Goal: Task Accomplishment & Management: Complete application form

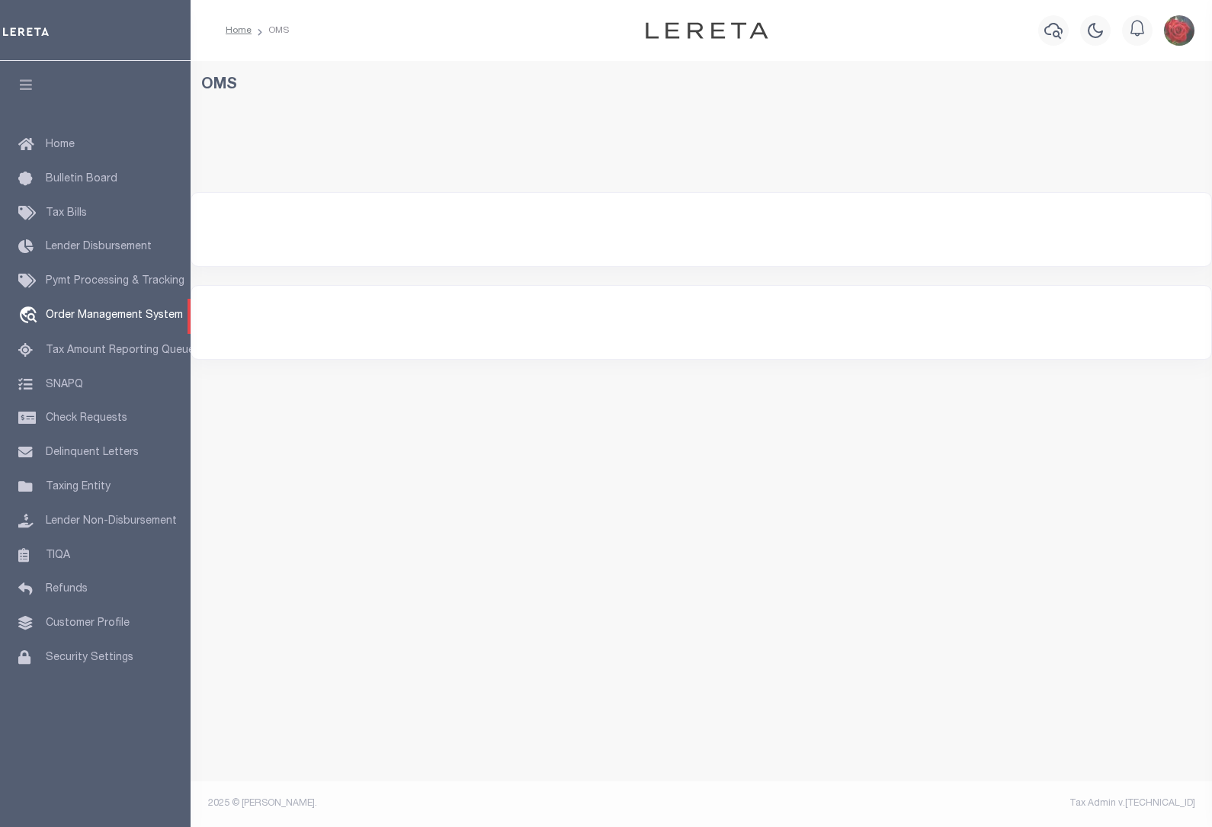
select select "200"
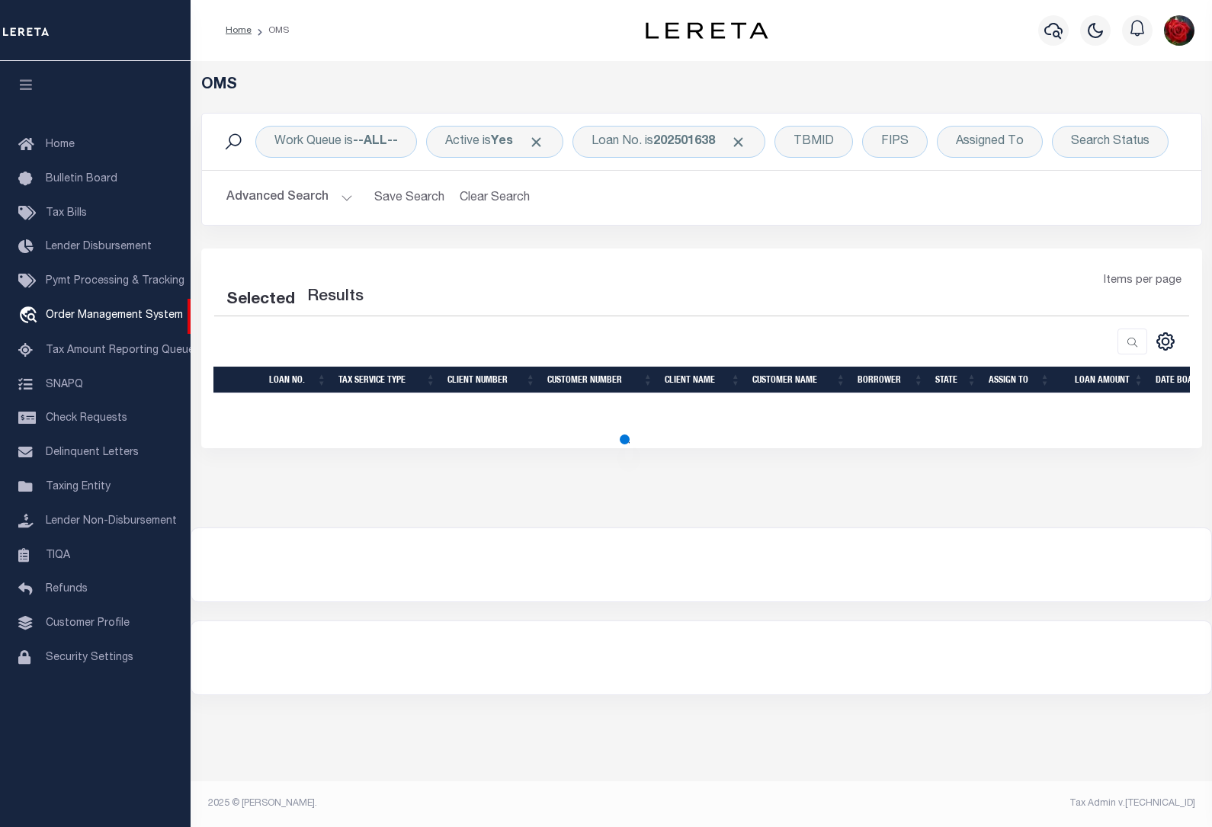
select select "200"
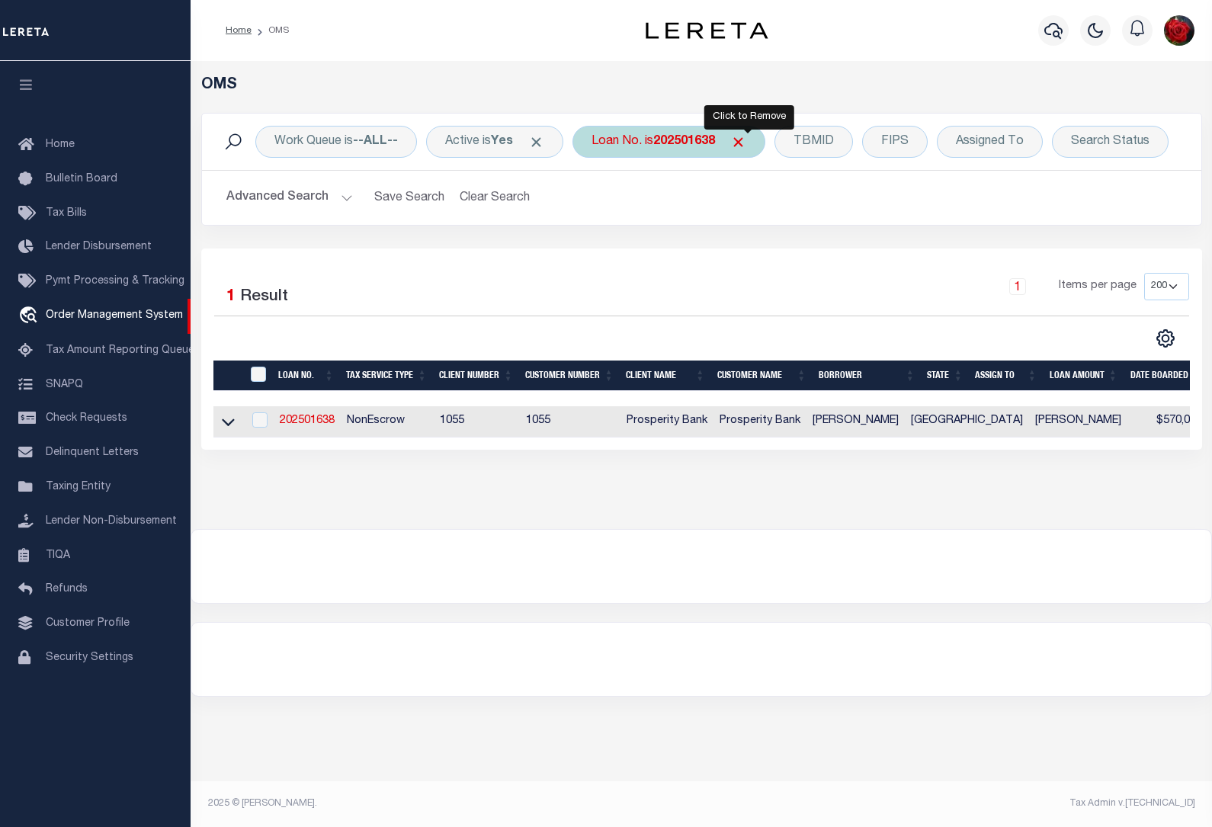
click at [746, 141] on span "Click to Remove" at bounding box center [738, 142] width 16 height 16
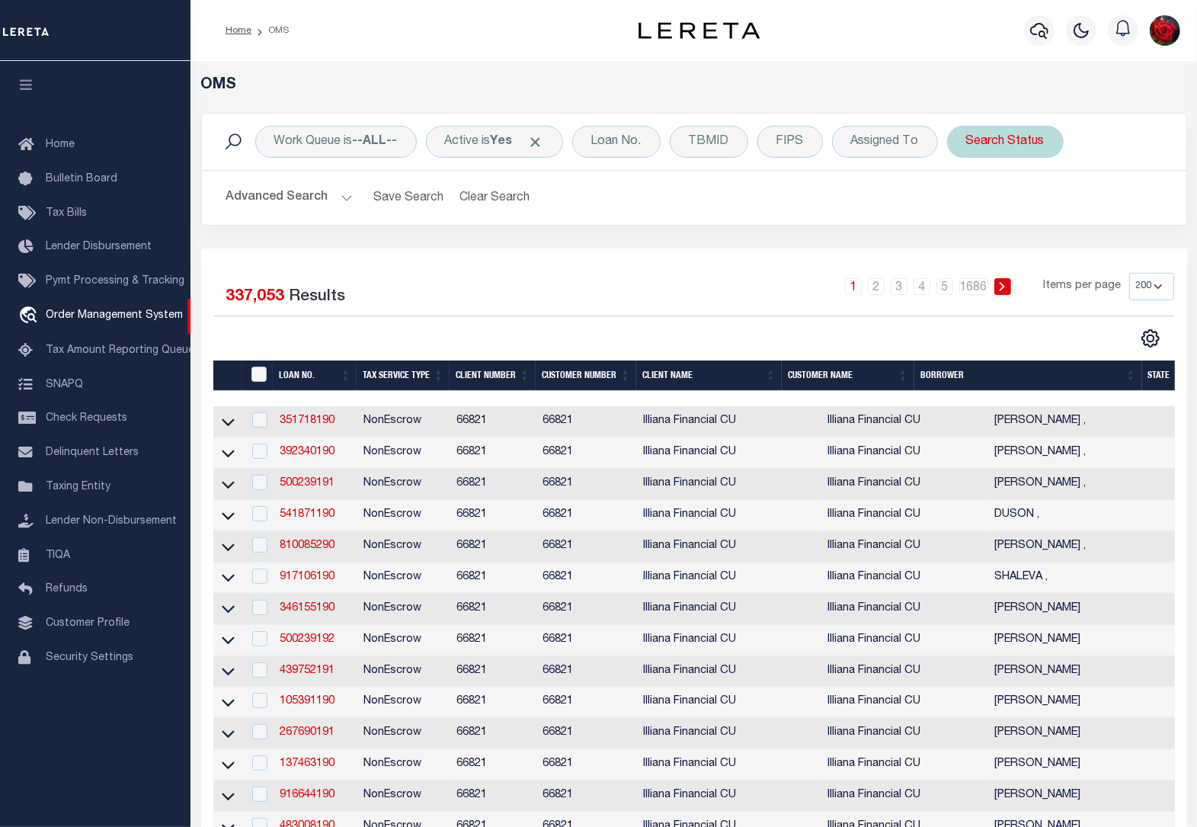
click at [1007, 146] on div "Search Status" at bounding box center [1005, 142] width 117 height 32
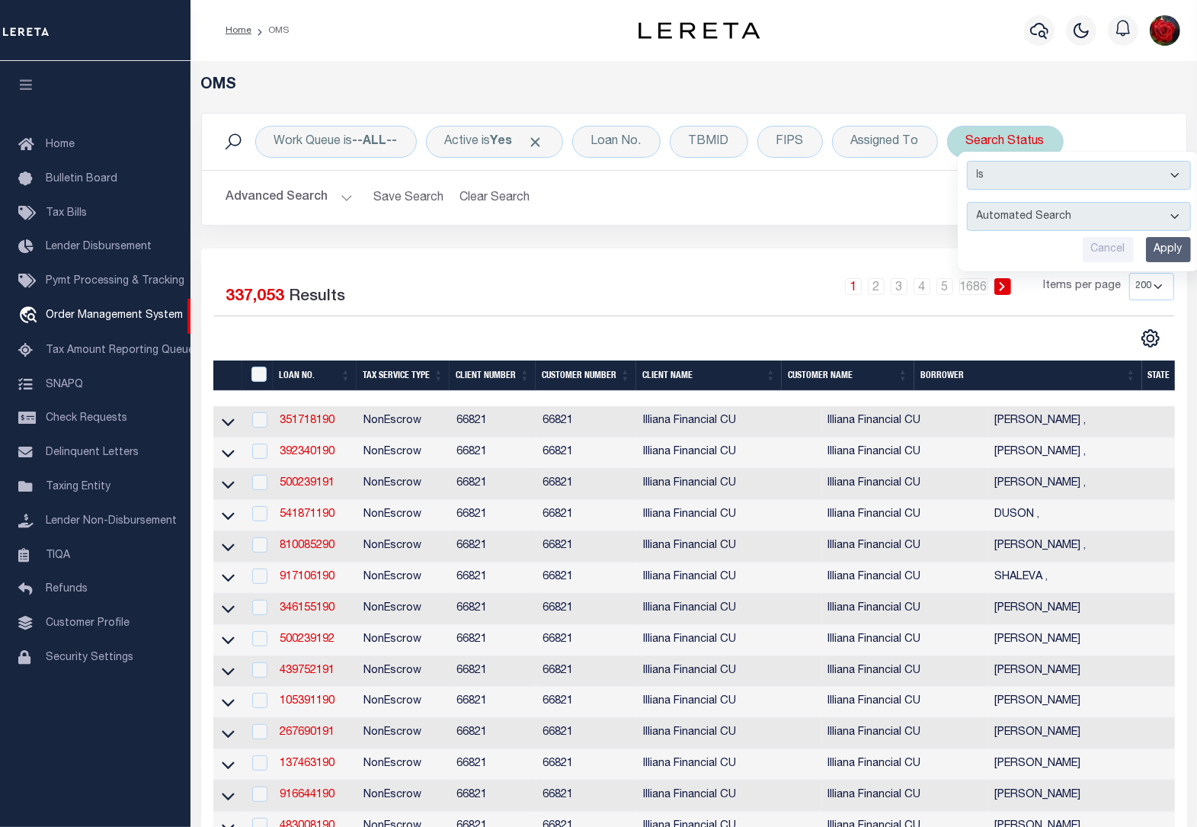
click at [1036, 214] on select "Automated Search Bad Parcel Complete Duplicate Parcel High Dollar Reporting In …" at bounding box center [1079, 216] width 224 height 29
select select "BP"
click at [970, 203] on select "Automated Search Bad Parcel Complete Duplicate Parcel High Dollar Reporting In …" at bounding box center [1079, 216] width 224 height 29
click at [1168, 257] on input "Apply" at bounding box center [1168, 249] width 45 height 25
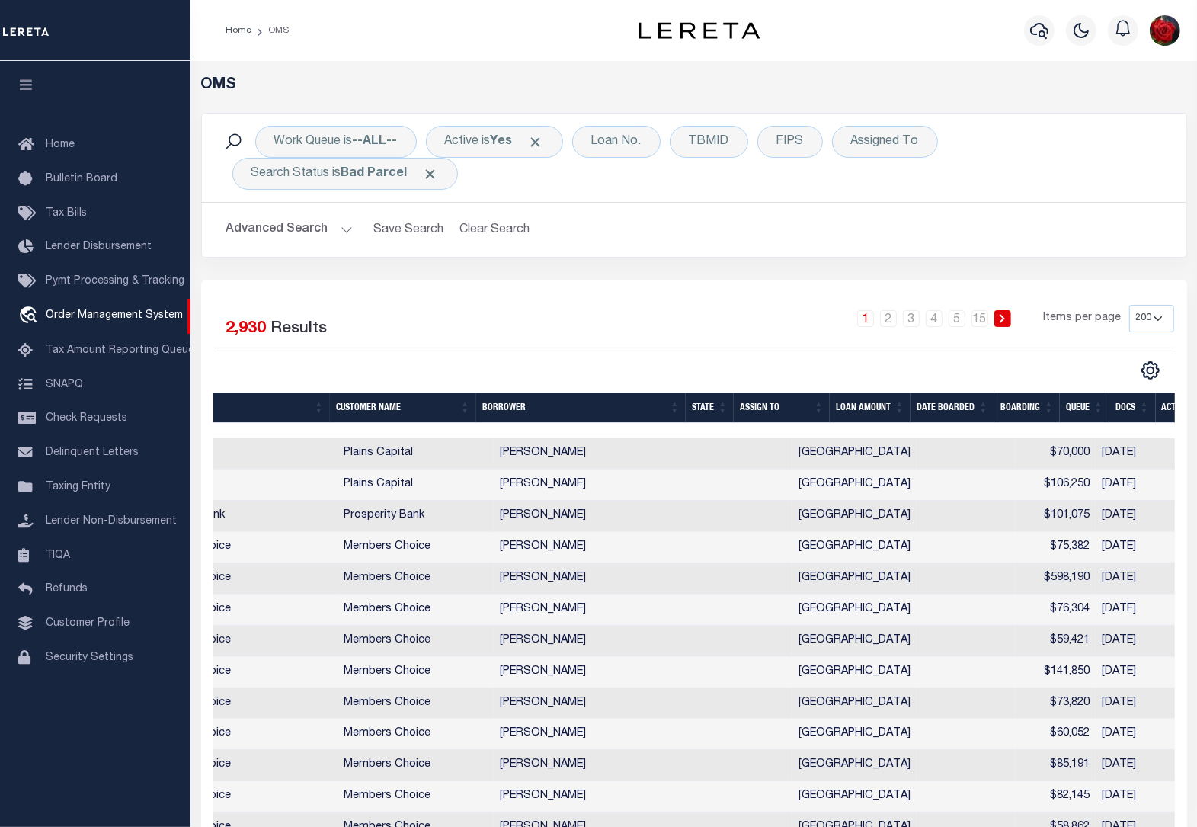
click at [713, 402] on th "State" at bounding box center [710, 407] width 48 height 31
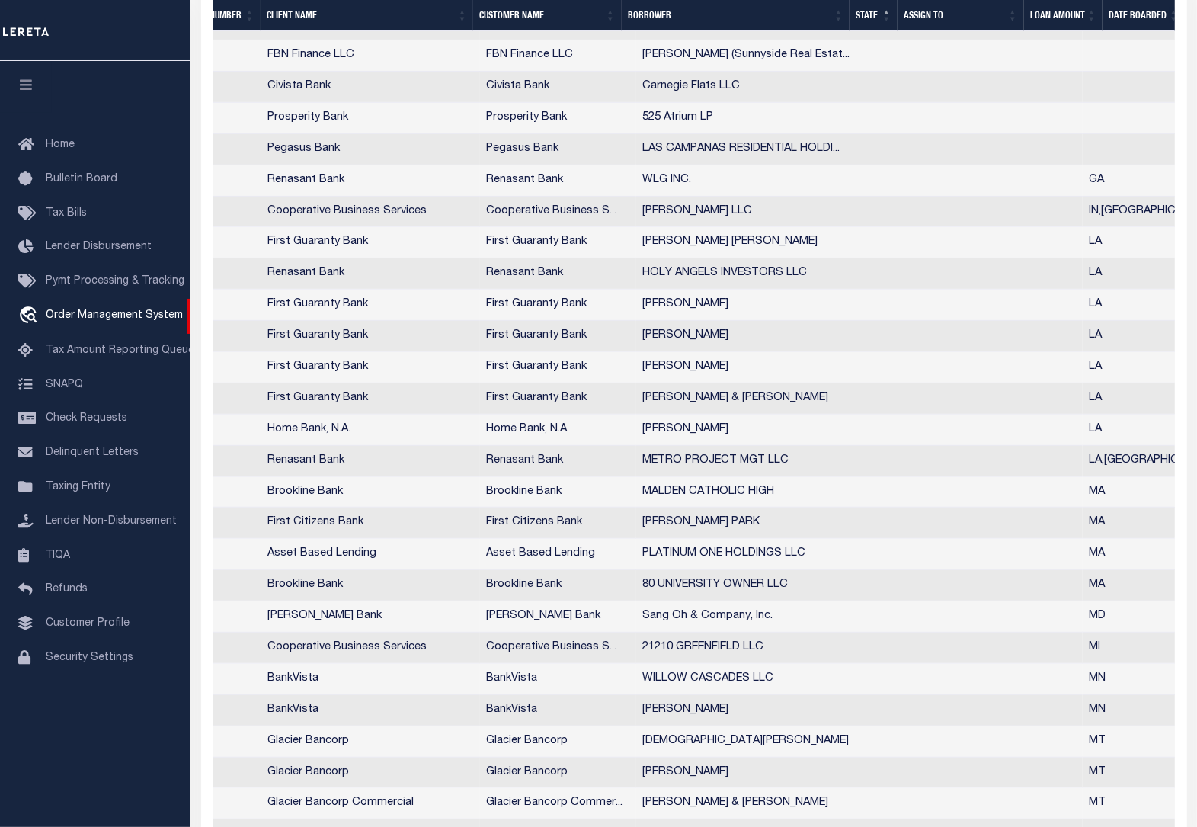
scroll to position [0, 184]
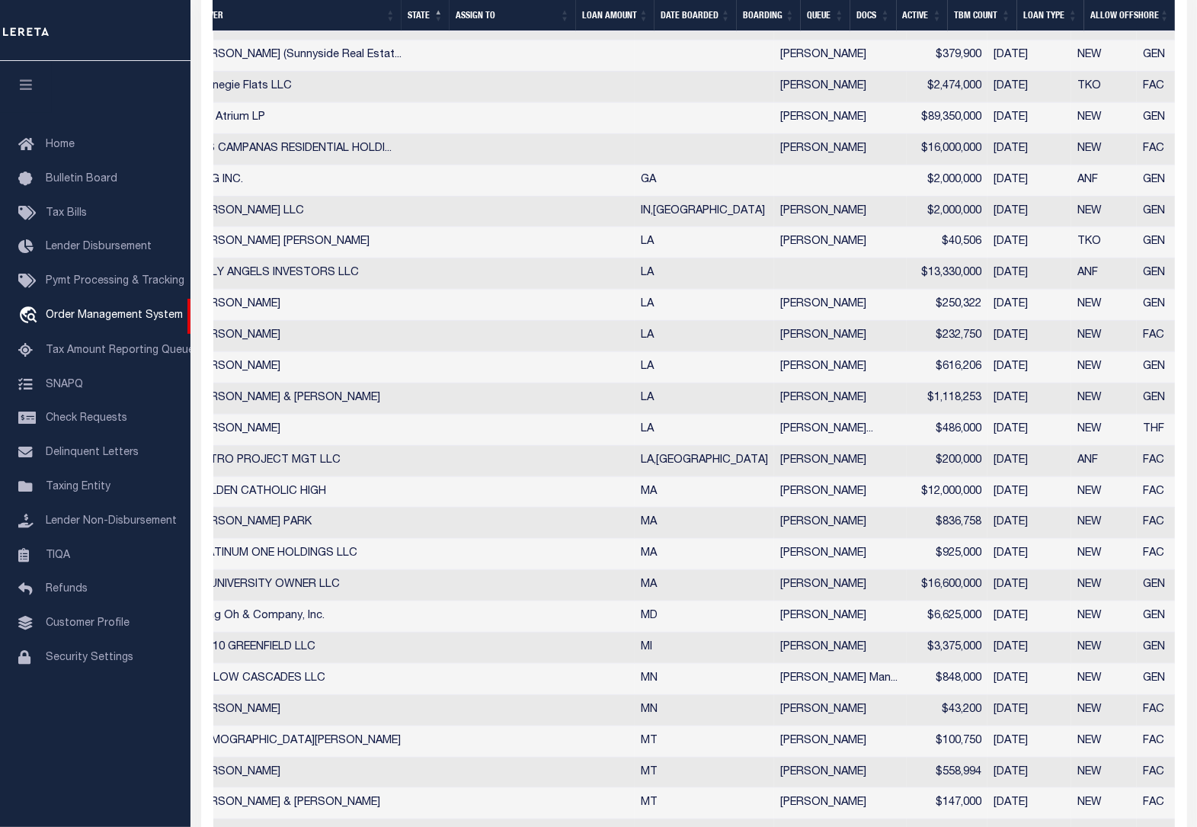
click at [21, 91] on icon "button" at bounding box center [27, 85] width 18 height 14
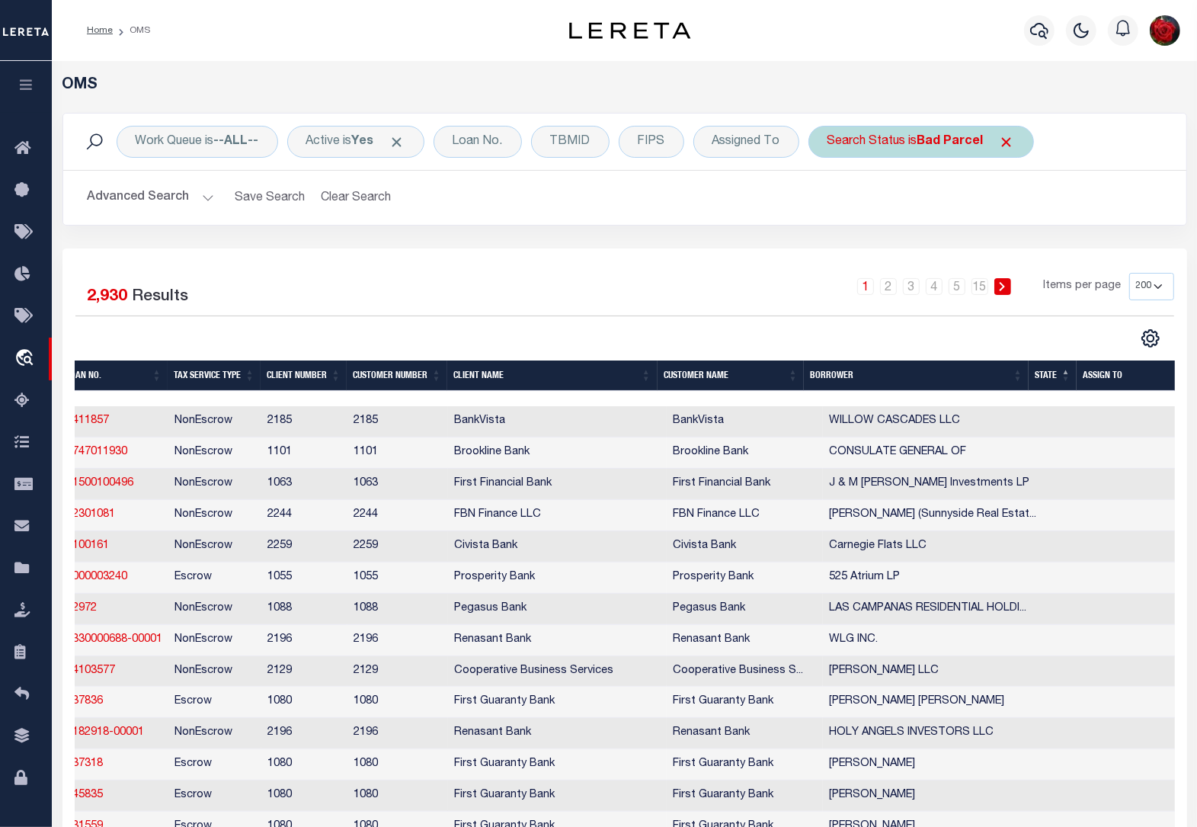
click at [950, 145] on b "Bad Parcel" at bounding box center [951, 142] width 66 height 12
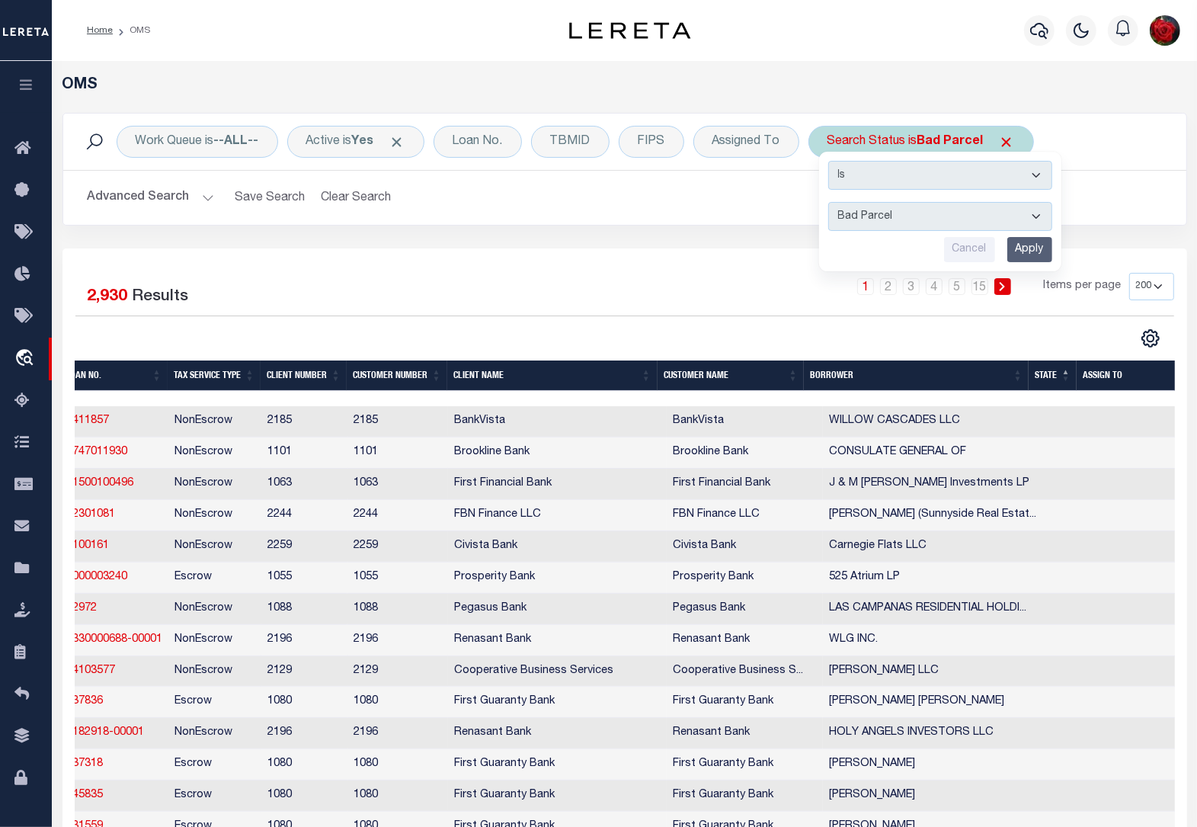
click at [950, 221] on select "Automated Search Bad Parcel Complete Duplicate Parcel High Dollar Reporting In …" at bounding box center [940, 216] width 224 height 29
select select "QC"
click at [831, 203] on select "Automated Search Bad Parcel Complete Duplicate Parcel High Dollar Reporting In …" at bounding box center [940, 216] width 224 height 29
click at [1031, 253] on input "Apply" at bounding box center [1029, 249] width 45 height 25
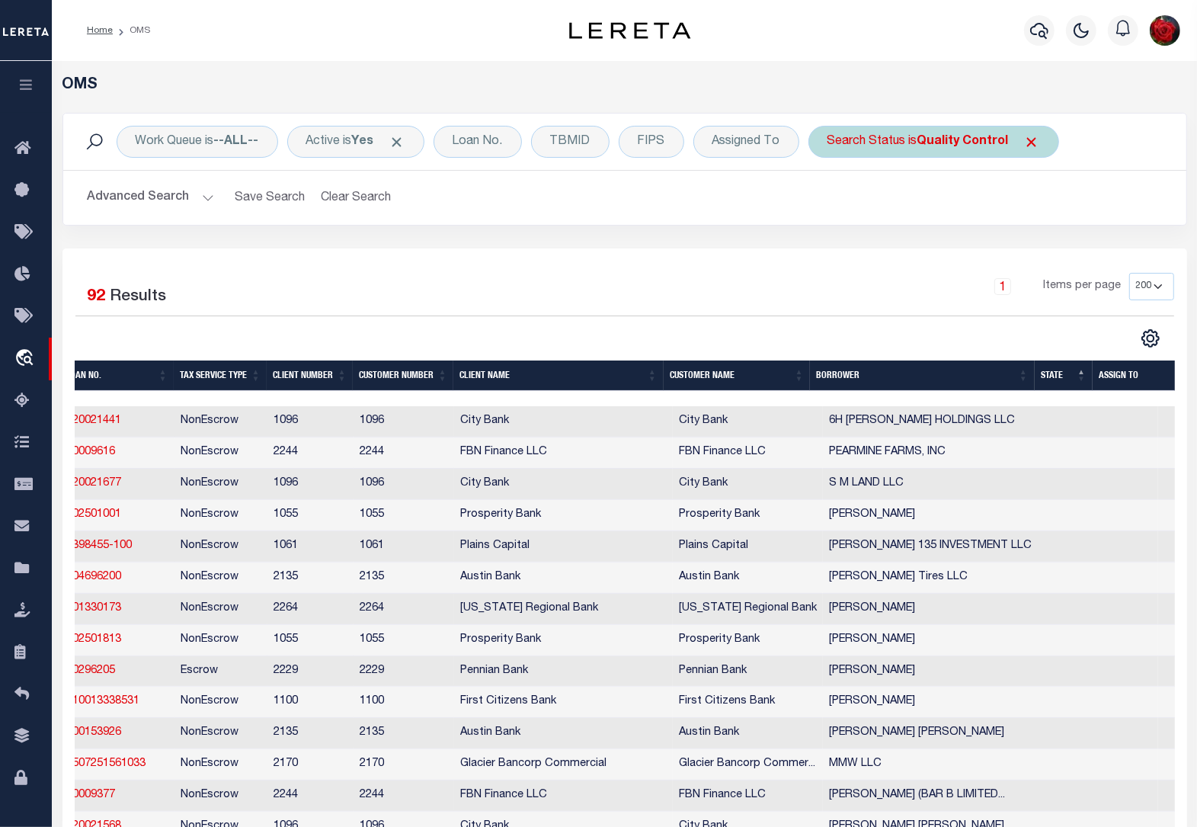
click at [983, 147] on b "Quality Control" at bounding box center [963, 142] width 91 height 12
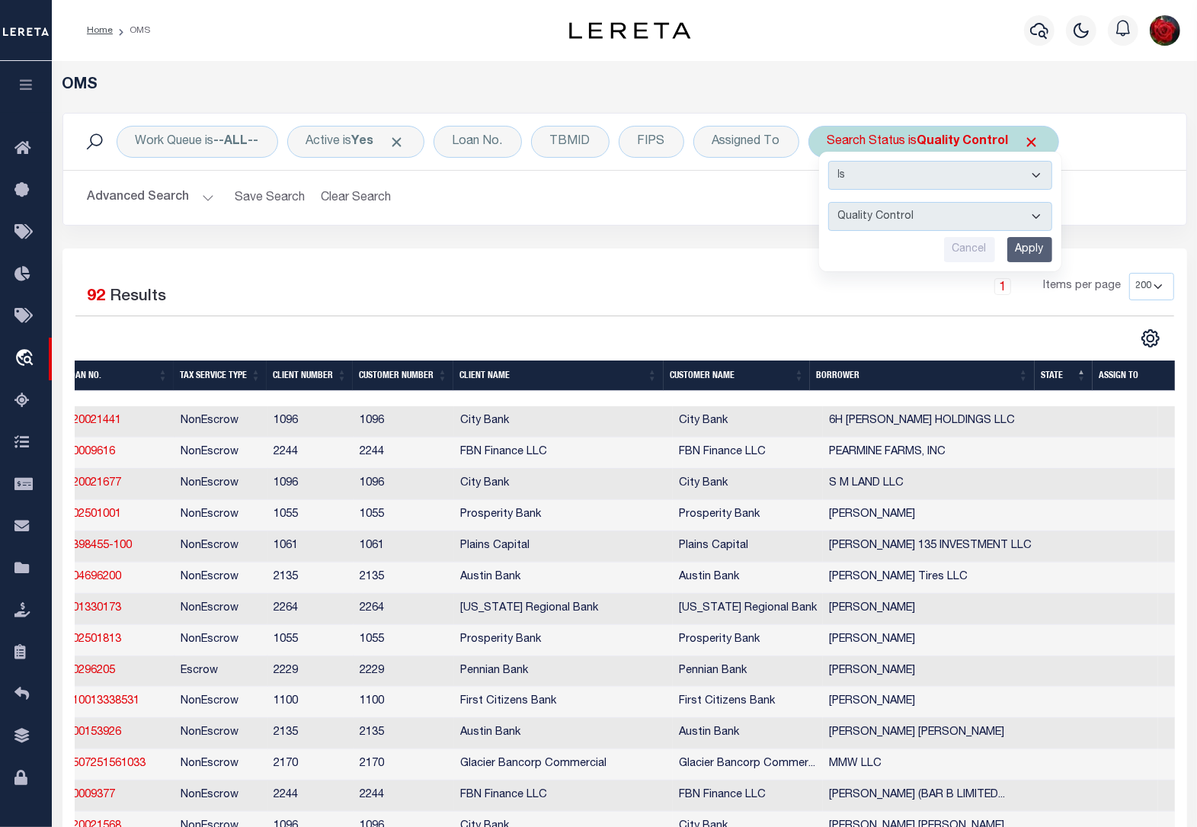
click at [970, 218] on select "Automated Search Bad Parcel Complete Duplicate Parcel High Dollar Reporting In …" at bounding box center [940, 216] width 224 height 29
select select "BP"
click at [831, 203] on select "Automated Search Bad Parcel Complete Duplicate Parcel High Dollar Reporting In …" at bounding box center [940, 216] width 224 height 29
click at [1033, 252] on input "Apply" at bounding box center [1029, 249] width 45 height 25
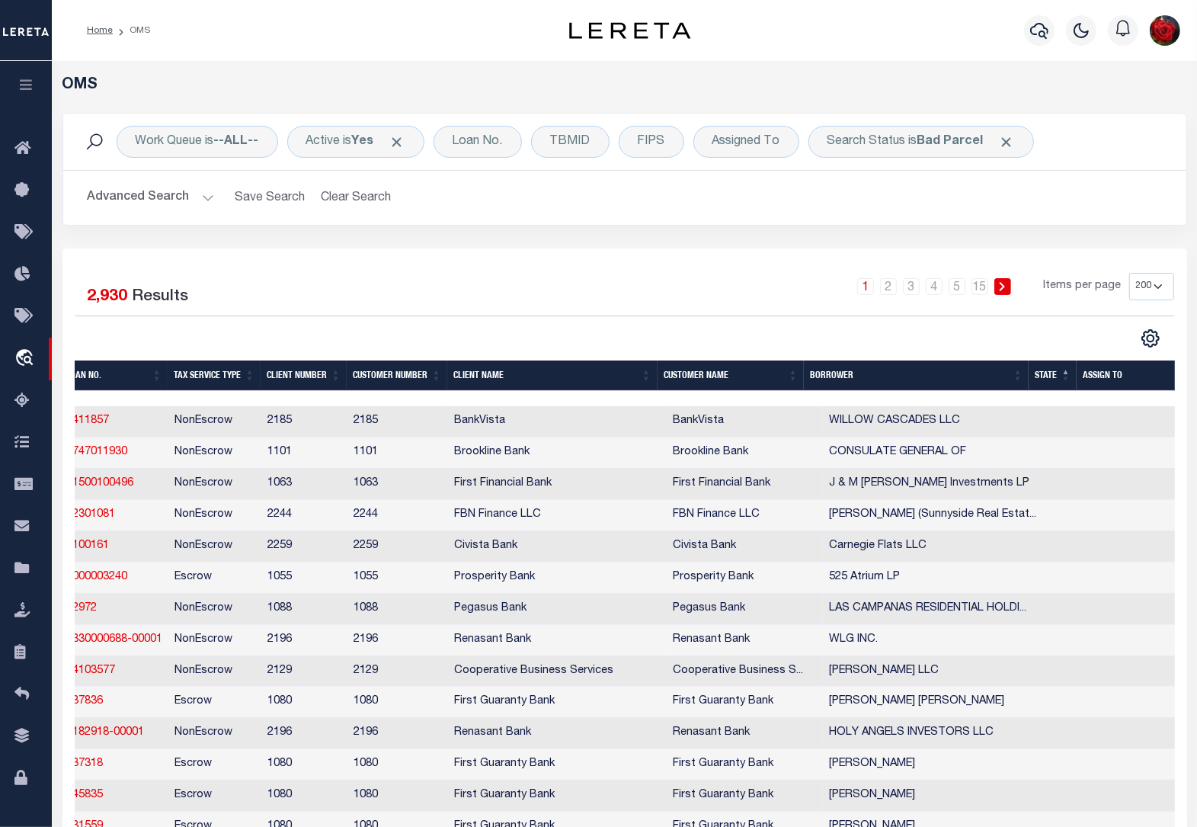
click at [199, 198] on button "Advanced Search" at bounding box center [151, 198] width 127 height 30
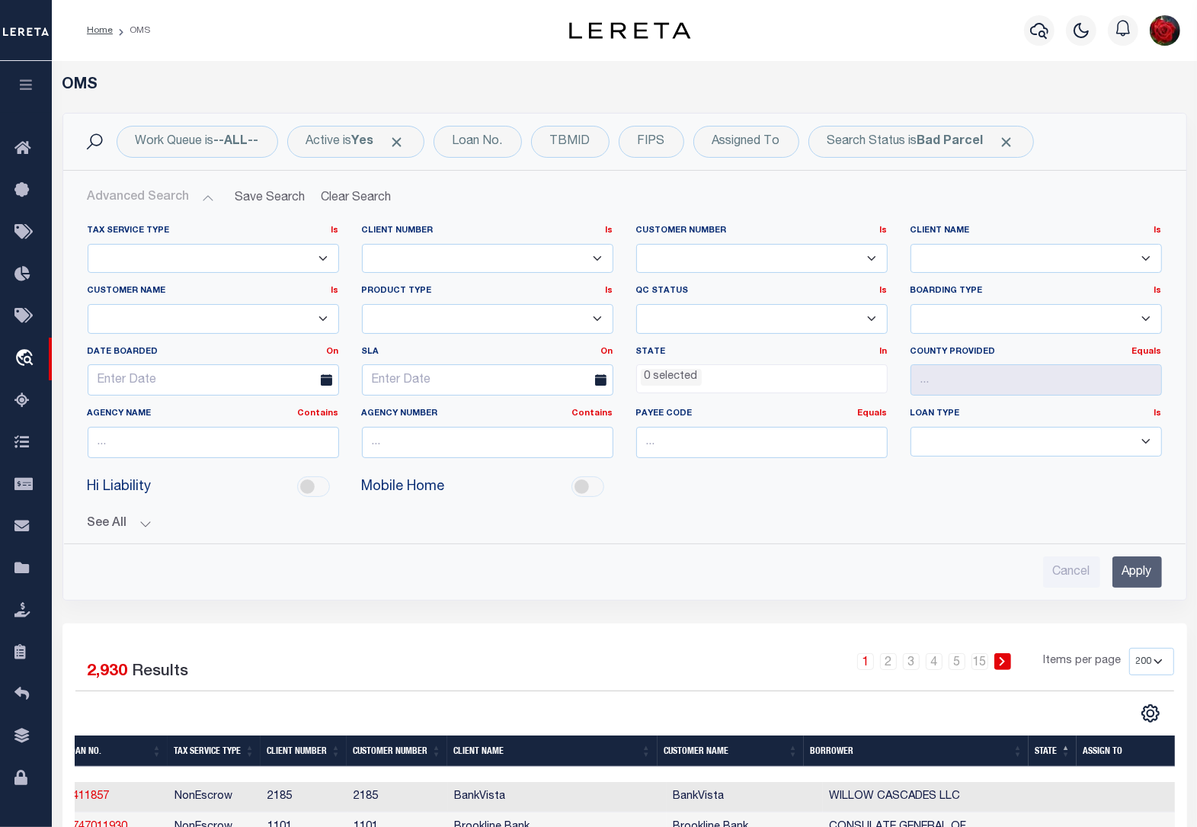
click at [820, 386] on ul "0 selected" at bounding box center [762, 375] width 250 height 21
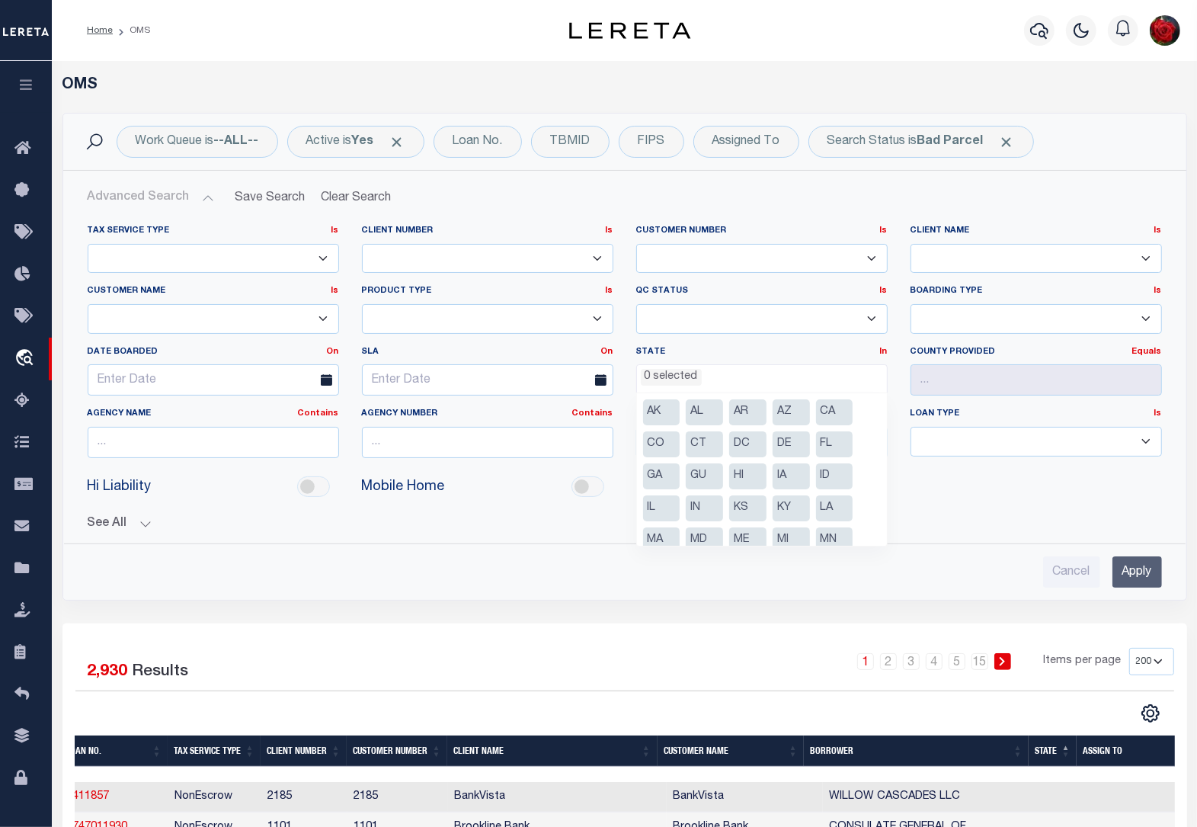
click at [656, 446] on li "CO" at bounding box center [661, 444] width 37 height 26
select select "CO"
drag, startPoint x: 833, startPoint y: 447, endPoint x: 825, endPoint y: 447, distance: 8.4
click at [831, 447] on li "FL" at bounding box center [834, 444] width 37 height 26
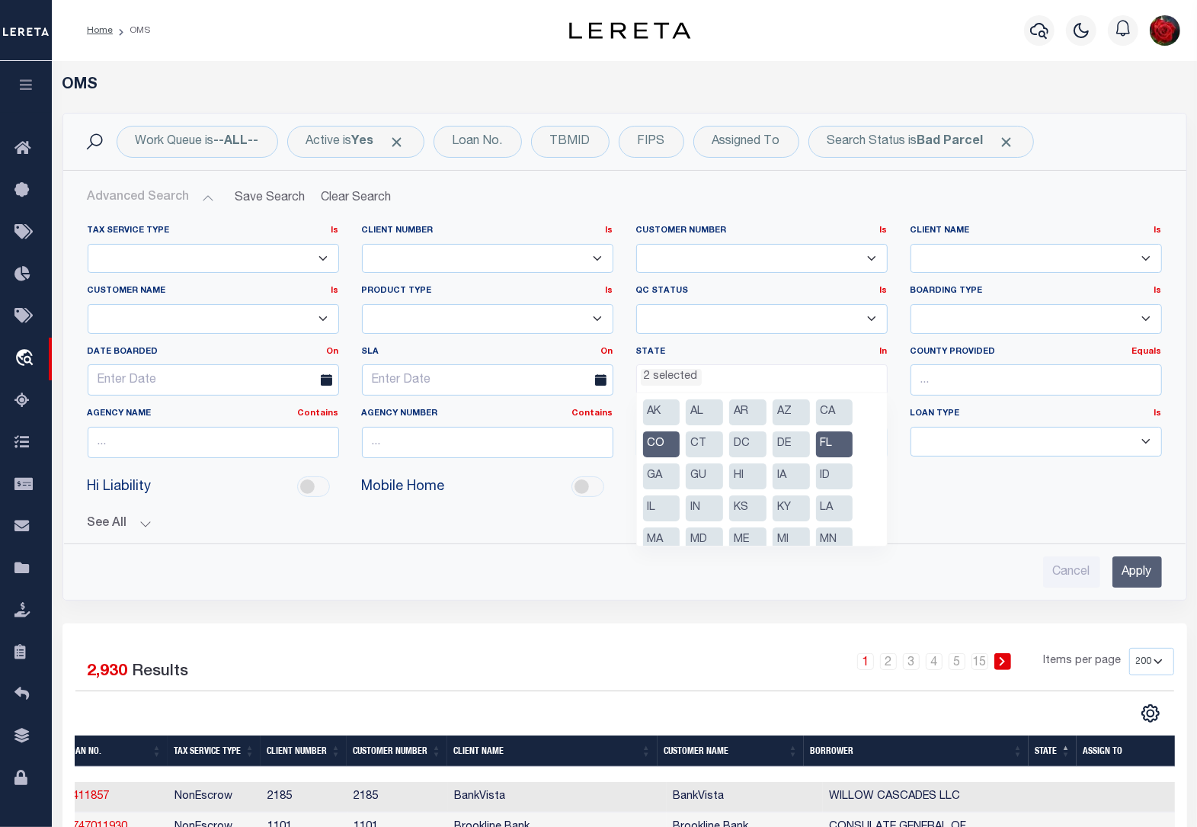
click at [659, 471] on li "GA" at bounding box center [661, 476] width 37 height 26
click at [790, 480] on li "IA" at bounding box center [791, 476] width 37 height 26
click at [839, 477] on li "ID" at bounding box center [834, 476] width 37 height 26
click at [655, 509] on li "IL" at bounding box center [661, 508] width 37 height 26
click at [711, 507] on li "IN" at bounding box center [704, 508] width 37 height 26
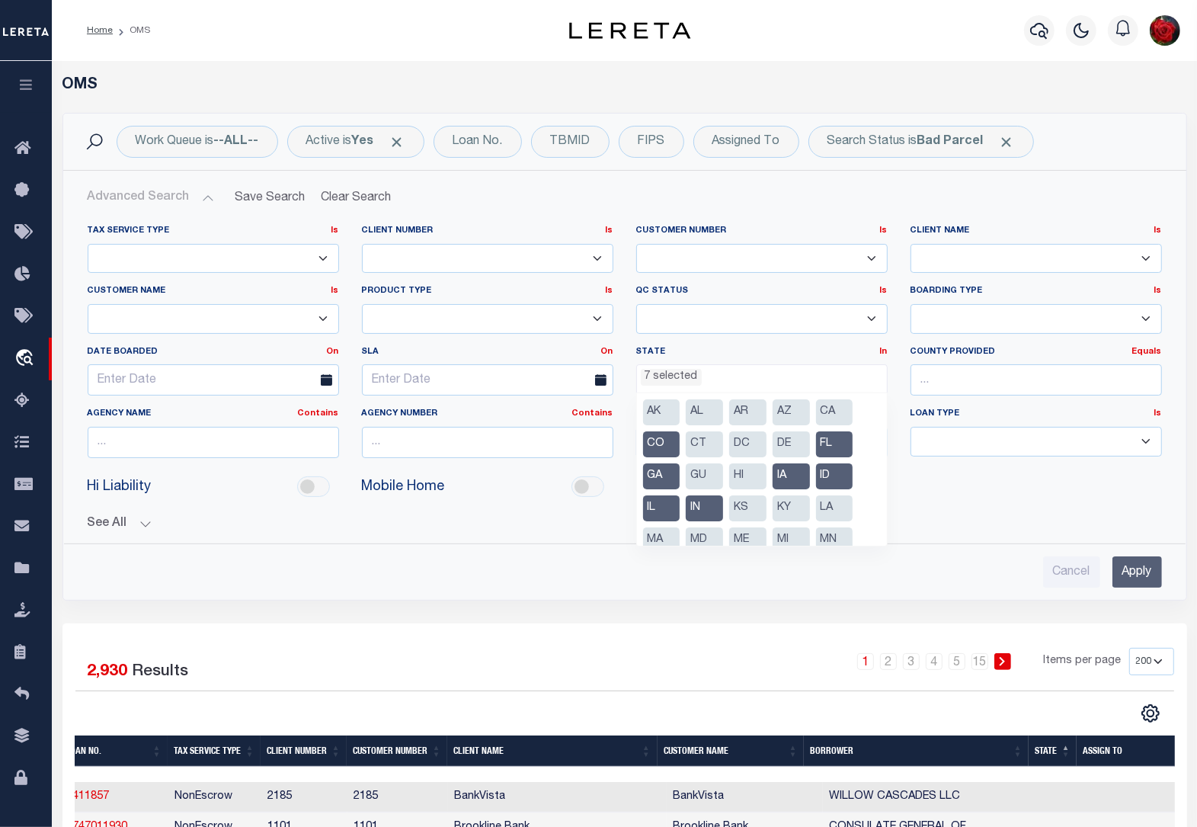
click at [757, 507] on li "KS" at bounding box center [747, 508] width 37 height 26
click at [793, 508] on li "KY" at bounding box center [791, 508] width 37 height 26
click at [831, 508] on li "LA" at bounding box center [834, 508] width 37 height 26
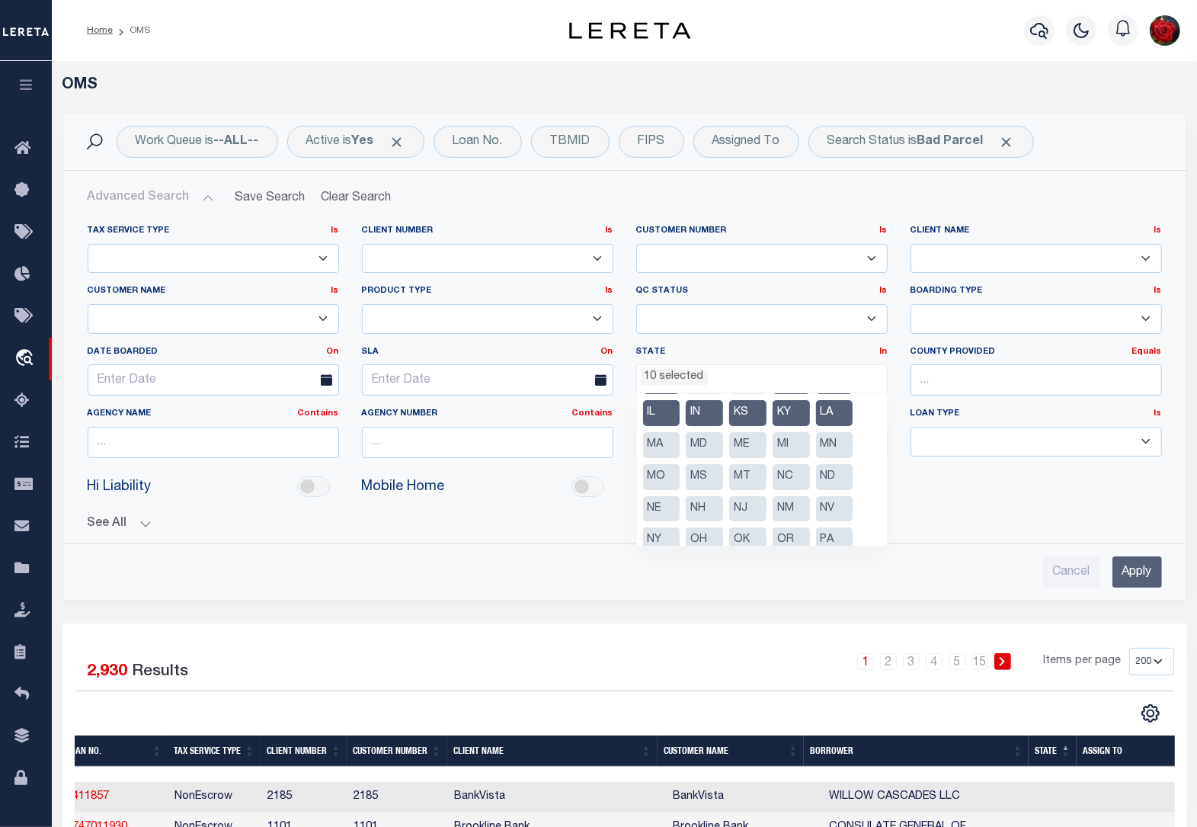
click at [665, 453] on li "MA" at bounding box center [661, 445] width 37 height 26
click at [702, 450] on li "MD" at bounding box center [704, 445] width 37 height 26
click at [755, 447] on li "ME" at bounding box center [747, 445] width 37 height 26
click at [795, 447] on li "MI" at bounding box center [791, 445] width 37 height 26
click at [828, 450] on li "MN" at bounding box center [834, 445] width 37 height 26
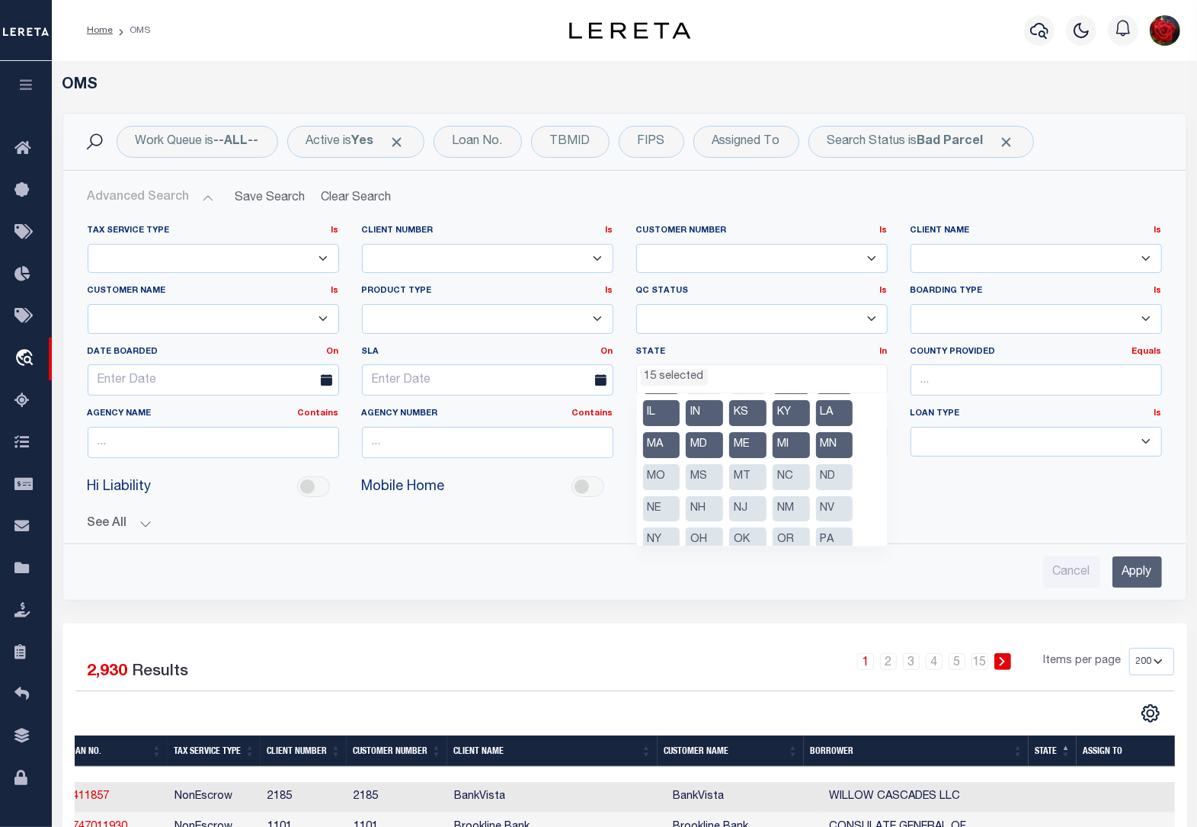
click at [827, 473] on li "ND" at bounding box center [834, 477] width 37 height 26
drag, startPoint x: 790, startPoint y: 474, endPoint x: 775, endPoint y: 475, distance: 15.3
click at [781, 475] on li "NC" at bounding box center [791, 477] width 37 height 26
click at [739, 473] on li "MT" at bounding box center [747, 477] width 37 height 26
click at [697, 470] on li "MS" at bounding box center [704, 477] width 37 height 26
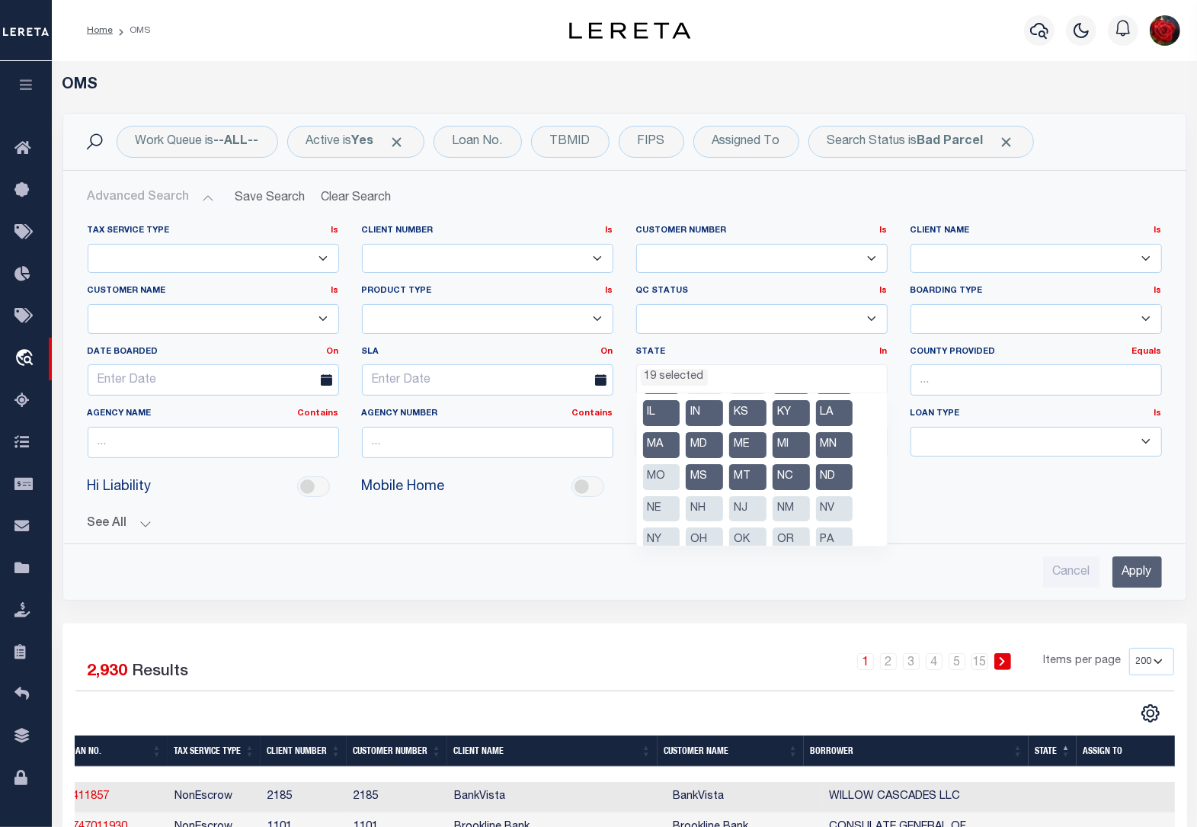
click at [668, 466] on li "MO" at bounding box center [661, 477] width 37 height 26
click at [664, 501] on li "NE" at bounding box center [661, 509] width 37 height 26
drag, startPoint x: 706, startPoint y: 508, endPoint x: 715, endPoint y: 508, distance: 9.1
click at [706, 508] on li "NH" at bounding box center [704, 509] width 37 height 26
drag, startPoint x: 749, startPoint y: 508, endPoint x: 758, endPoint y: 508, distance: 9.1
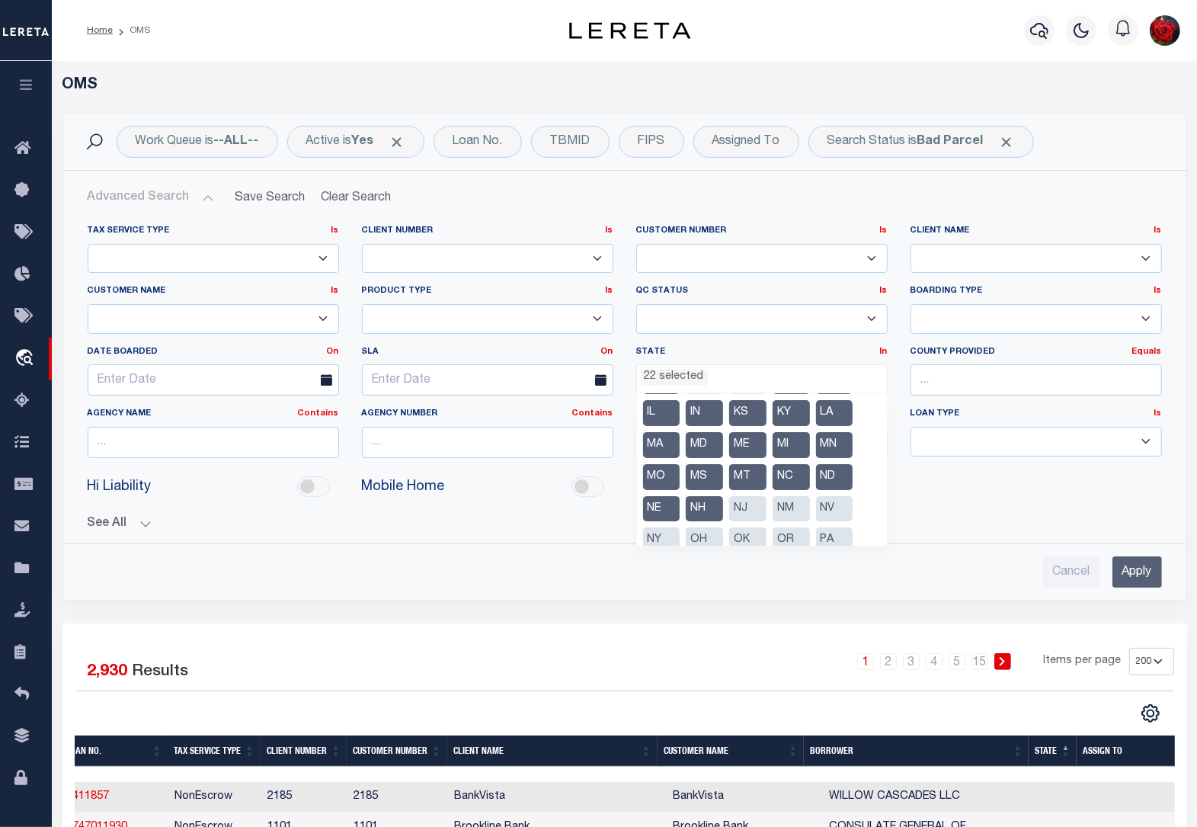
click at [749, 508] on li "NJ" at bounding box center [747, 509] width 37 height 26
click at [783, 508] on li "NM" at bounding box center [791, 509] width 37 height 26
click at [831, 508] on li "NV" at bounding box center [834, 509] width 37 height 26
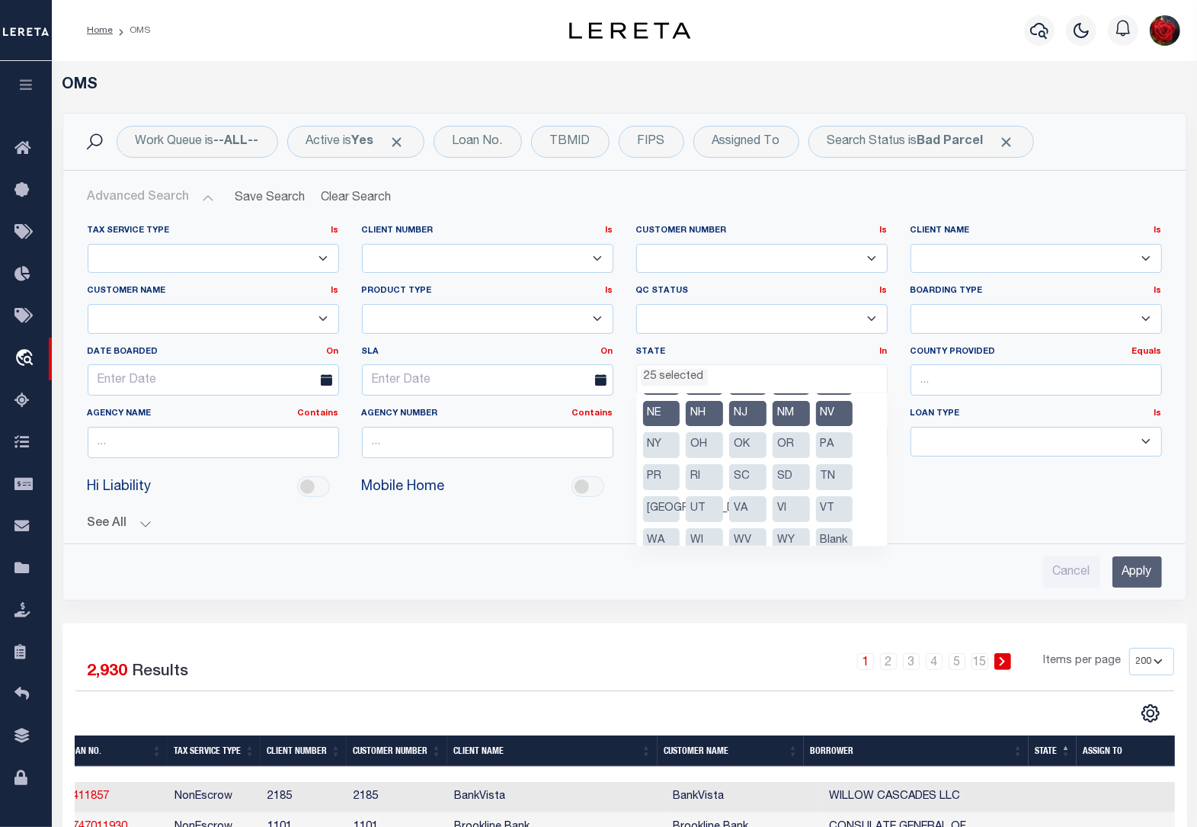
scroll to position [204, 0]
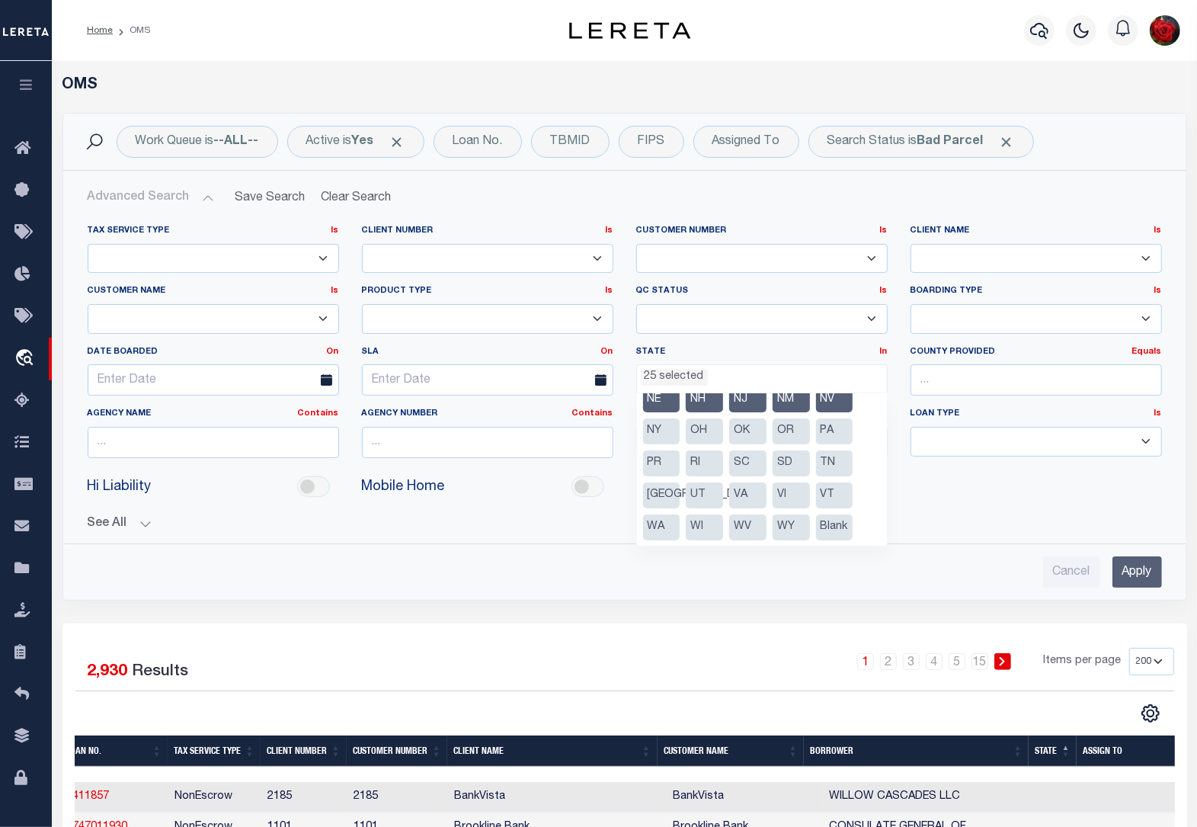
click at [705, 431] on li "OH" at bounding box center [704, 431] width 37 height 26
drag, startPoint x: 744, startPoint y: 431, endPoint x: 752, endPoint y: 431, distance: 8.4
click at [744, 431] on li "OK" at bounding box center [747, 431] width 37 height 26
click at [797, 431] on li "OR" at bounding box center [791, 431] width 37 height 26
click at [831, 436] on li "PA" at bounding box center [834, 431] width 37 height 26
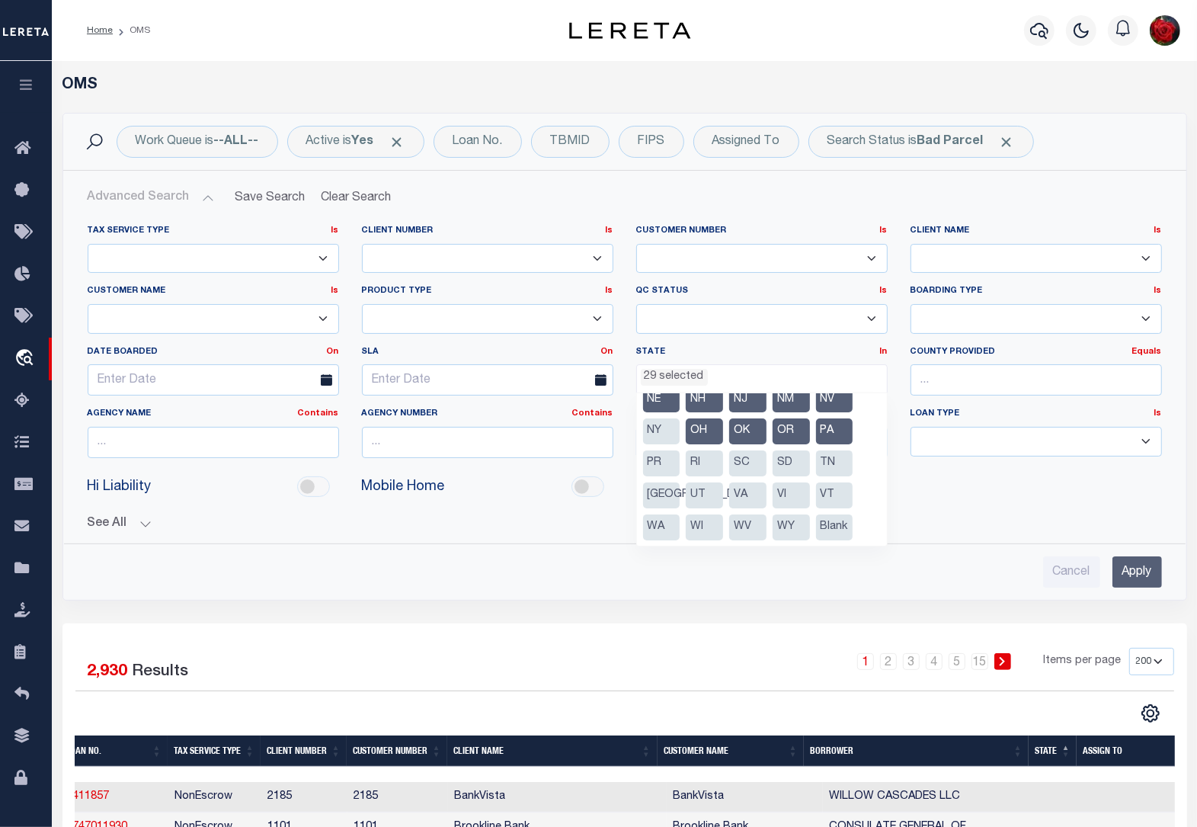
drag, startPoint x: 836, startPoint y: 460, endPoint x: 814, endPoint y: 462, distance: 22.2
click at [833, 462] on li "TN" at bounding box center [834, 463] width 37 height 26
click at [777, 461] on li "SD" at bounding box center [791, 463] width 37 height 26
click at [735, 455] on li "SC" at bounding box center [747, 463] width 37 height 26
click at [707, 466] on li "RI" at bounding box center [704, 463] width 37 height 26
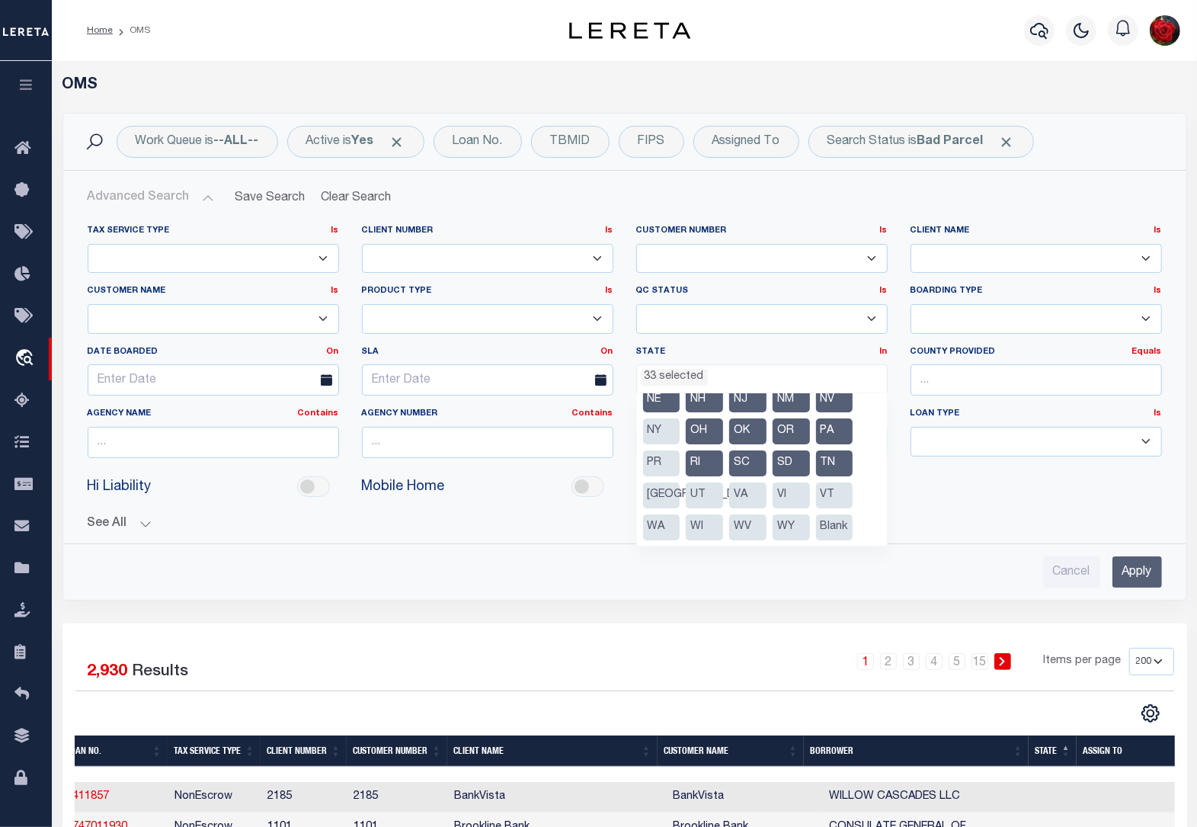
click at [696, 494] on li "UT" at bounding box center [704, 495] width 37 height 26
click at [738, 493] on li "VA" at bounding box center [747, 495] width 37 height 26
click at [790, 490] on li "VI" at bounding box center [791, 495] width 37 height 26
click at [824, 490] on li "VT" at bounding box center [834, 495] width 37 height 26
drag, startPoint x: 790, startPoint y: 521, endPoint x: 771, endPoint y: 521, distance: 18.3
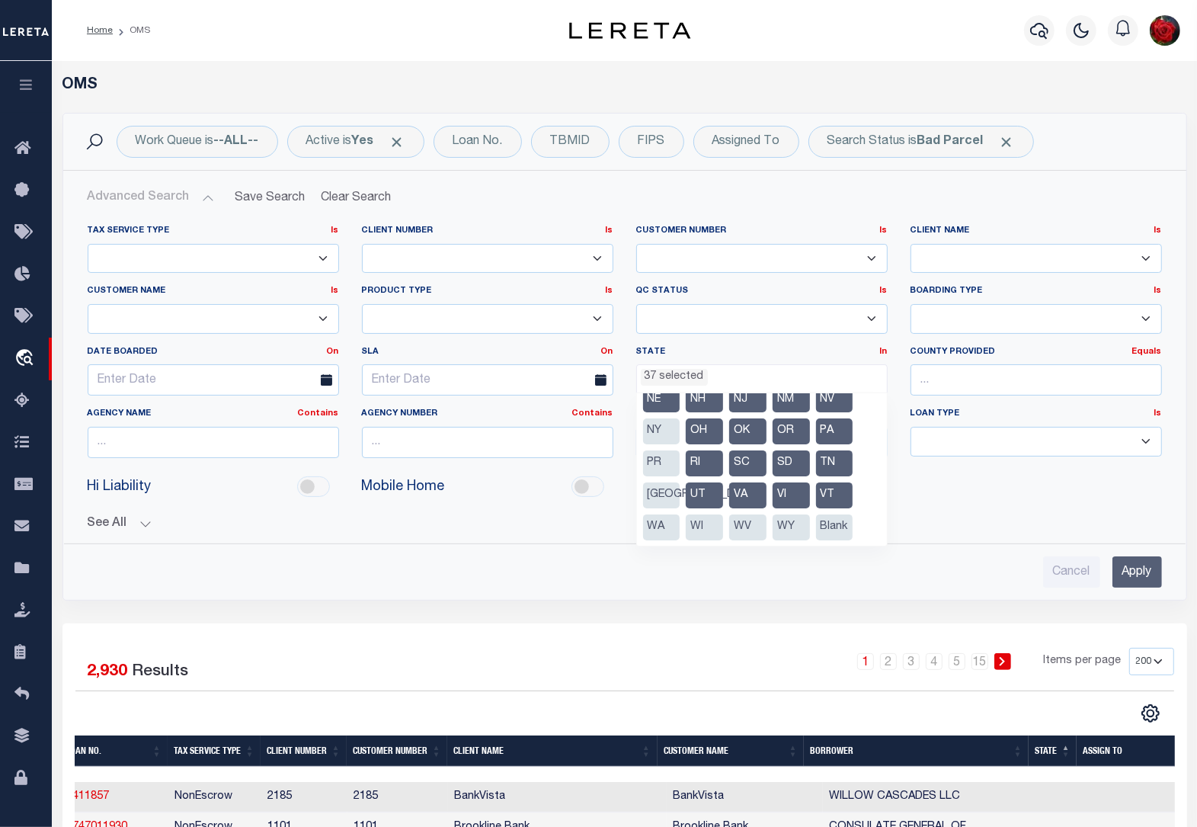
click at [785, 521] on li "WY" at bounding box center [791, 527] width 37 height 26
click at [737, 521] on li "WV" at bounding box center [747, 527] width 37 height 26
click at [692, 520] on li "WI" at bounding box center [704, 527] width 37 height 26
click at [656, 522] on li "WA" at bounding box center [661, 527] width 37 height 26
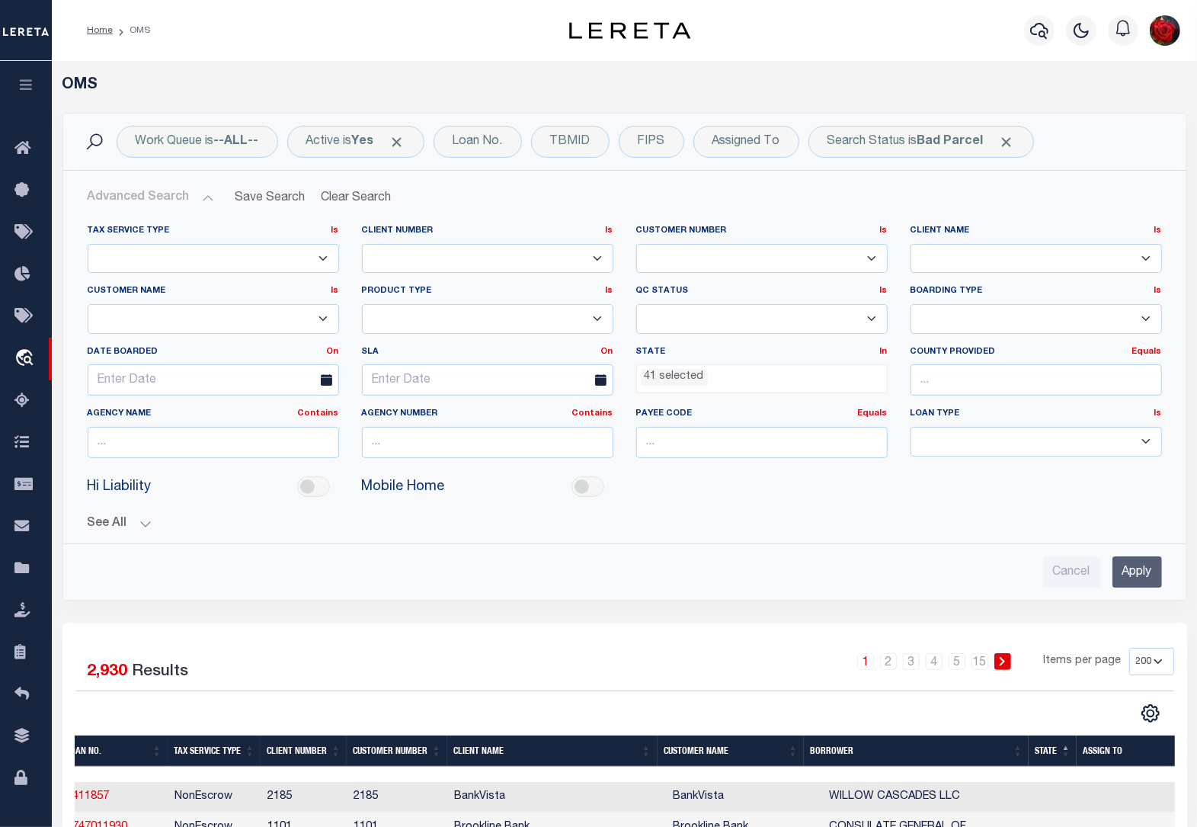
click at [1134, 573] on input "Apply" at bounding box center [1138, 571] width 50 height 31
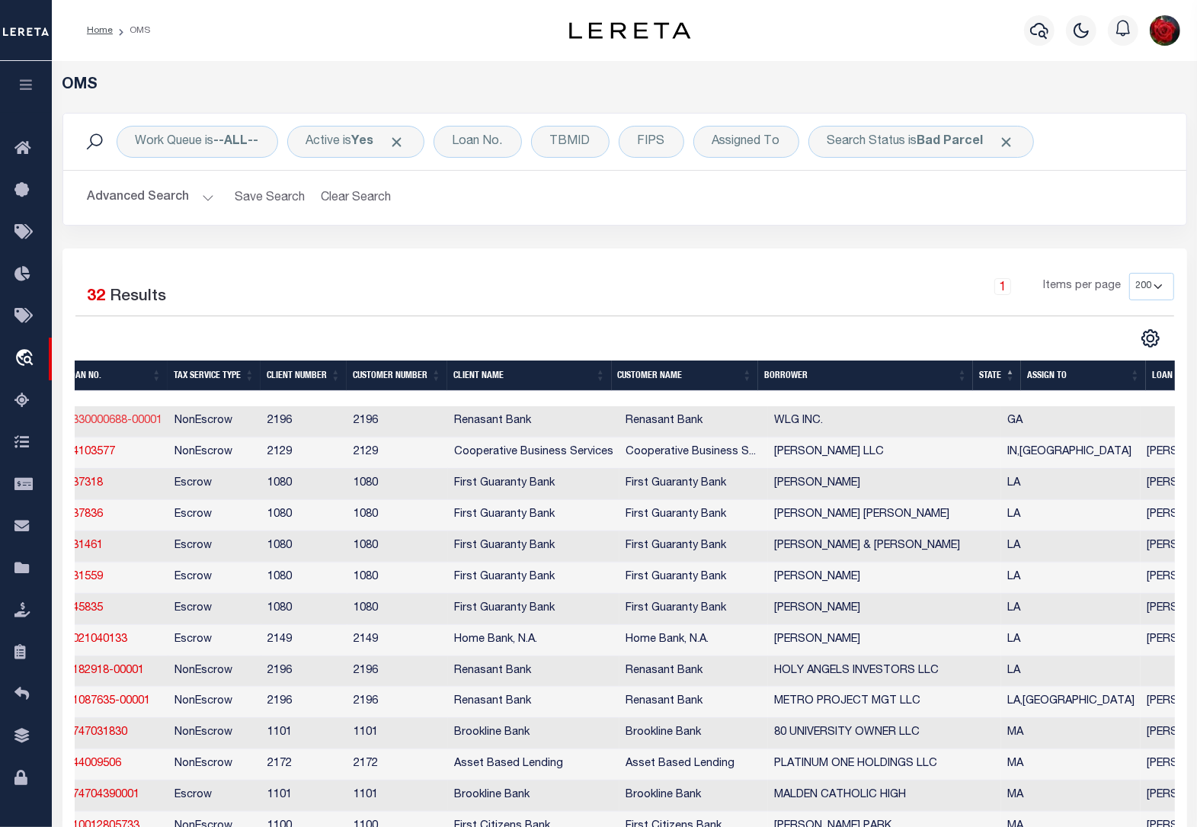
click at [104, 426] on link "5330000688-00001" at bounding box center [114, 420] width 96 height 11
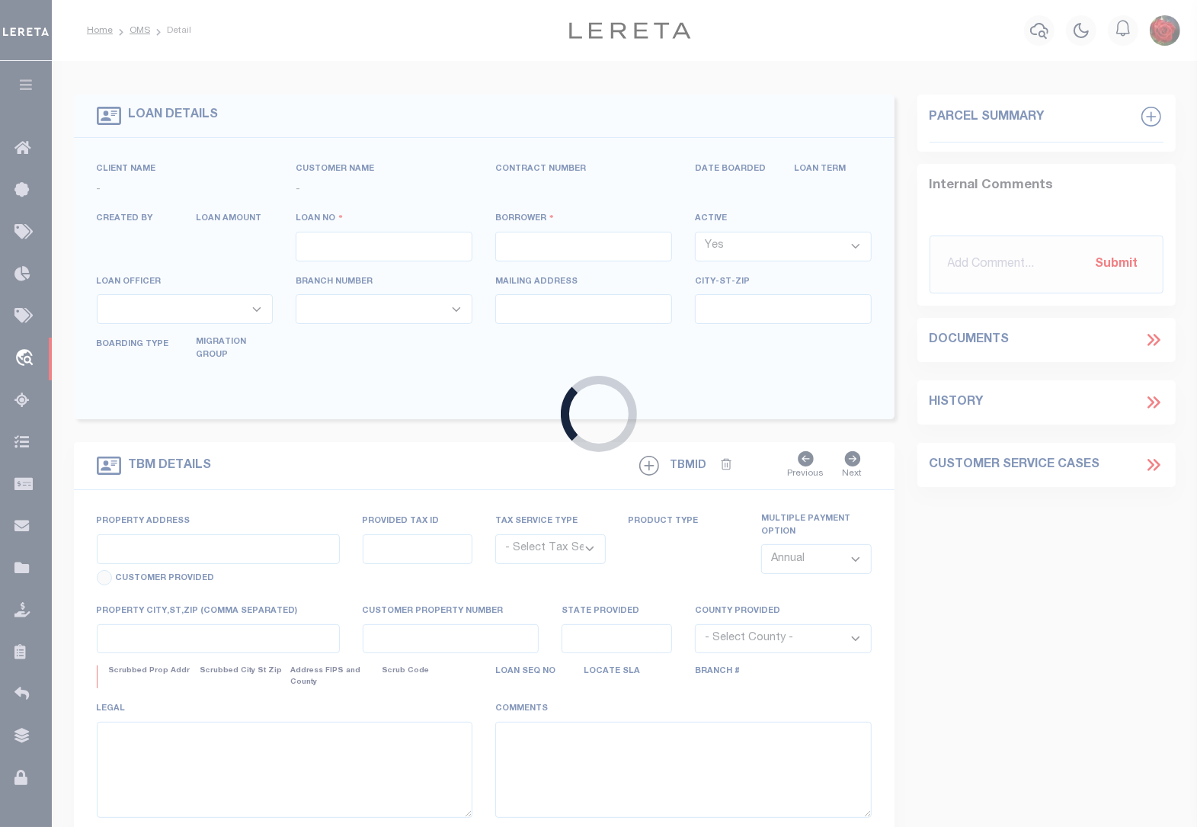
type input "5330000688-00001"
type input "WLG INC."
select select
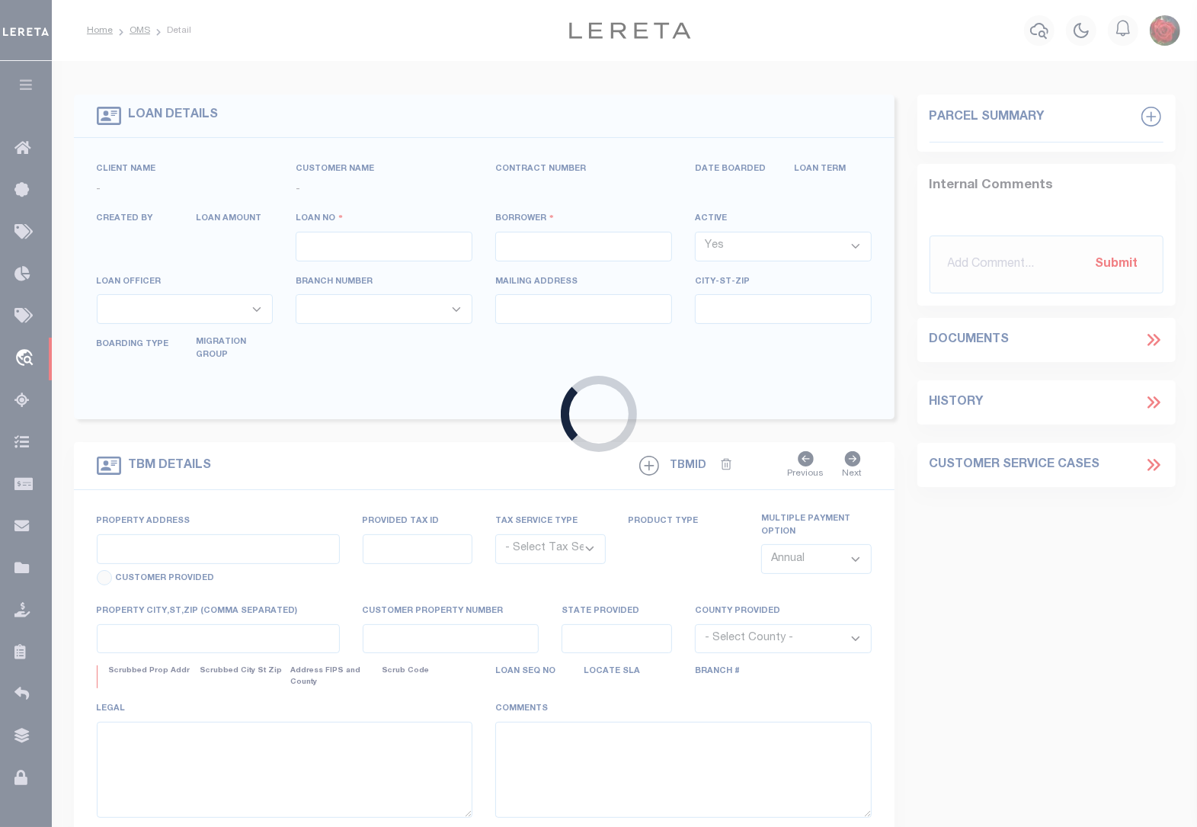
select select "10"
select select
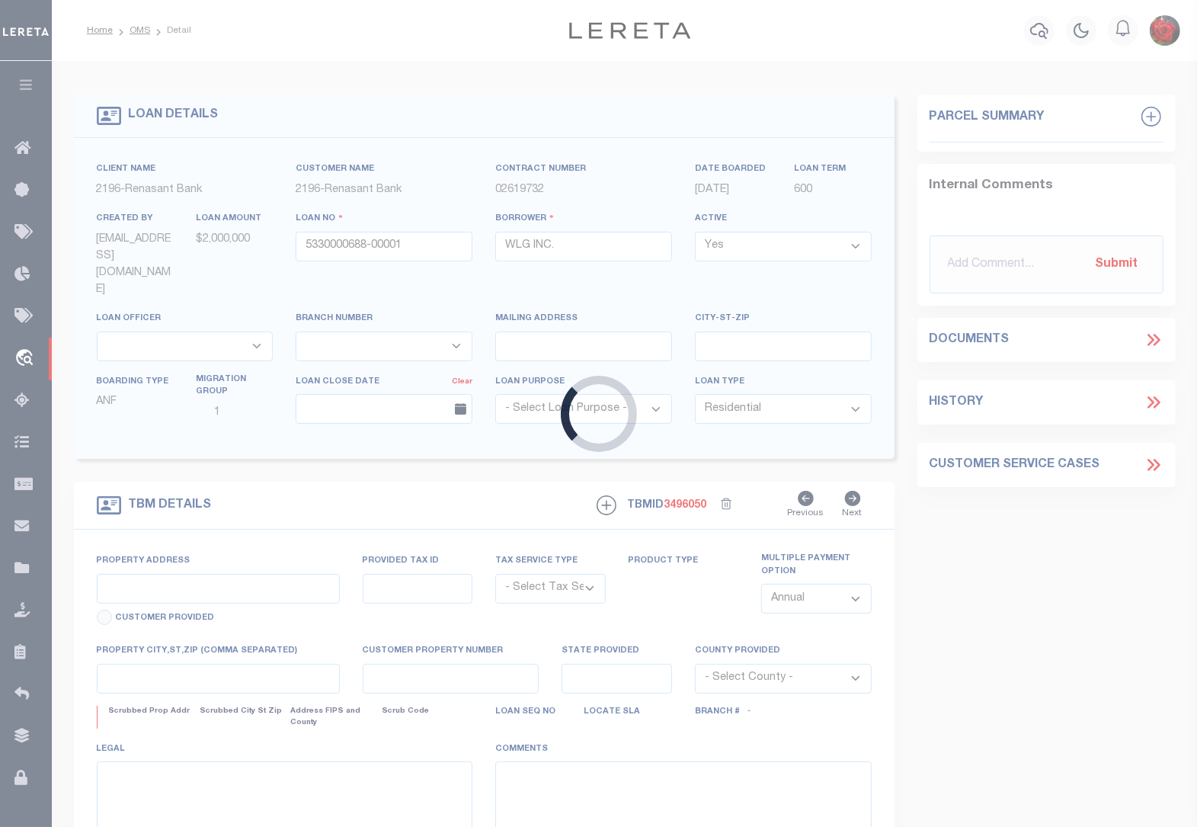
type input "[STREET_ADDRESS] AND"
radio input "true"
select select "NonEscrow"
select select
type input "[GEOGRAPHIC_DATA]"
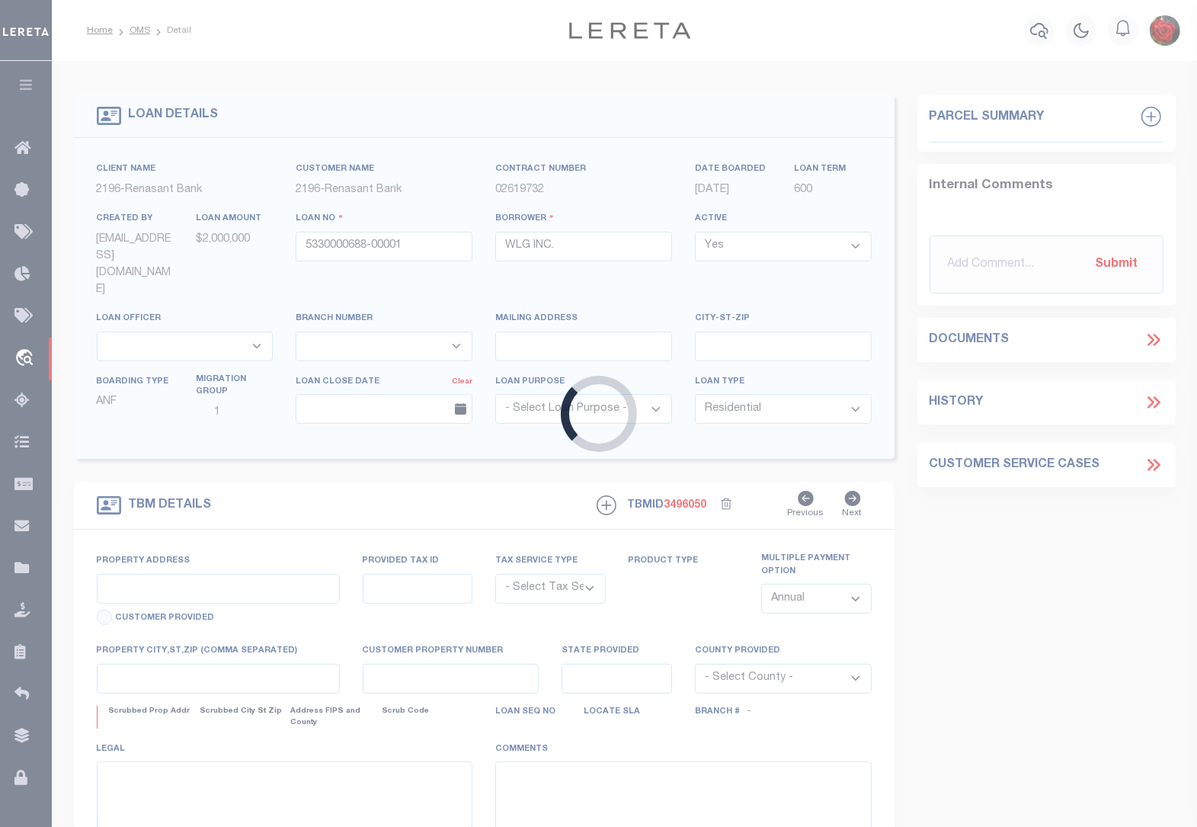
type input "5330000688"
type input "GA"
type textarea "PARCEL: 14-0077-0009-012-5 PARCEL: 14-0077-0009-013-3 PARCEL: 14-0077-0009-014-…"
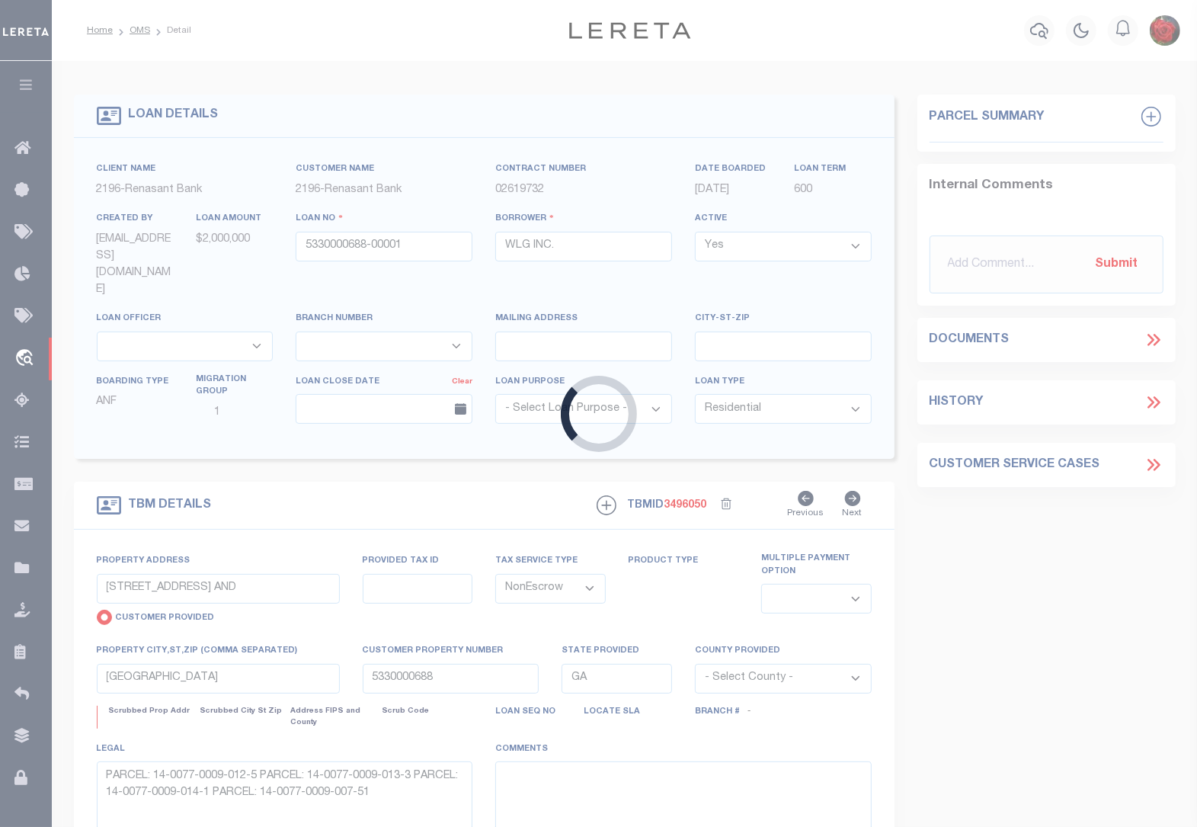
select select "4983"
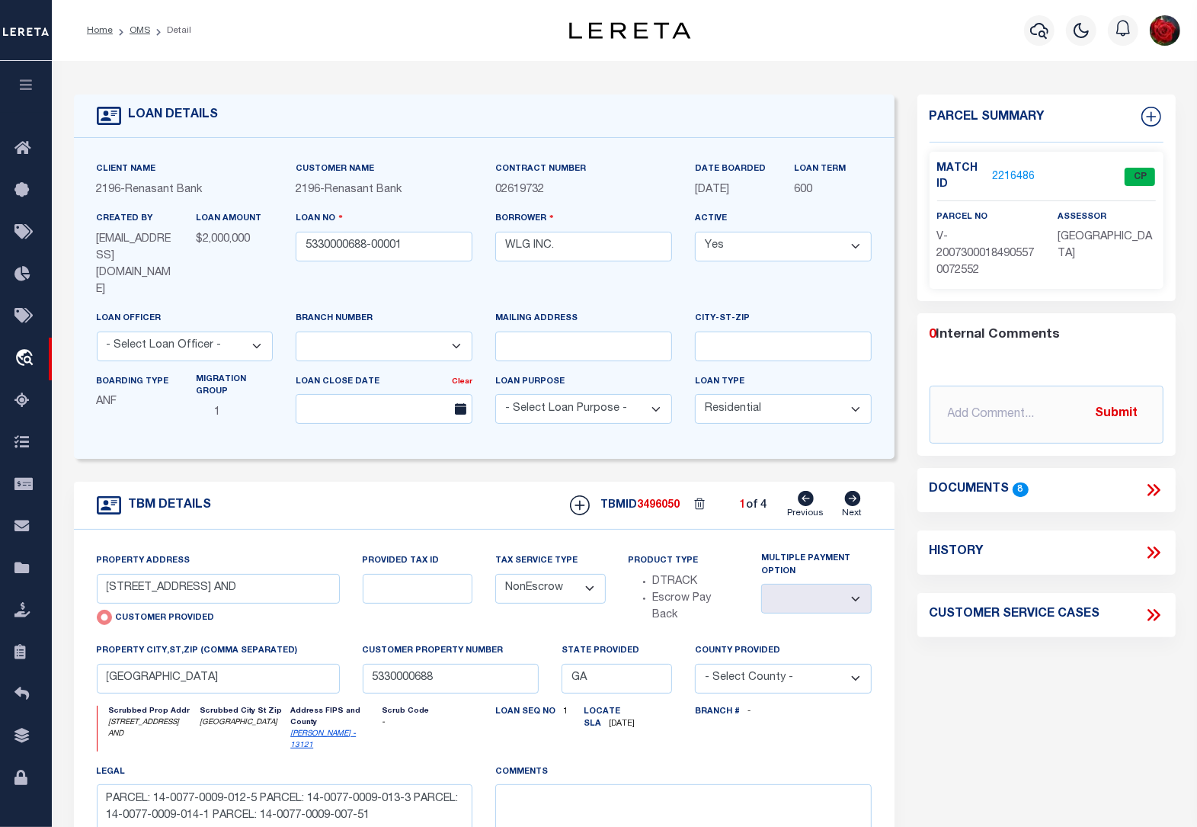
click at [1014, 177] on link "2216486" at bounding box center [1013, 177] width 43 height 16
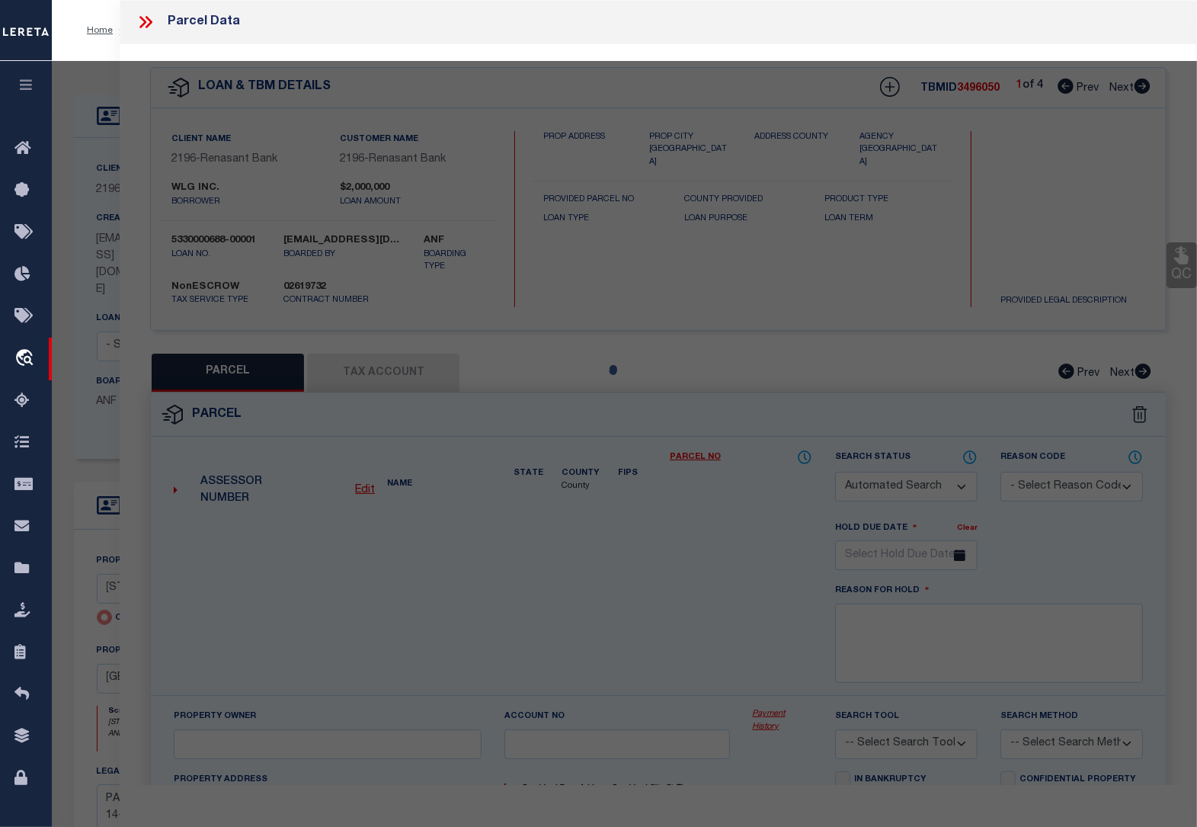
checkbox input "false"
select select "CP"
select select "AGW"
select select
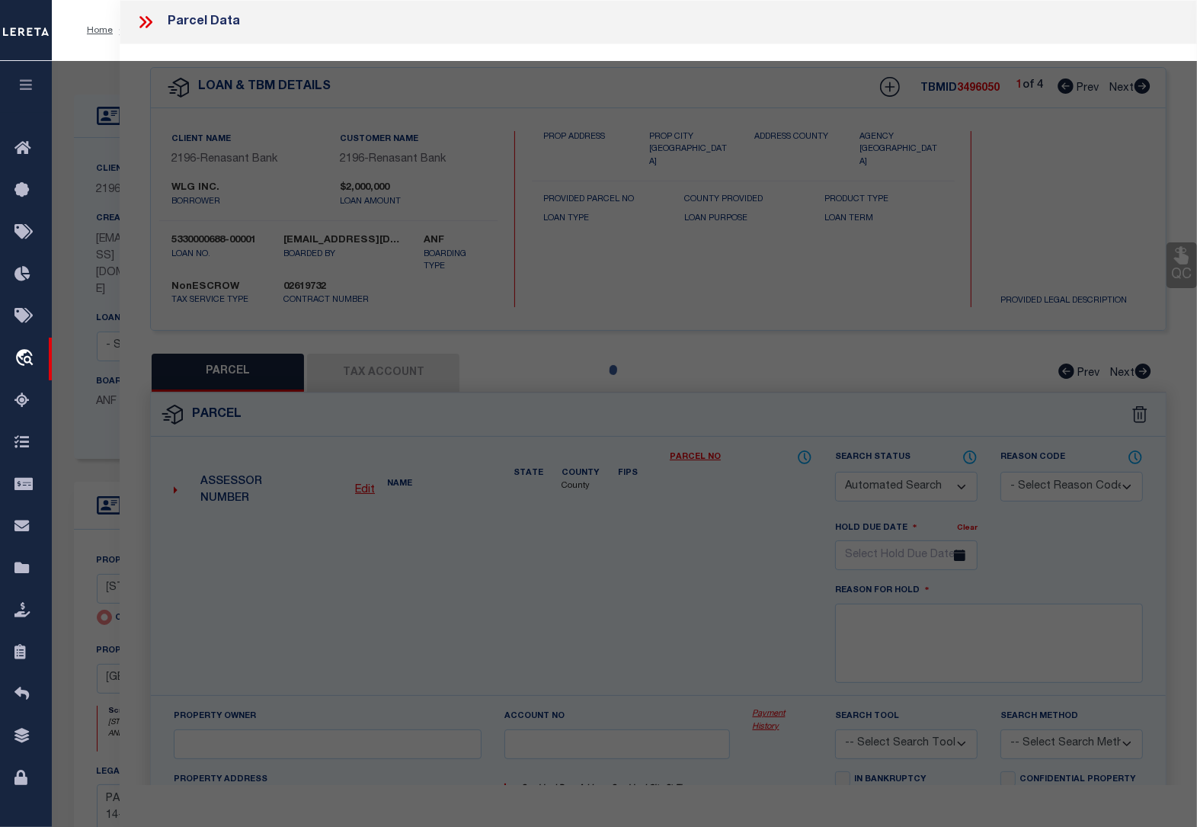
type input "[STREET_ADDRESS] AND"
checkbox input "false"
type input "[GEOGRAPHIC_DATA]"
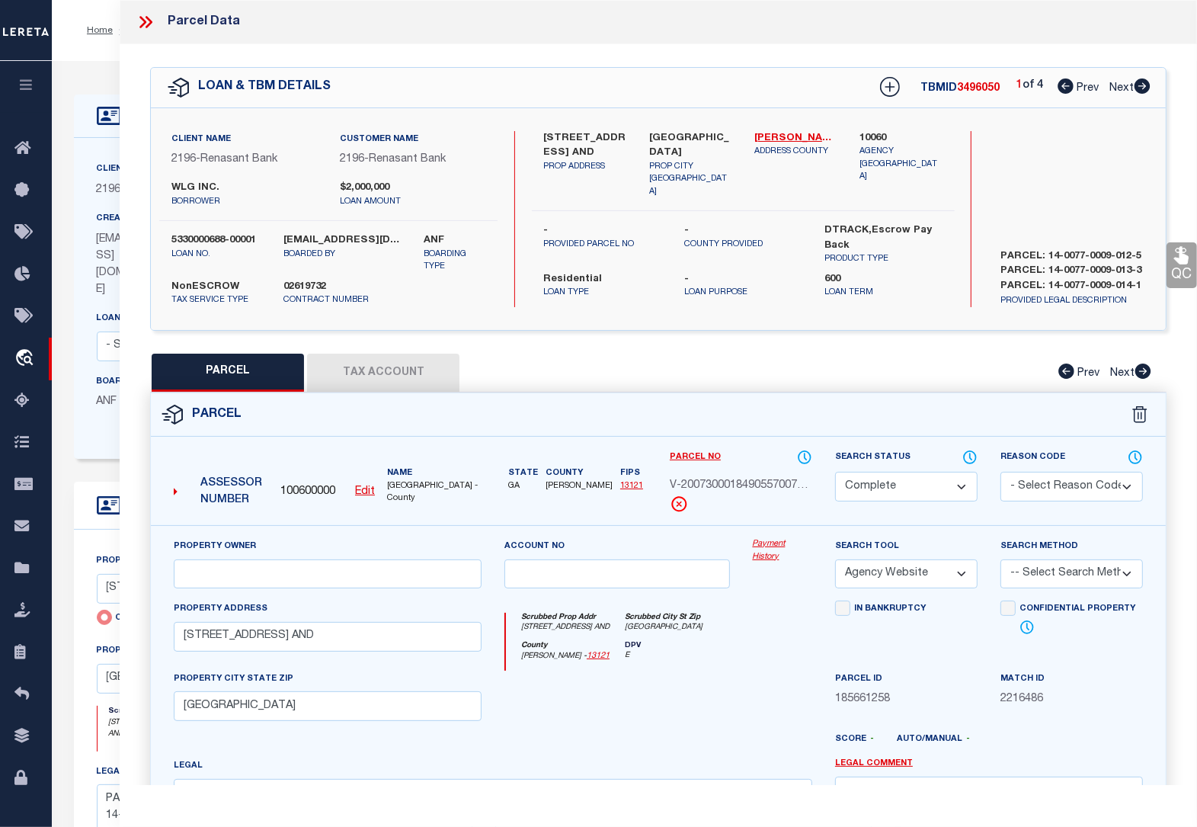
click at [1140, 90] on icon at bounding box center [1143, 85] width 16 height 15
select select "AS"
select select
checkbox input "false"
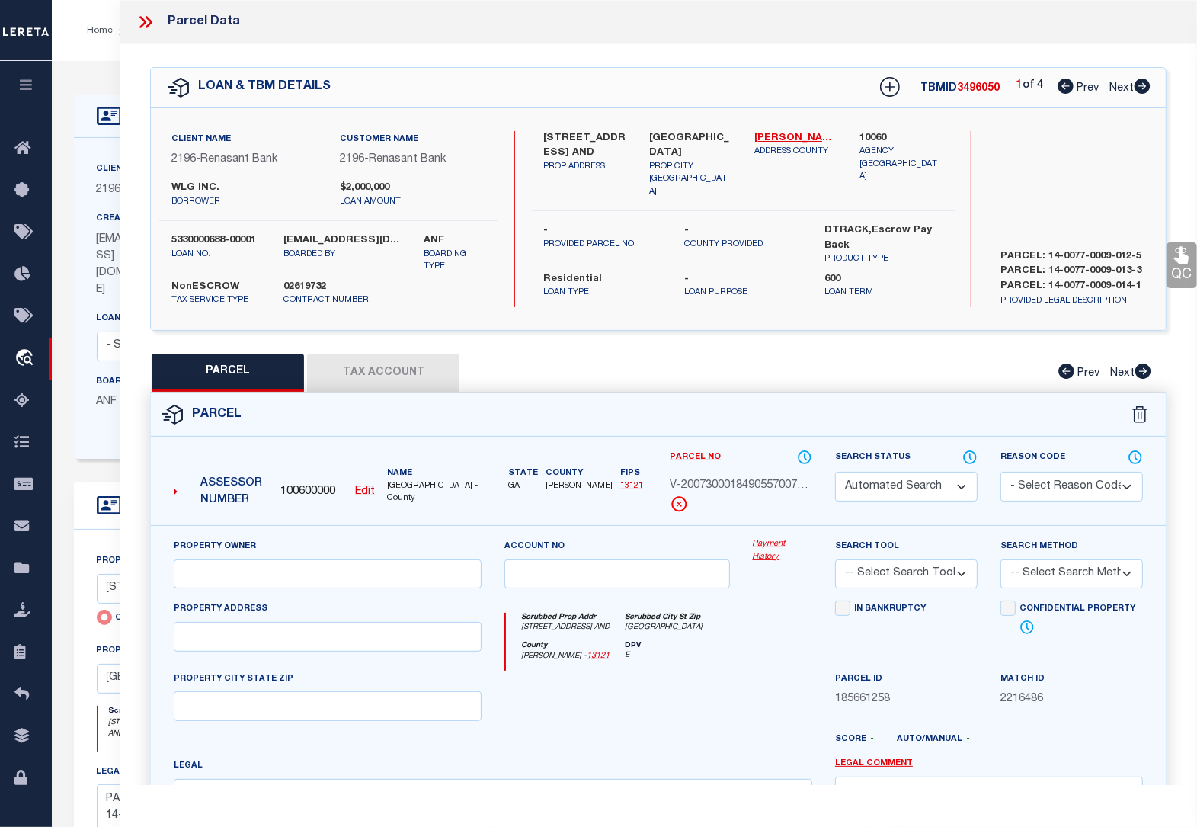
select select "CP"
select select "AGW"
select select
type input "[STREET_ADDRESS]"
checkbox input "false"
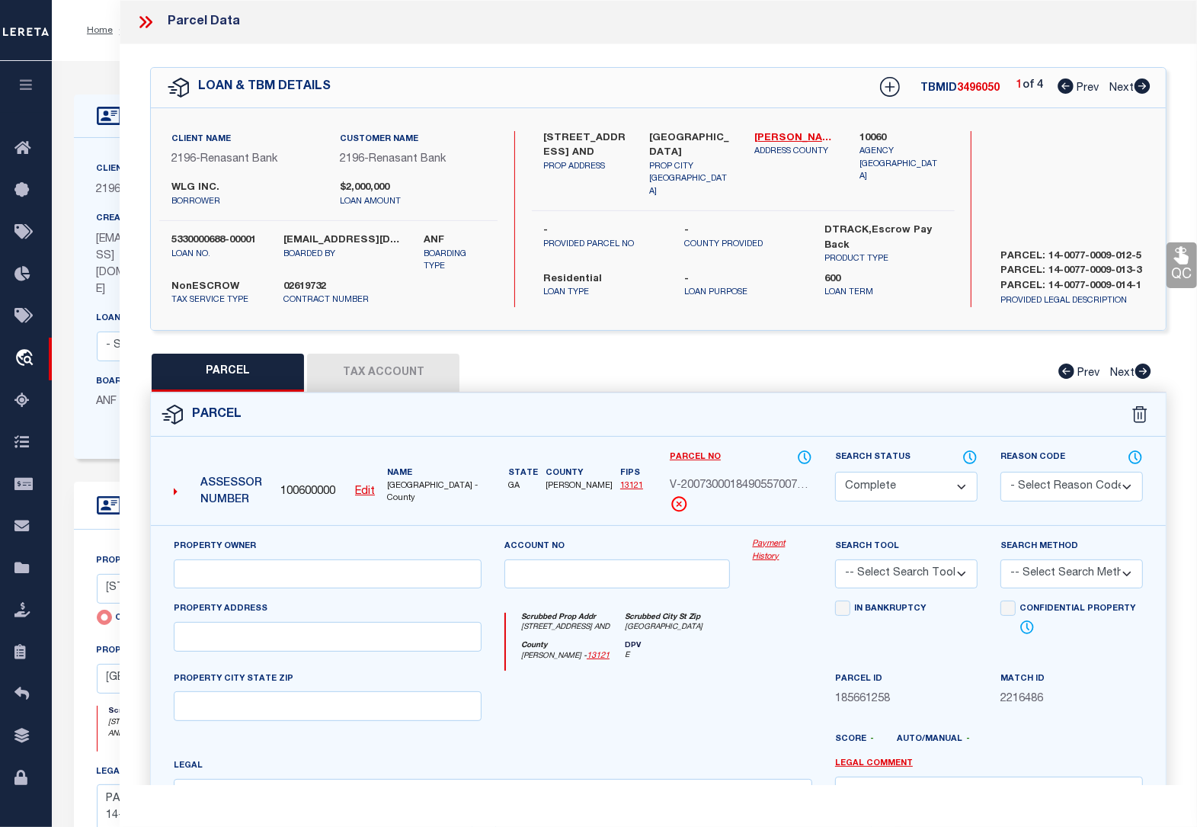
type input "[GEOGRAPHIC_DATA]"
click at [1140, 90] on icon at bounding box center [1143, 85] width 16 height 15
select select "AS"
select select
checkbox input "false"
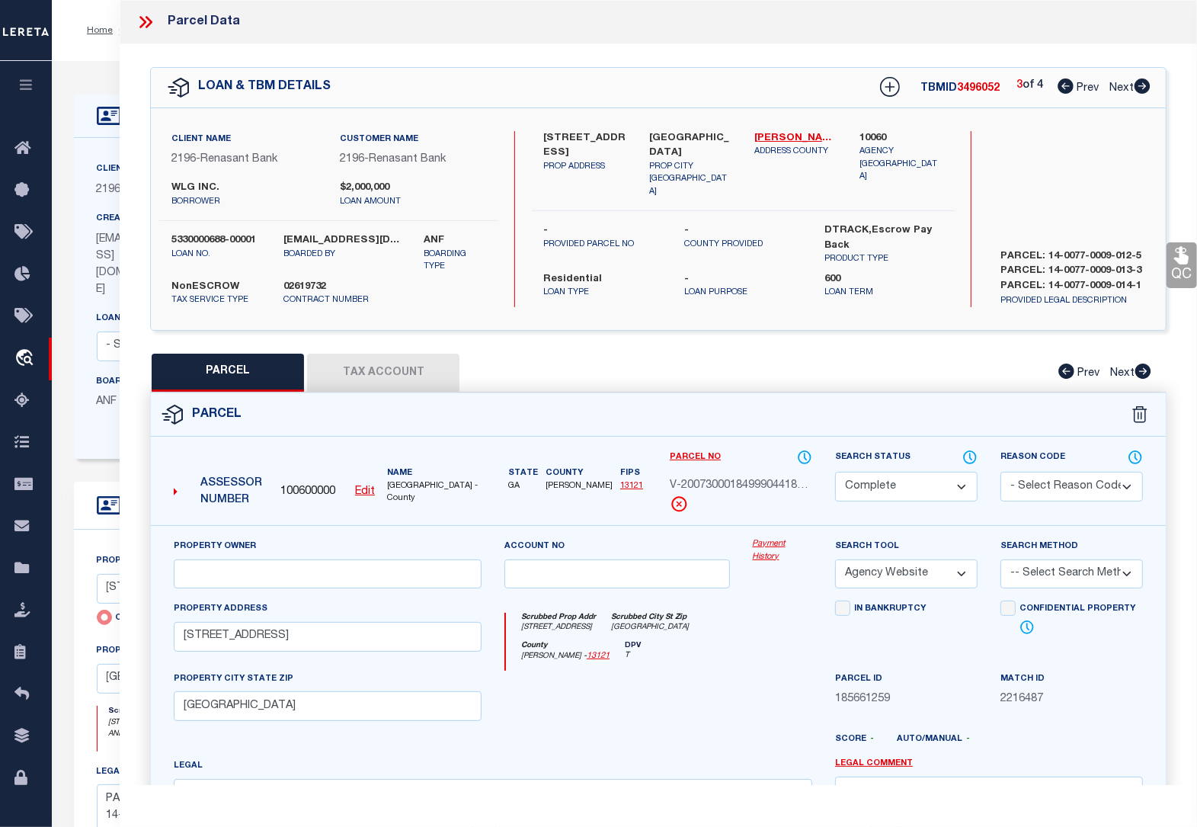
checkbox input "false"
select select "CP"
select select "AGW"
select select
type input "[STREET_ADDRESS]"
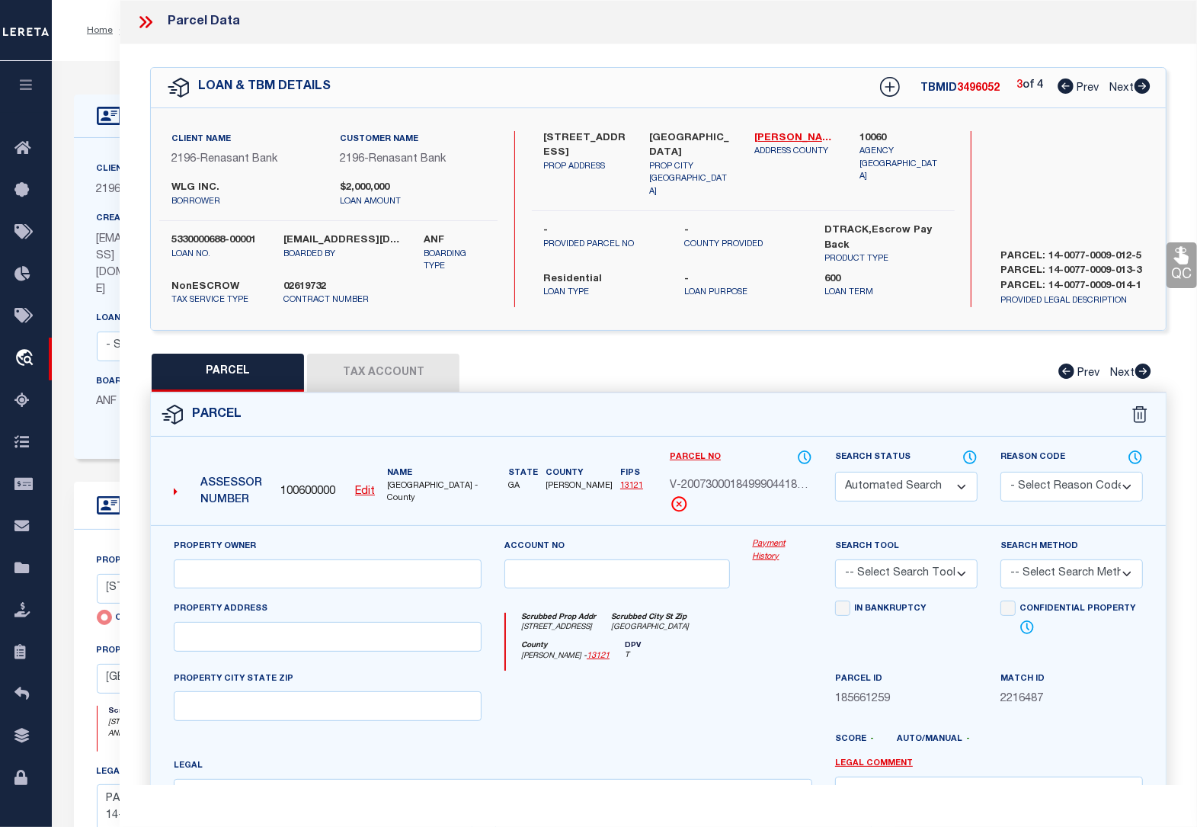
checkbox input "false"
type input "[GEOGRAPHIC_DATA]"
click at [1140, 90] on icon at bounding box center [1143, 85] width 16 height 15
select select "AS"
select select
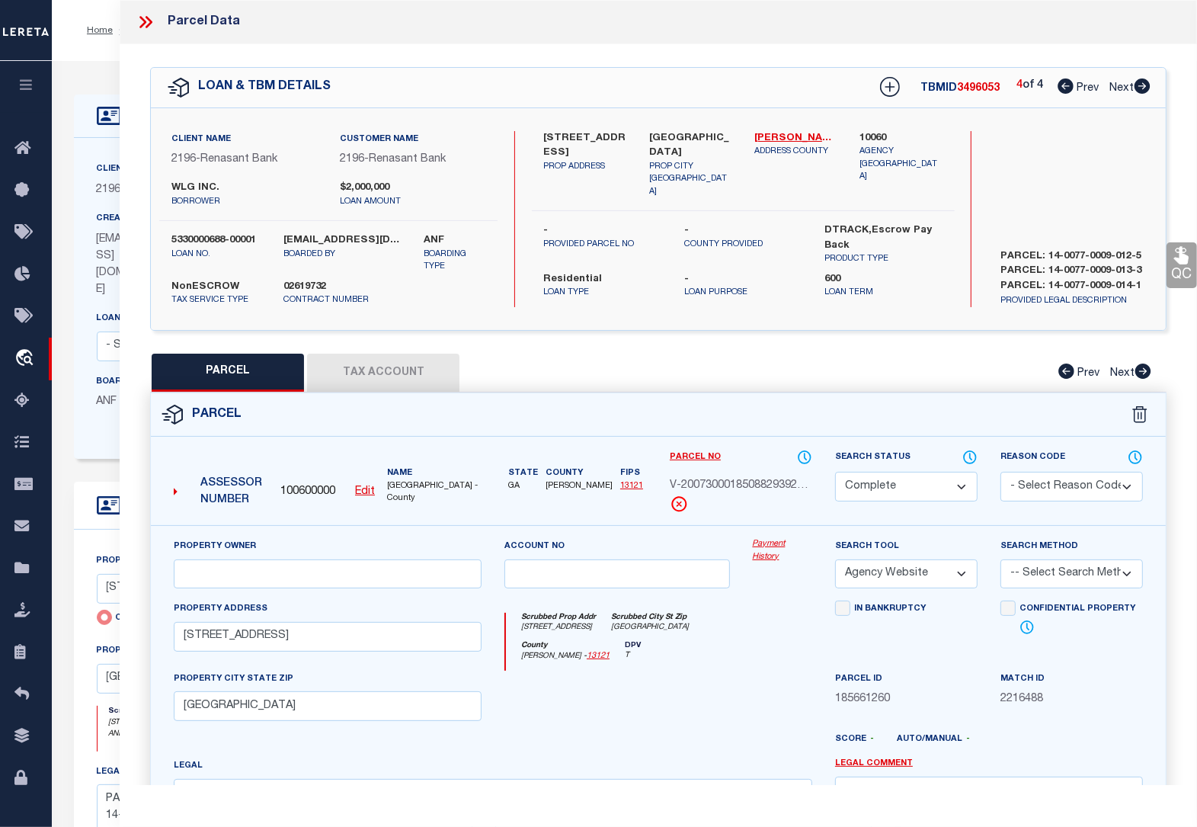
checkbox input "false"
select select "BP"
select select "AGW"
select select
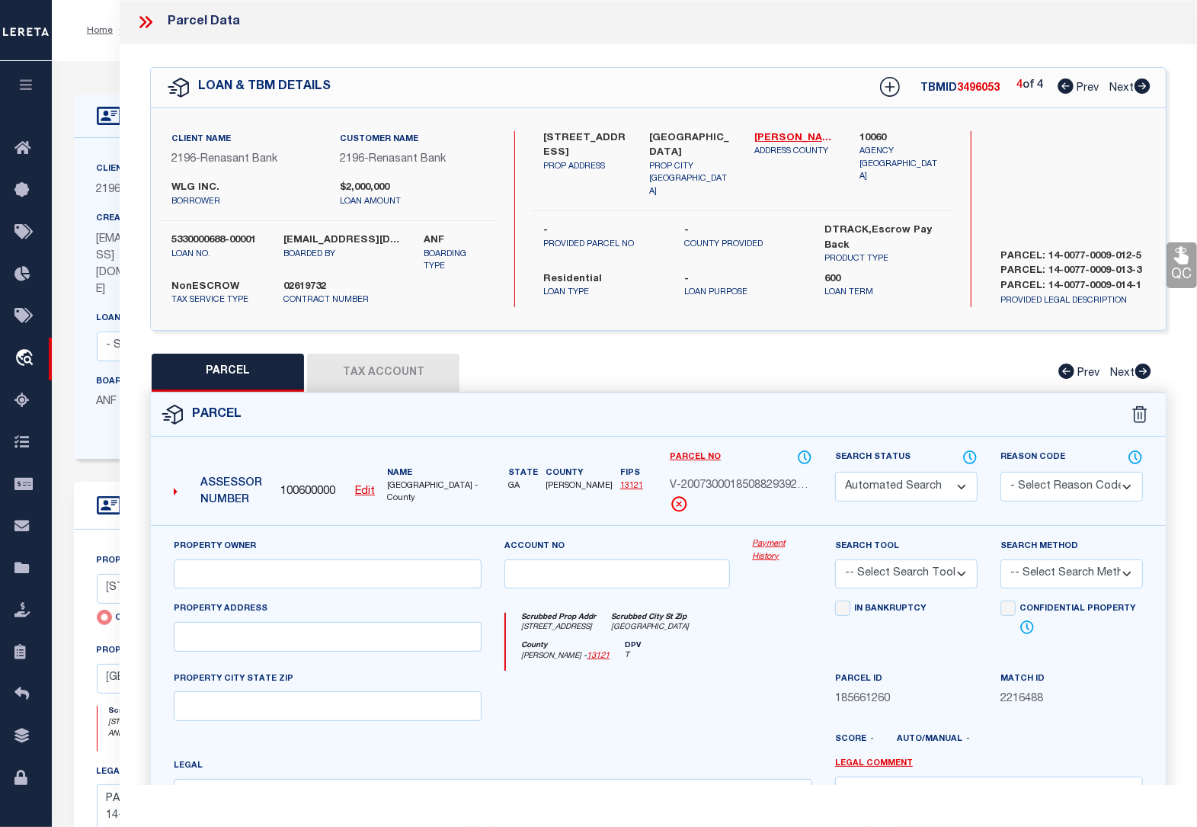
type input "[STREET_ADDRESS]"
checkbox input "false"
type input "[GEOGRAPHIC_DATA]"
type textarea "this agency Atlanta city spec assess/solid waste is on this loan twice"
click at [420, 367] on button "Tax Account" at bounding box center [383, 373] width 152 height 38
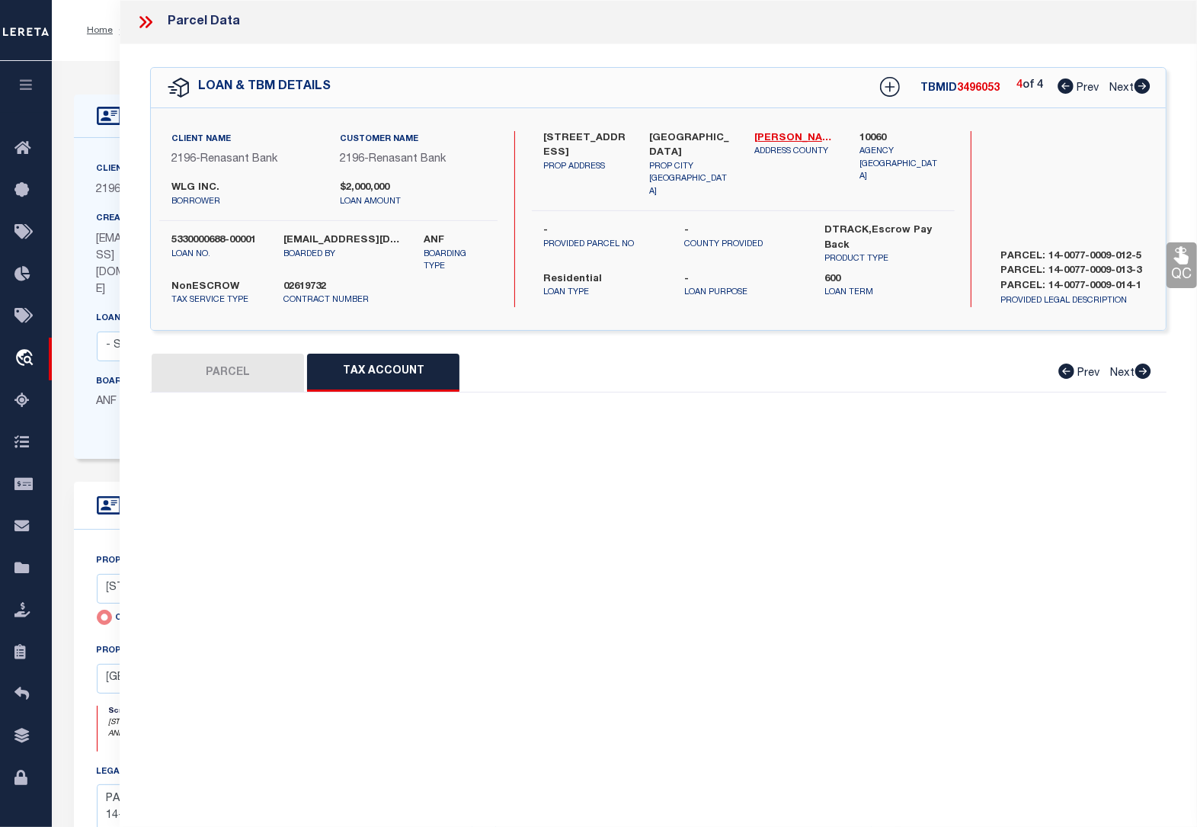
select select "100"
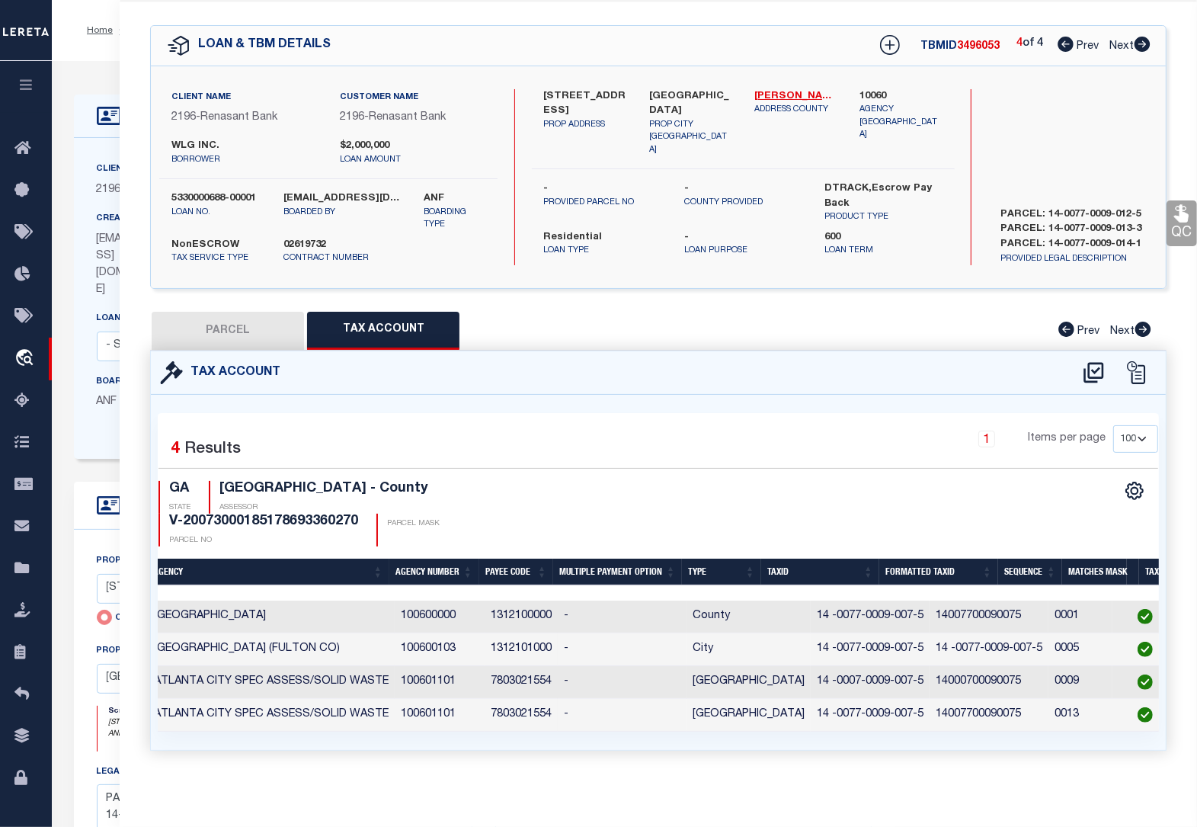
scroll to position [0, 84]
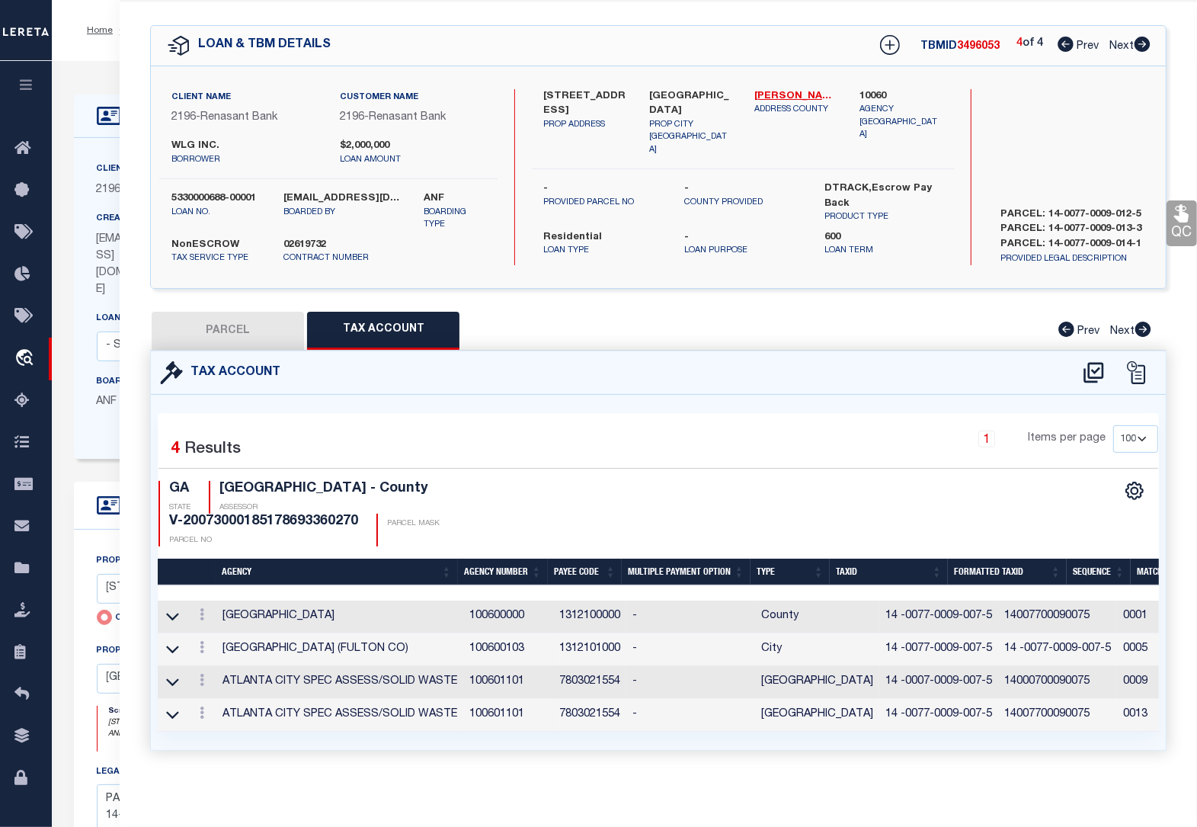
click at [235, 330] on button "PARCEL" at bounding box center [228, 331] width 152 height 38
select select "AS"
select select
checkbox input "false"
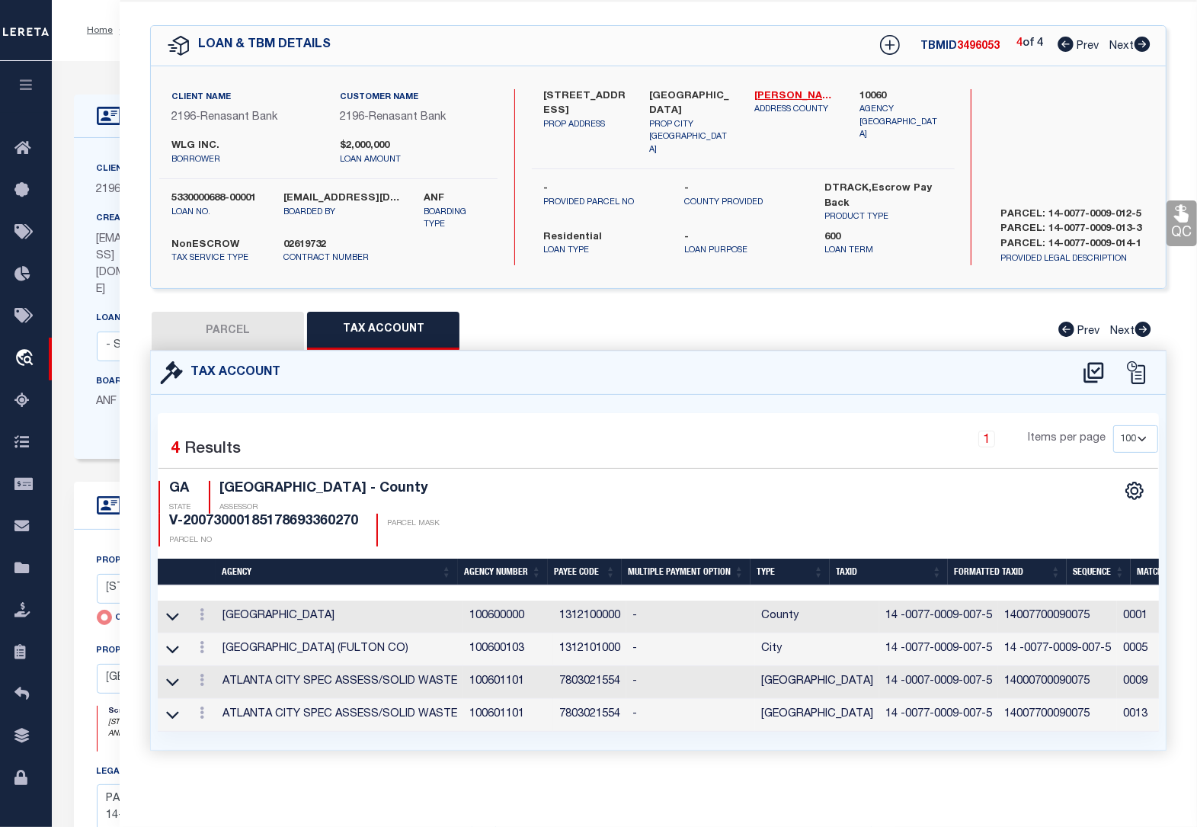
select select "BP"
select select "AGW"
select select
type input "[STREET_ADDRESS]"
checkbox input "false"
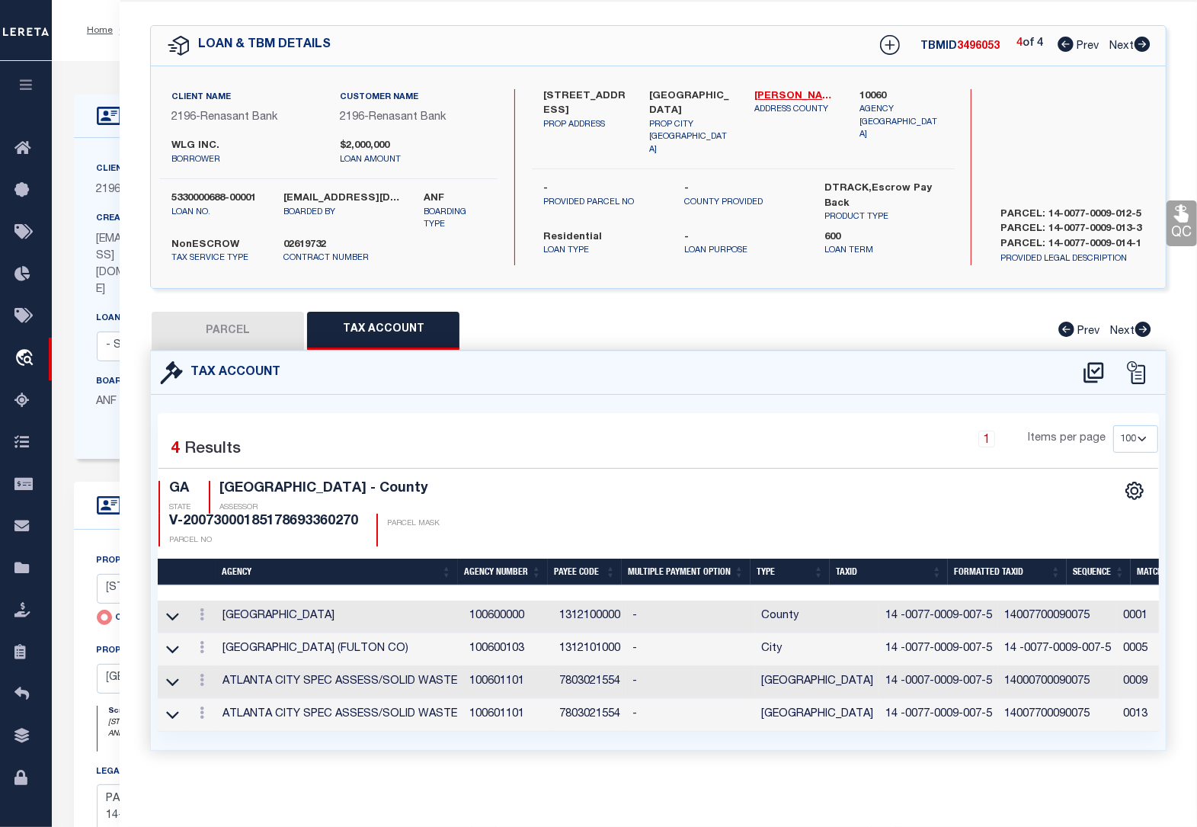
type input "[GEOGRAPHIC_DATA]"
type textarea "this agency Atlanta city spec assess/solid waste is on this loan twice"
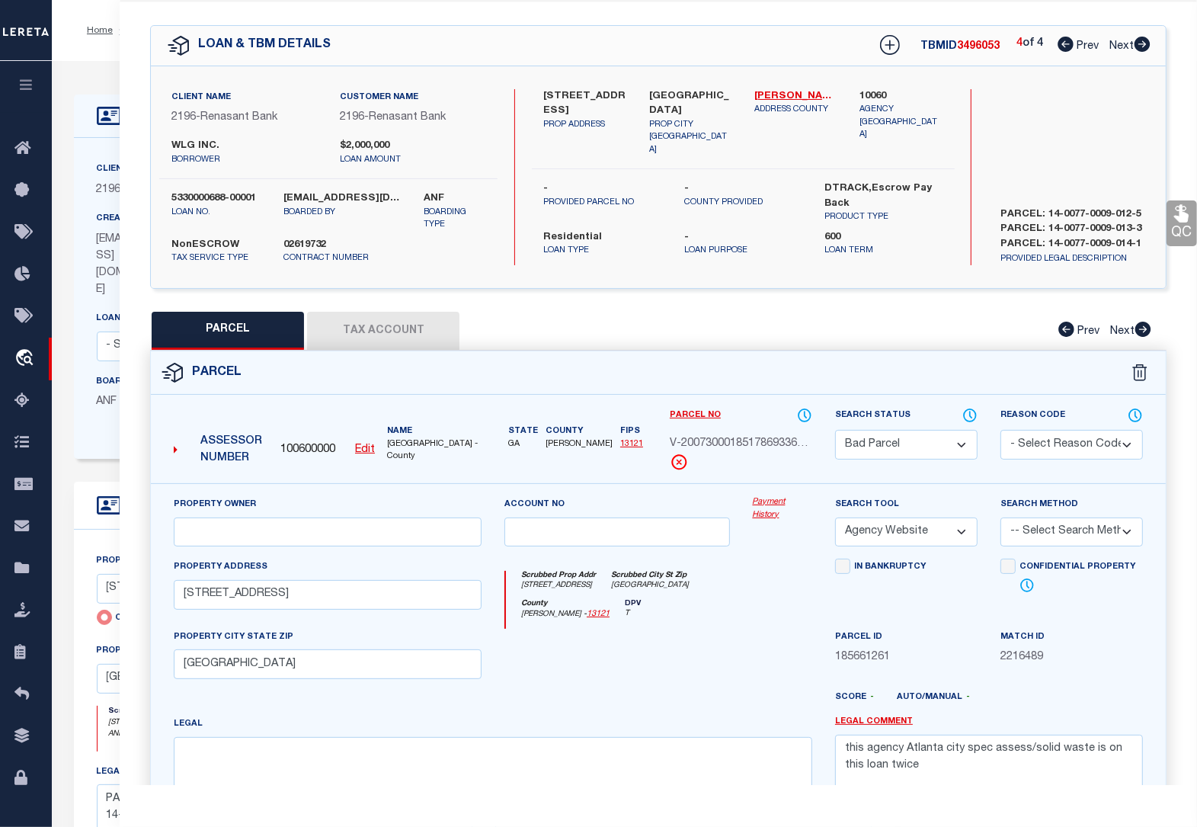
click at [428, 330] on button "Tax Account" at bounding box center [383, 331] width 152 height 38
select select "100"
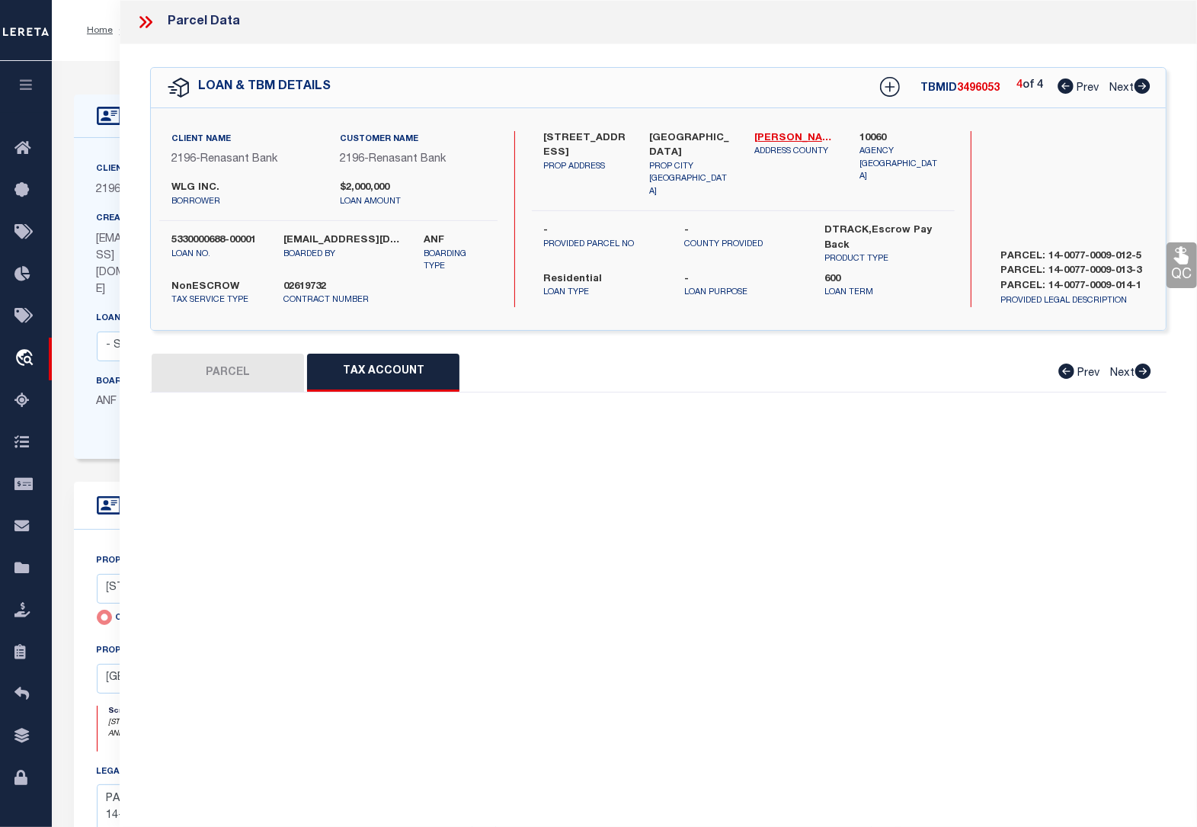
select select "100"
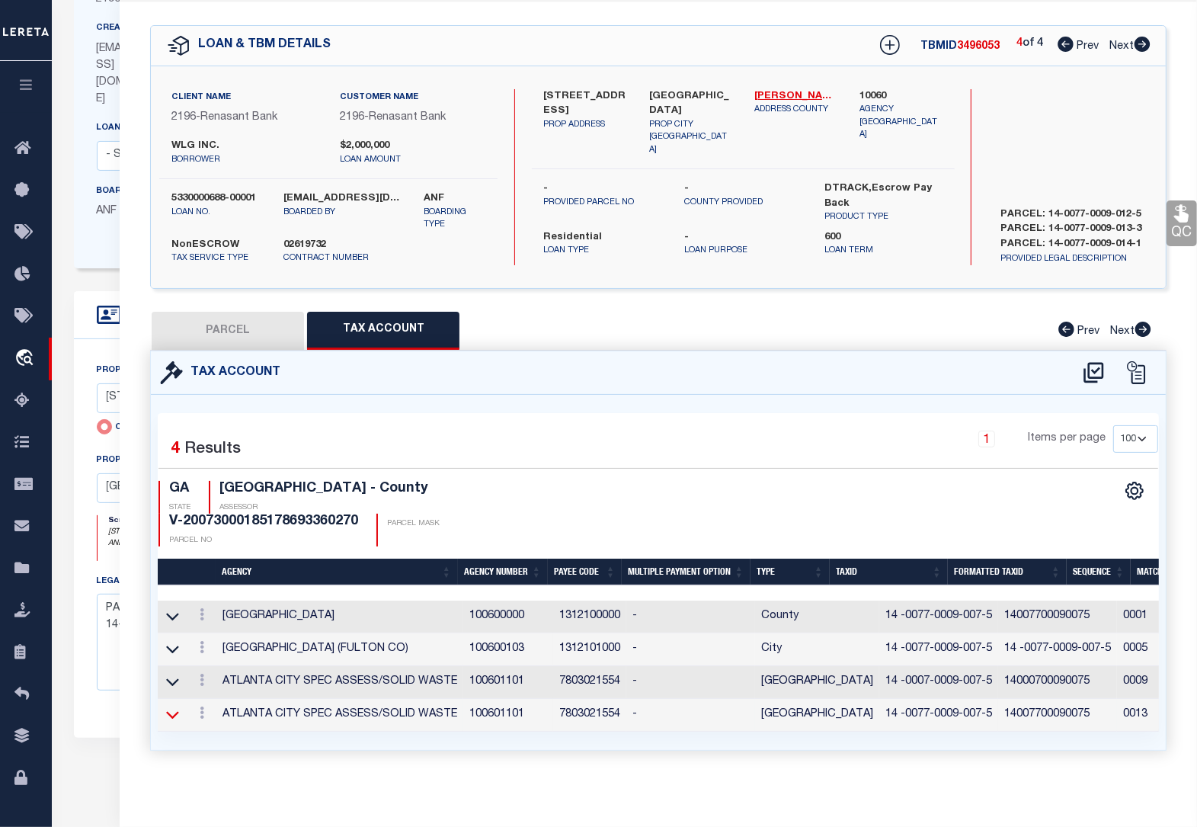
click at [179, 706] on icon at bounding box center [172, 714] width 13 height 16
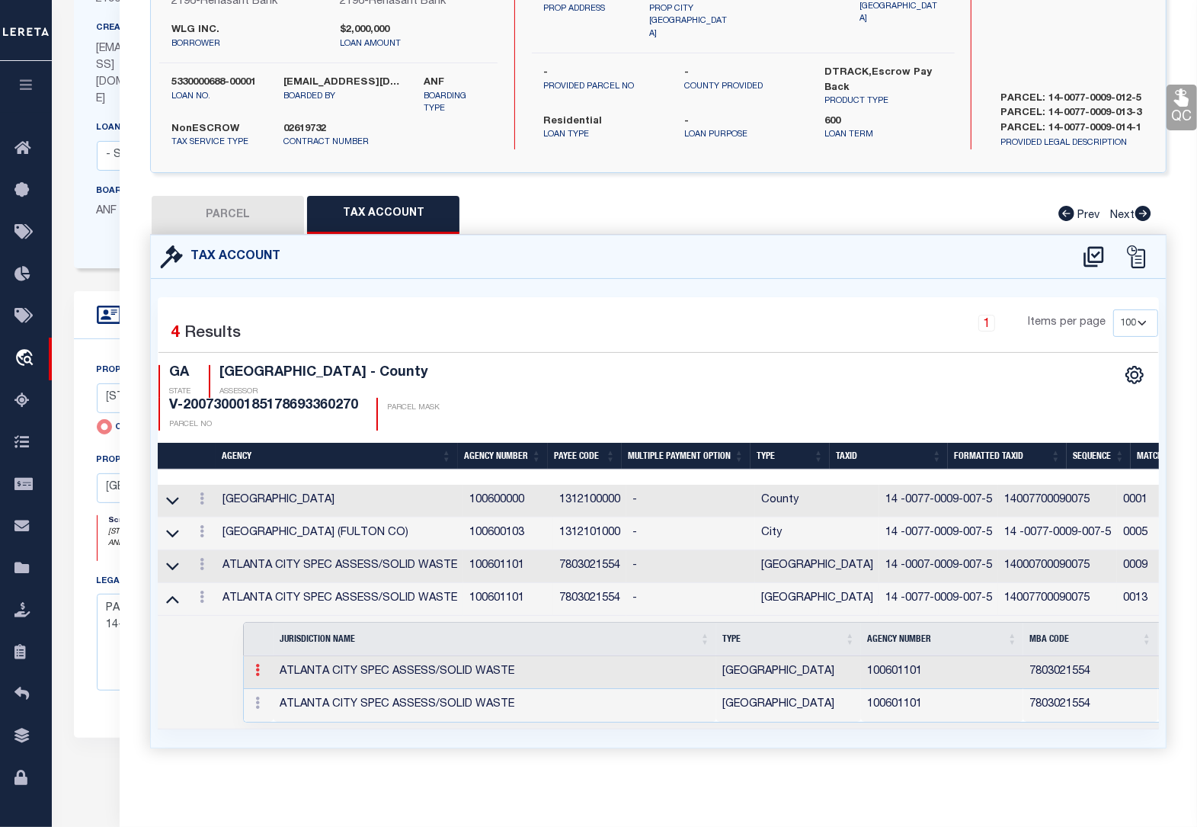
click at [250, 666] on link at bounding box center [258, 672] width 17 height 12
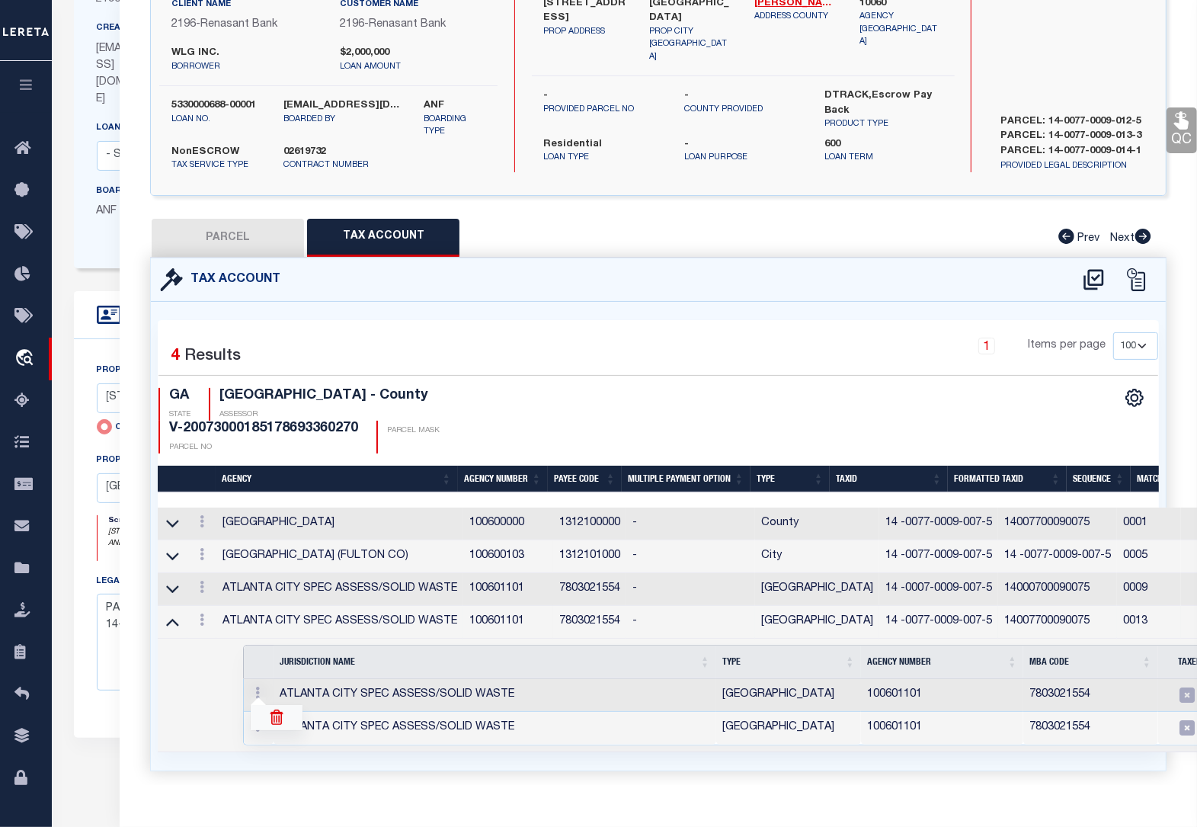
click at [276, 709] on img at bounding box center [276, 716] width 15 height 15
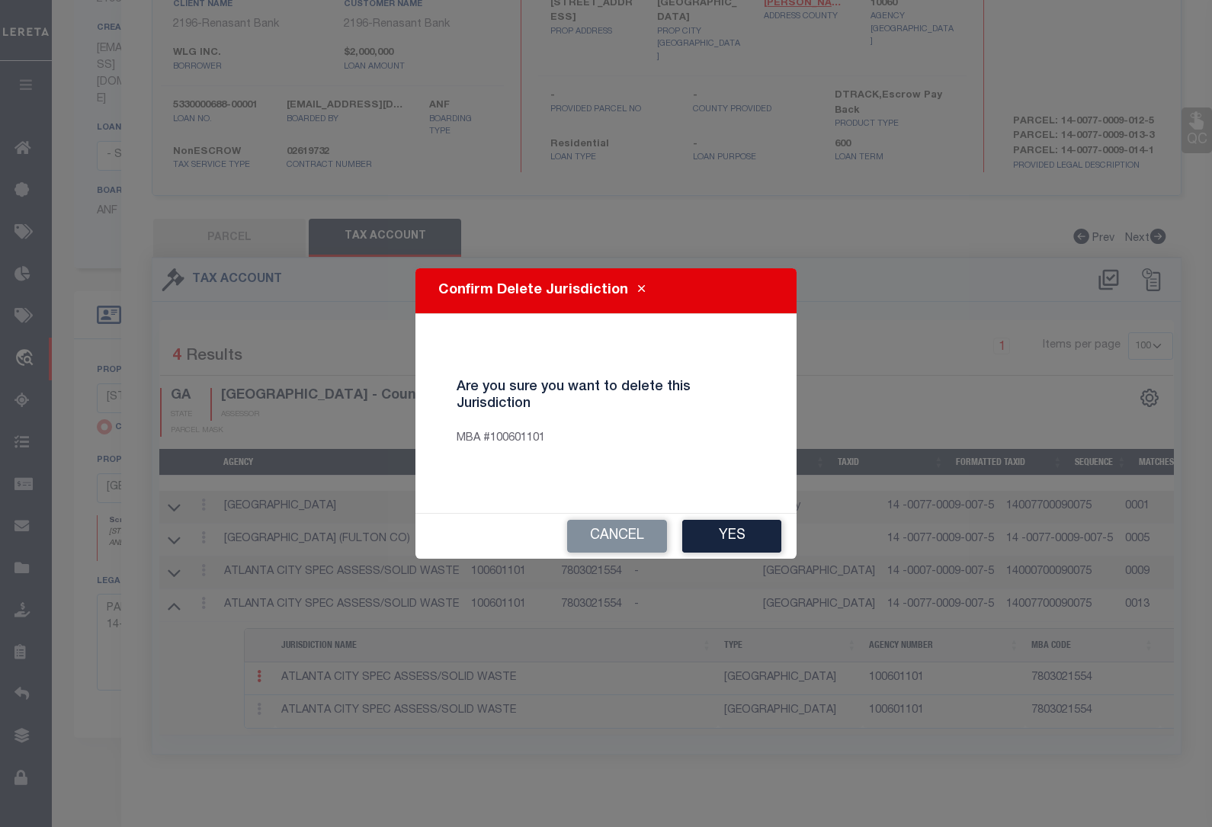
click at [730, 534] on button "Yes" at bounding box center [731, 536] width 99 height 33
select select "100"
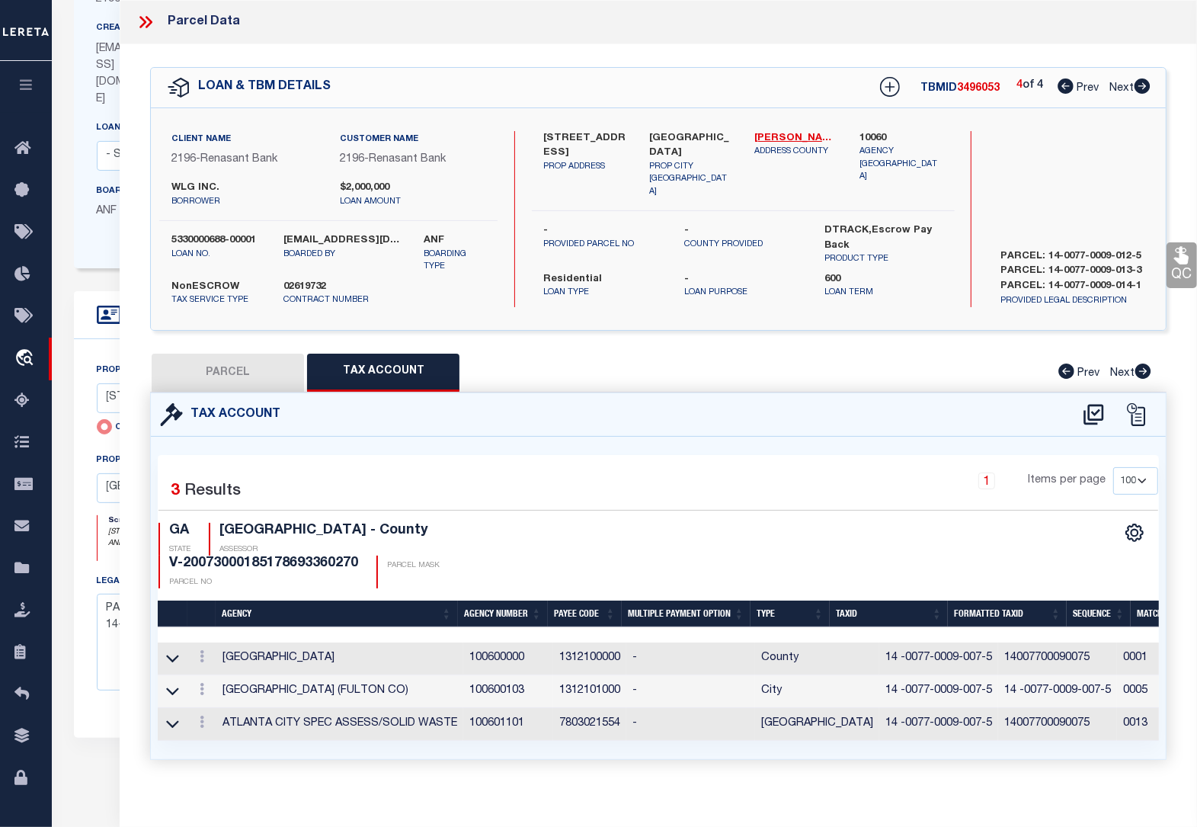
click at [236, 372] on button "PARCEL" at bounding box center [228, 373] width 152 height 38
select select "AS"
select select
checkbox input "false"
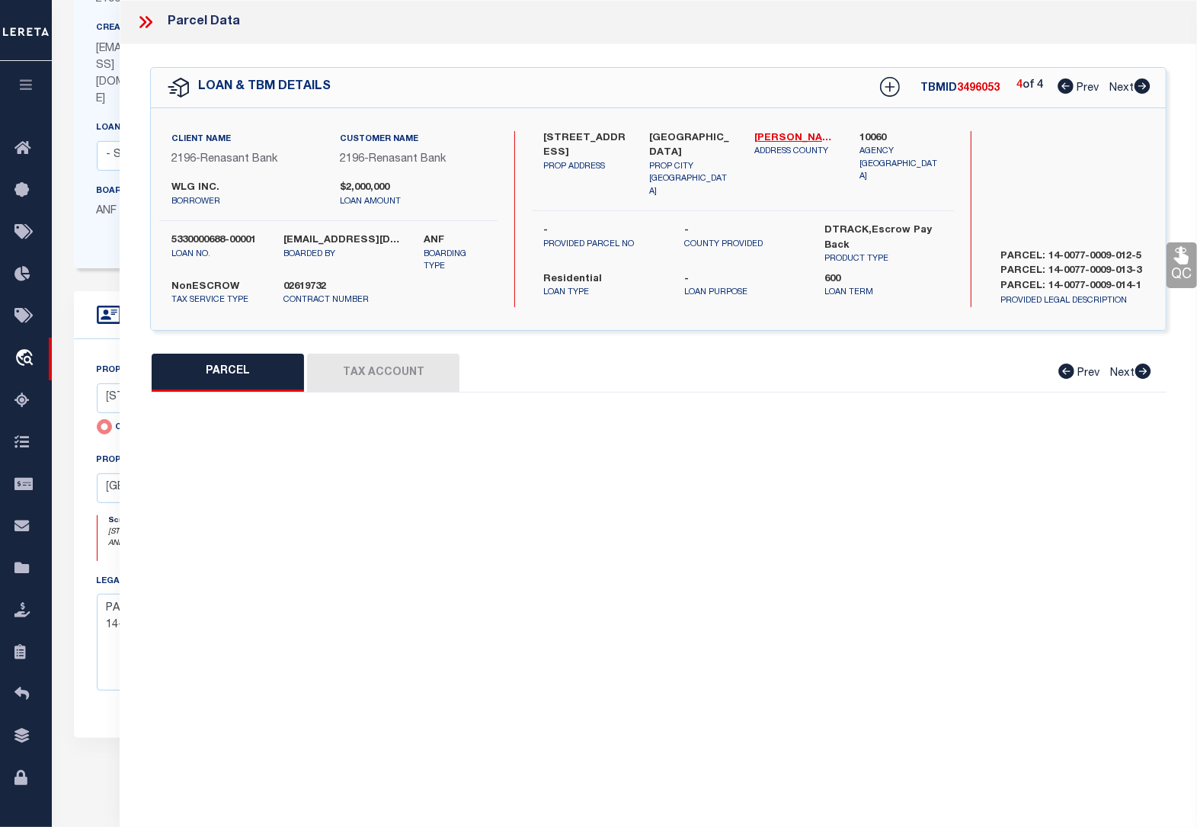
select select "BP"
select select "AGW"
select select
type input "[STREET_ADDRESS]"
checkbox input "false"
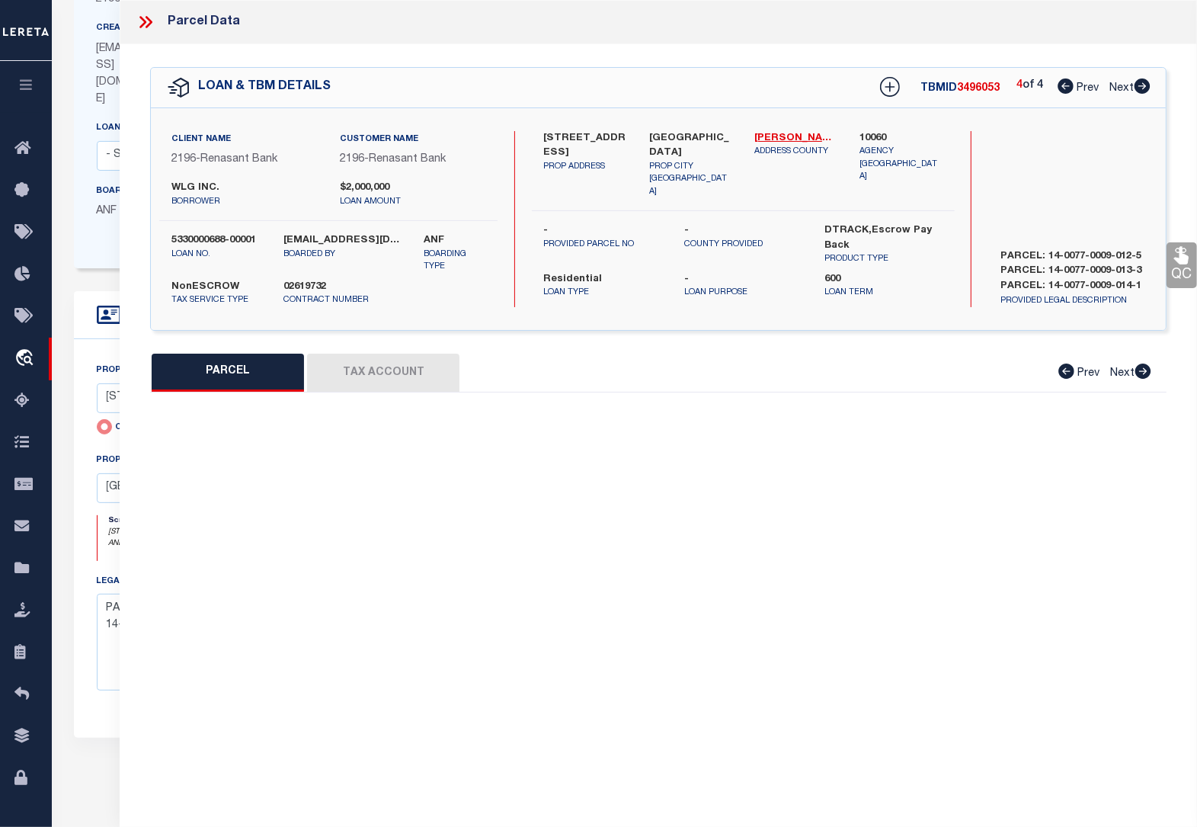
type input "[GEOGRAPHIC_DATA]"
type textarea "this agency Atlanta city spec assess/solid waste is on this loan twice"
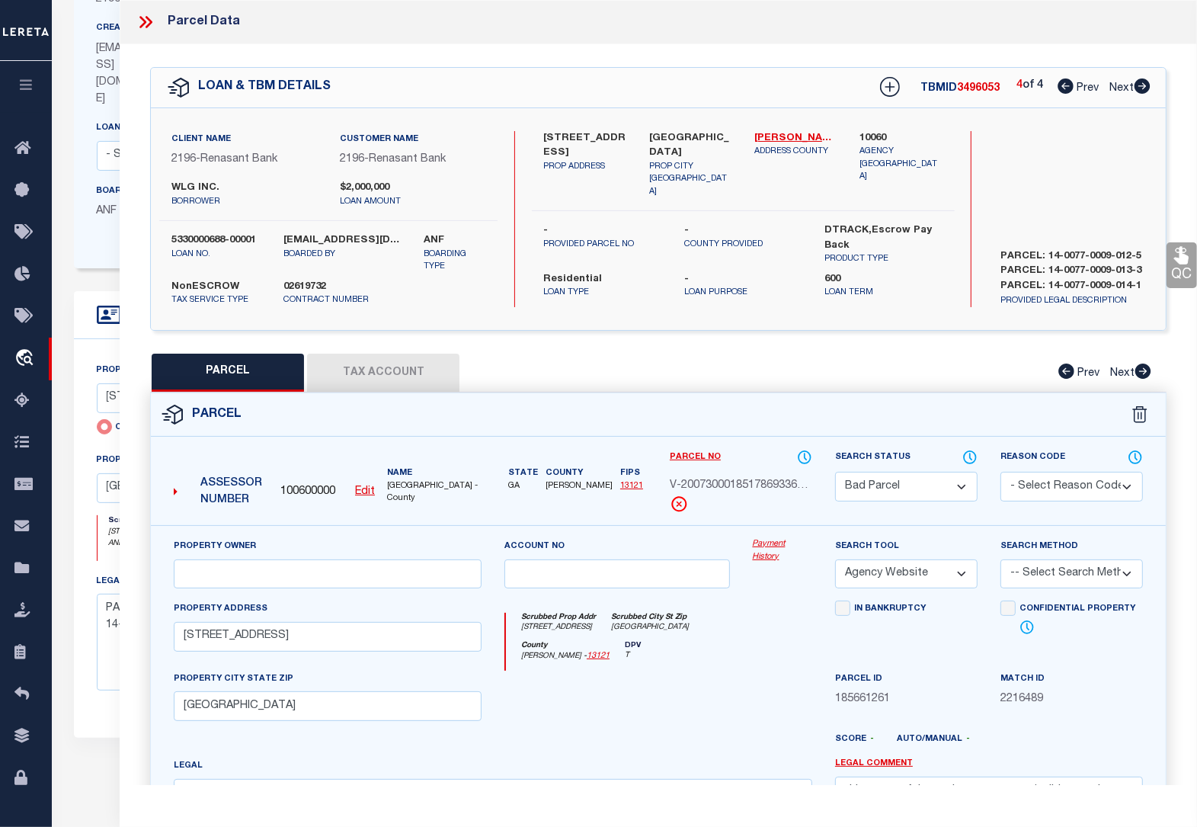
click at [889, 488] on select "Automated Search Bad Parcel Complete Duplicate Parcel High Dollar Reporting In …" at bounding box center [906, 487] width 143 height 30
click at [835, 472] on select "Automated Search Bad Parcel Complete Duplicate Parcel High Dollar Reporting In …" at bounding box center [906, 487] width 143 height 30
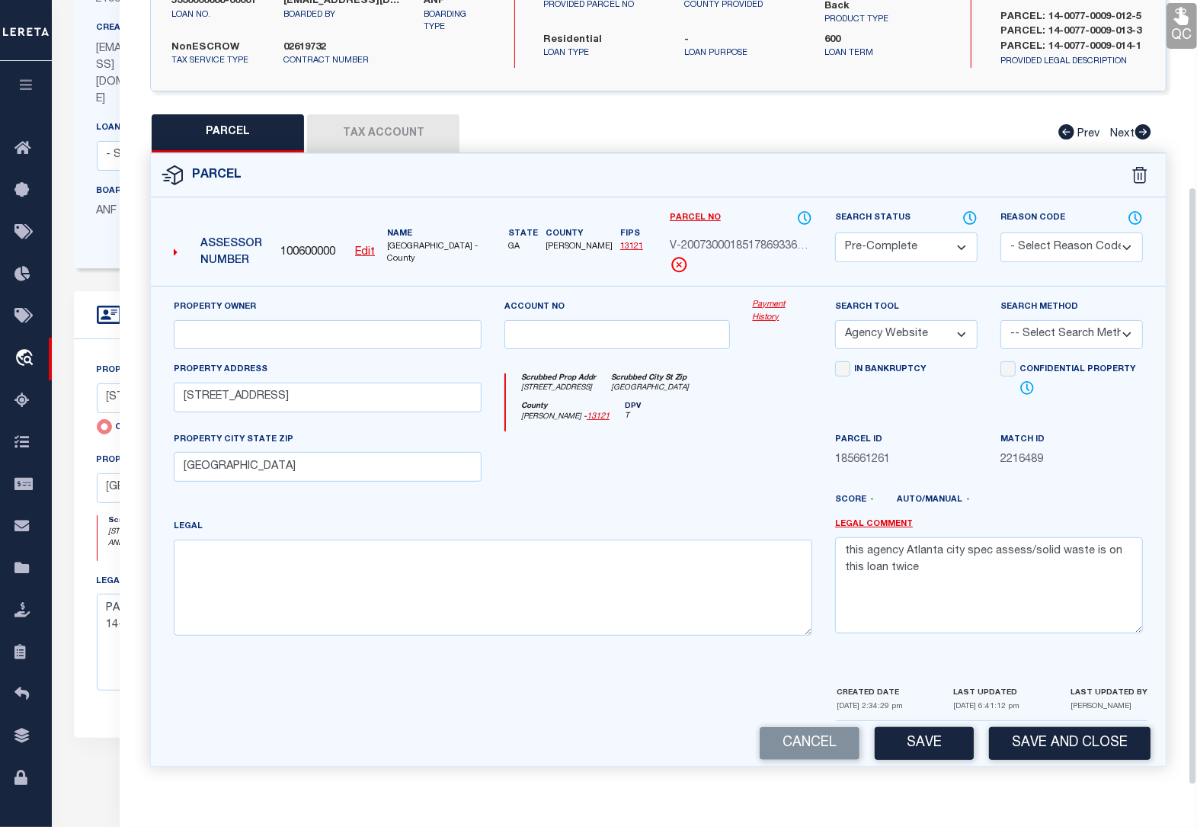
scroll to position [244, 0]
click at [920, 744] on button "Save" at bounding box center [924, 743] width 99 height 33
select select "AS"
select select
checkbox input "false"
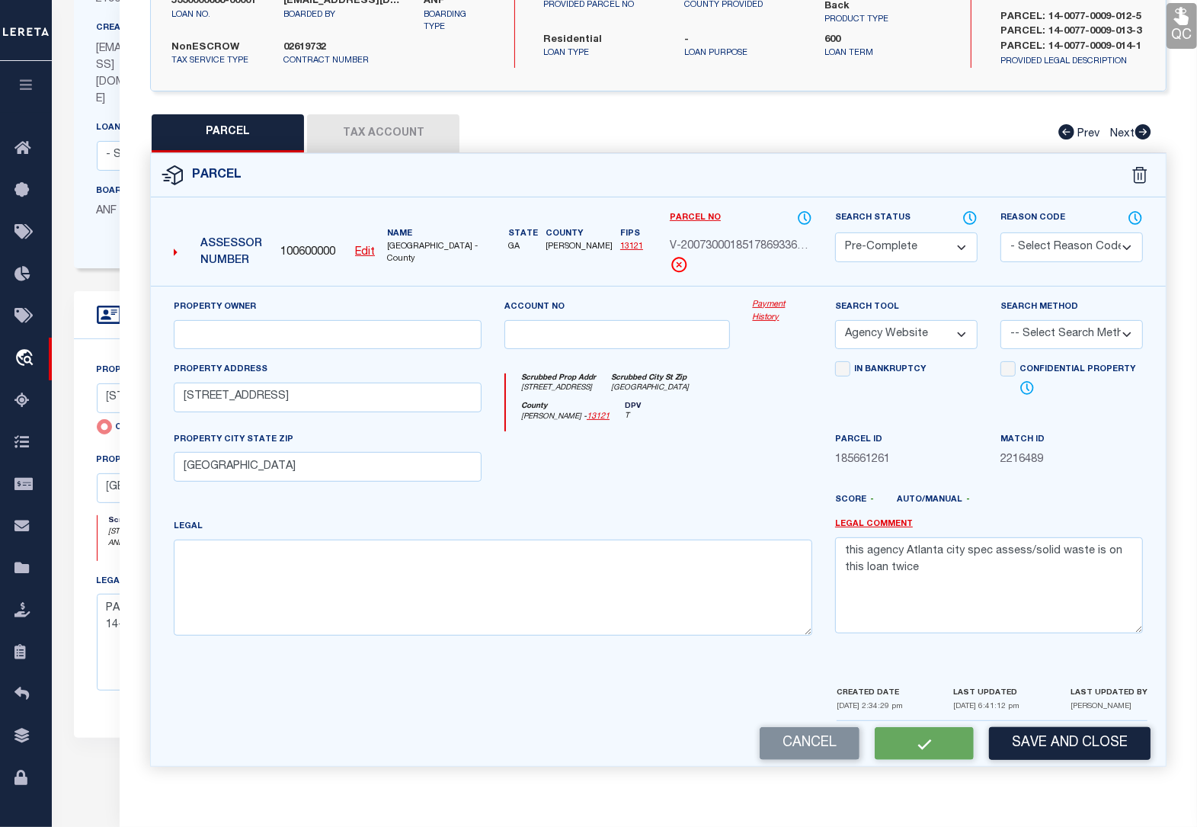
checkbox input "false"
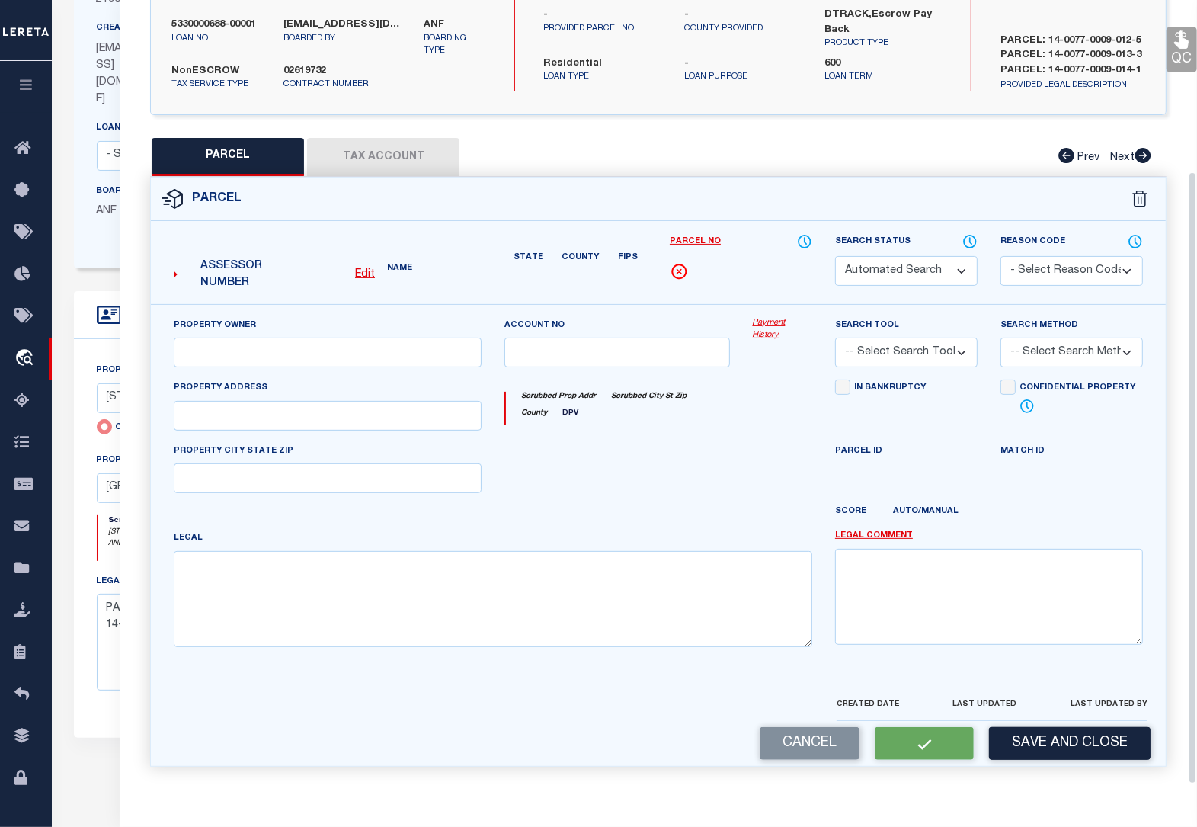
select select "PC"
select select "AGW"
select select
type input "[STREET_ADDRESS]"
type input "[GEOGRAPHIC_DATA]"
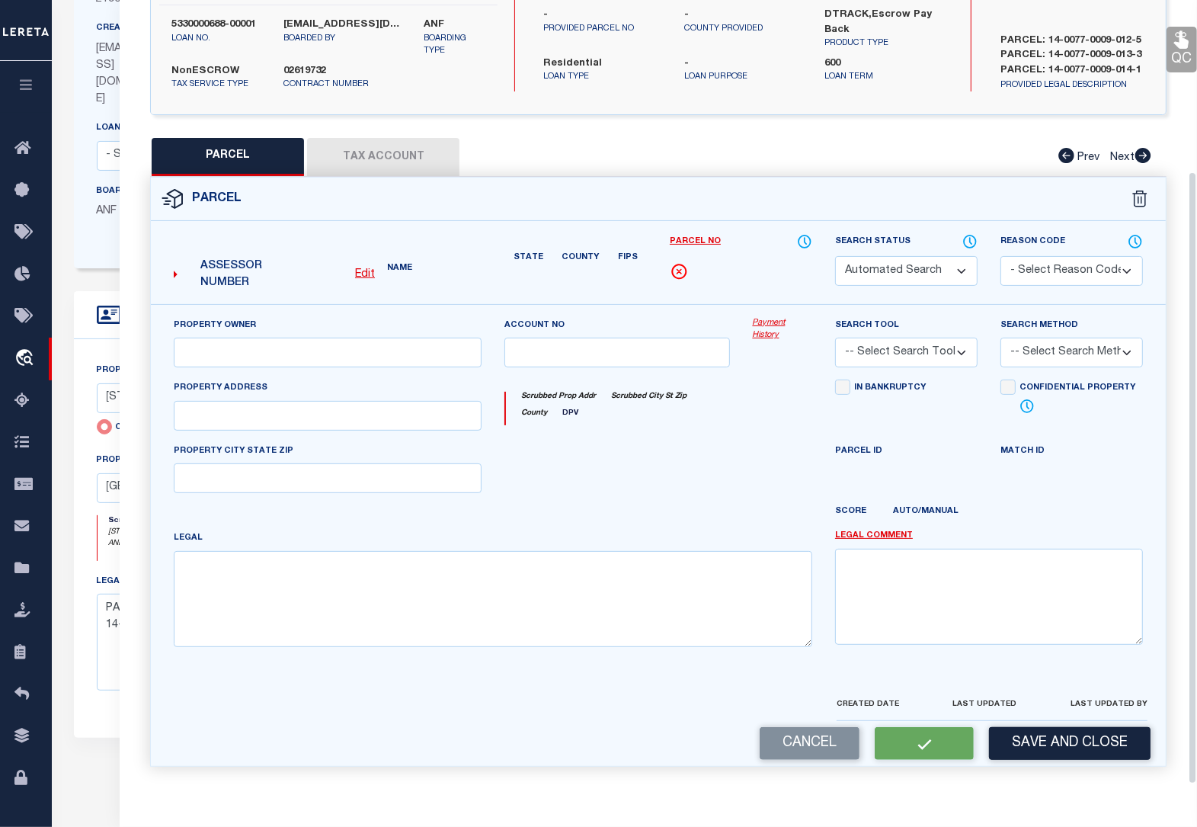
type textarea "this agency Atlanta city spec assess/solid waste is on this loan twice"
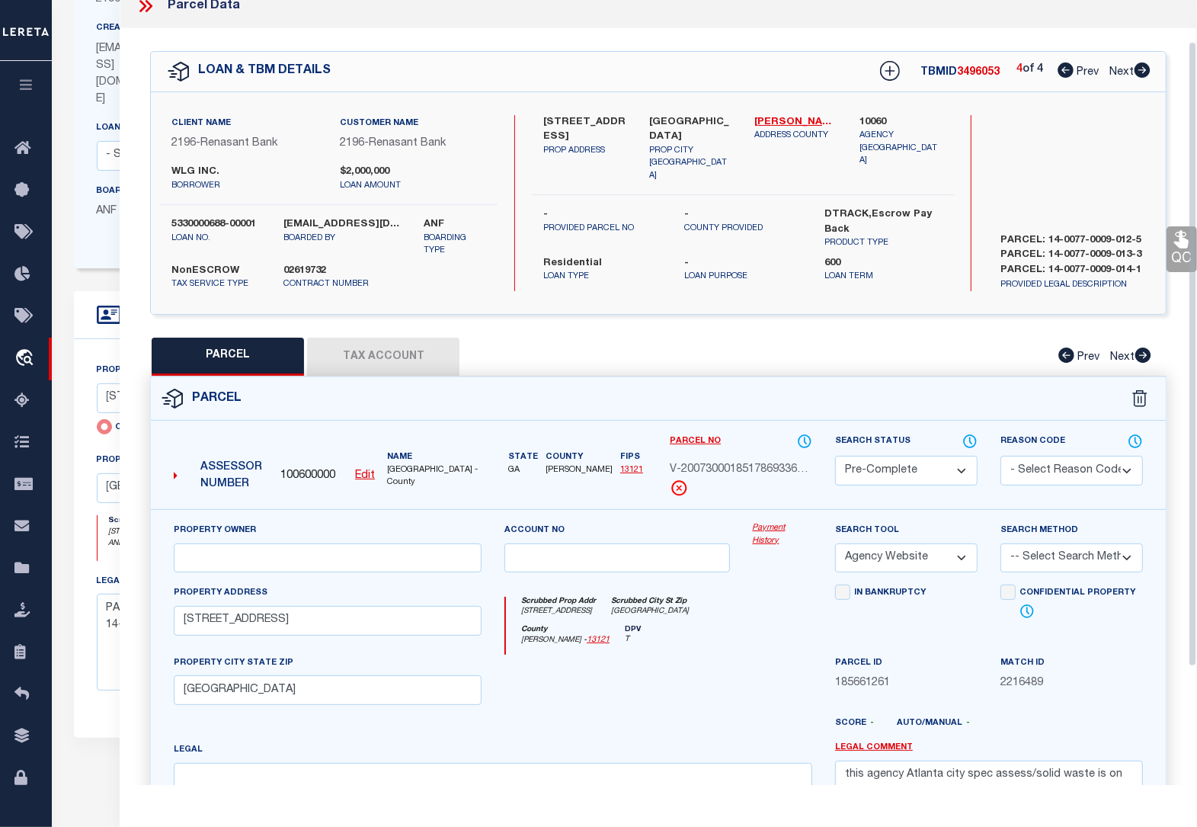
scroll to position [0, 0]
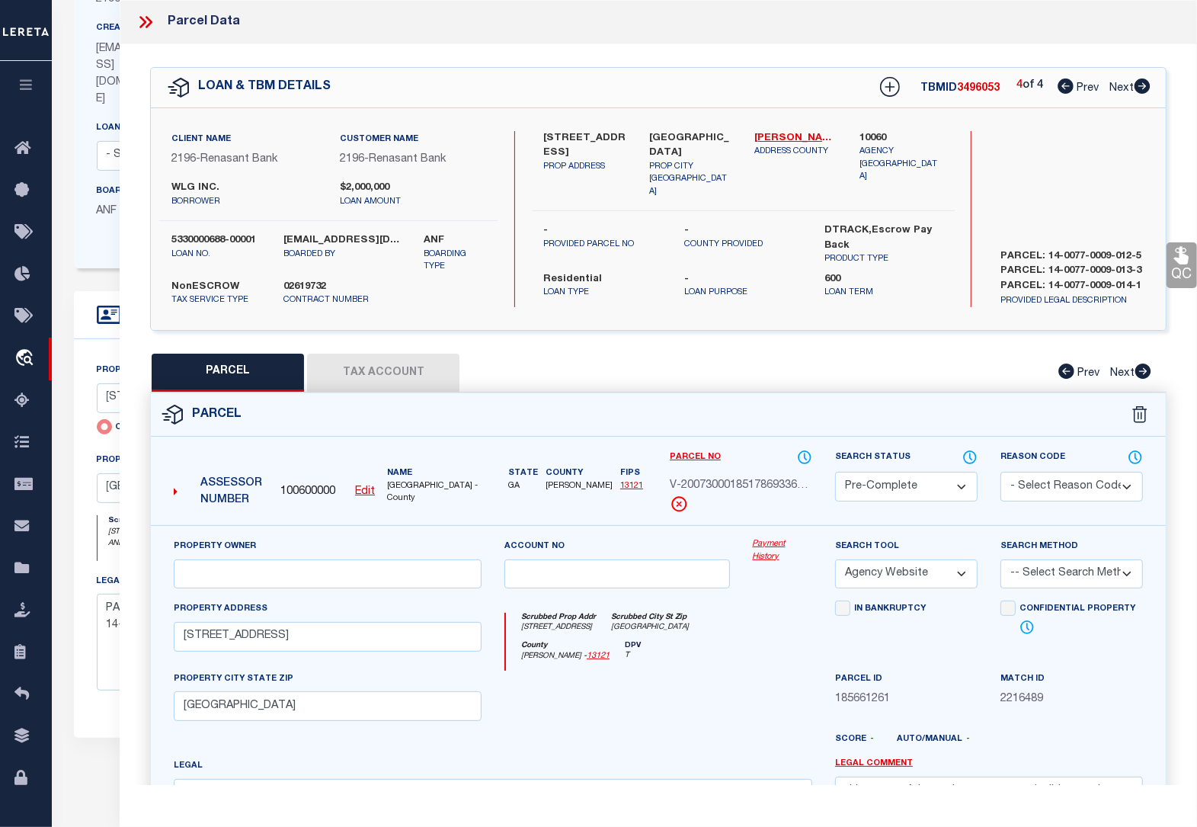
click at [153, 24] on icon at bounding box center [146, 22] width 20 height 20
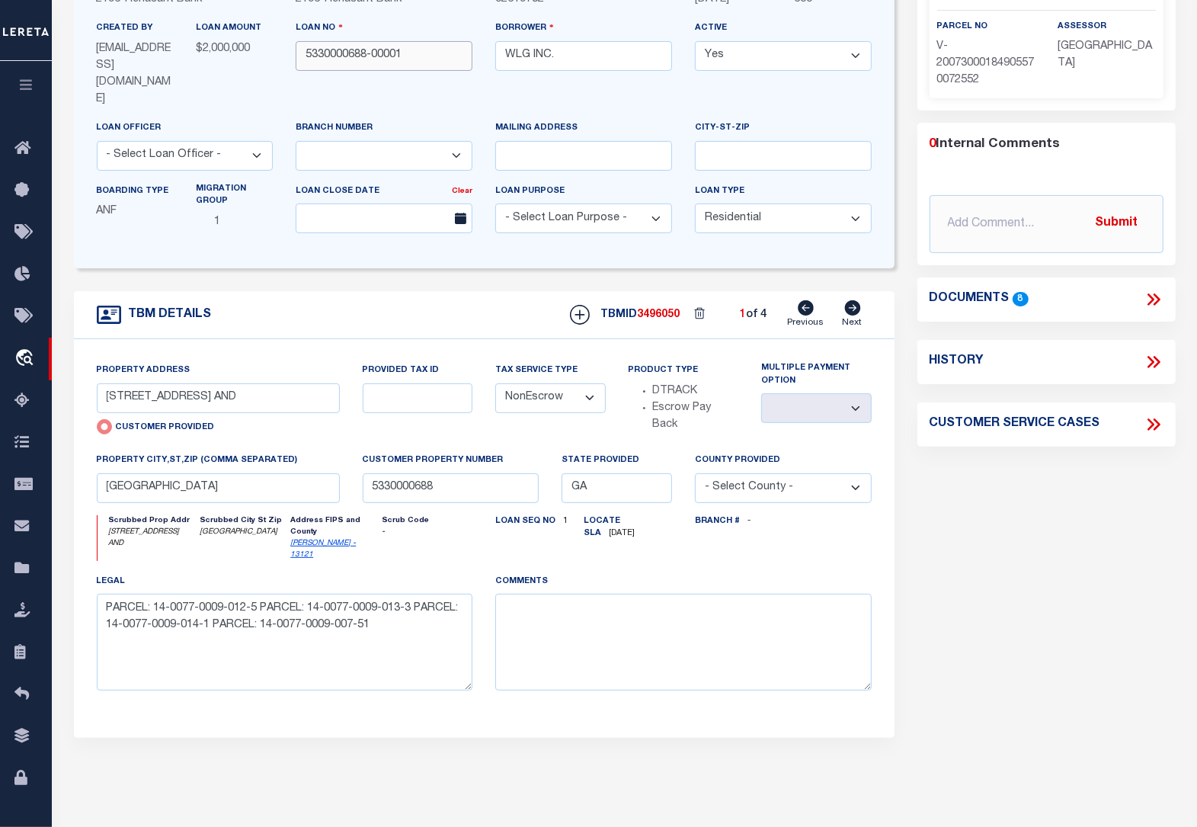
drag, startPoint x: 414, startPoint y: 57, endPoint x: 306, endPoint y: 56, distance: 107.5
click at [306, 56] on input "5330000688-00001" at bounding box center [384, 56] width 177 height 30
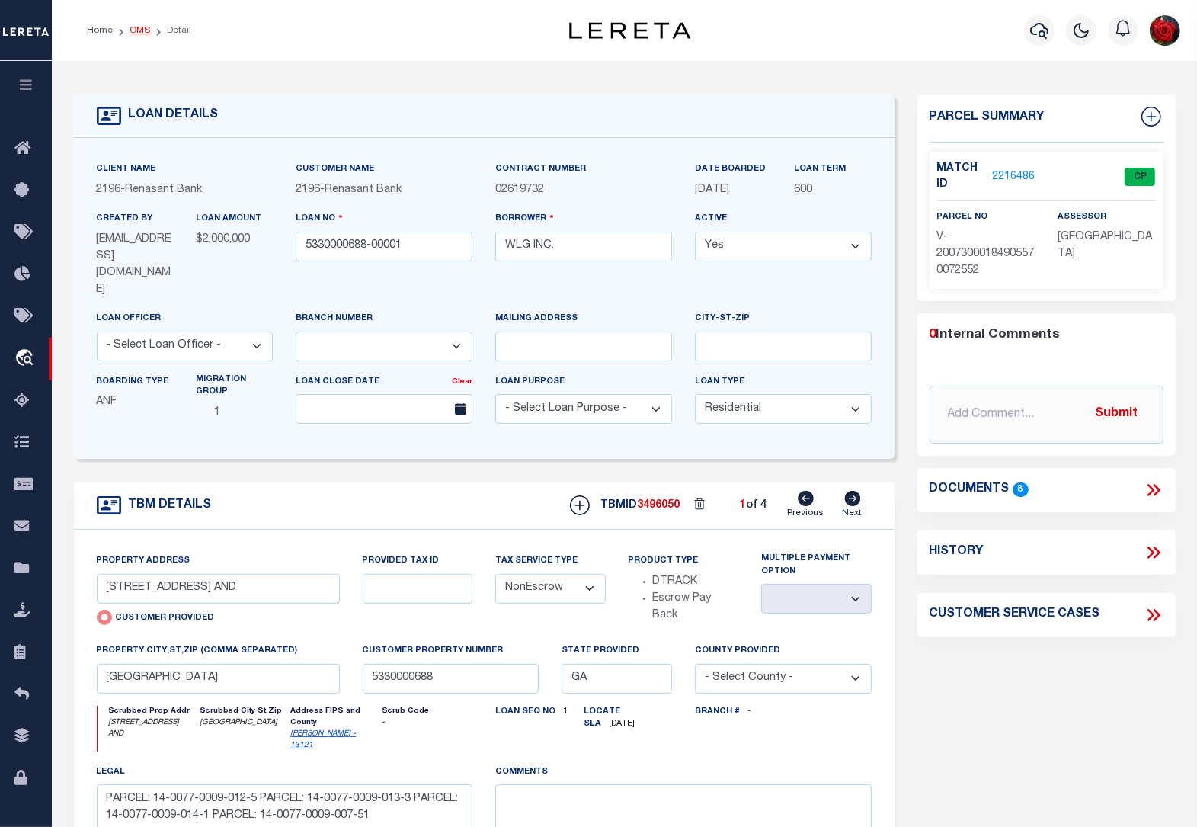
click at [146, 28] on link "OMS" at bounding box center [140, 30] width 21 height 9
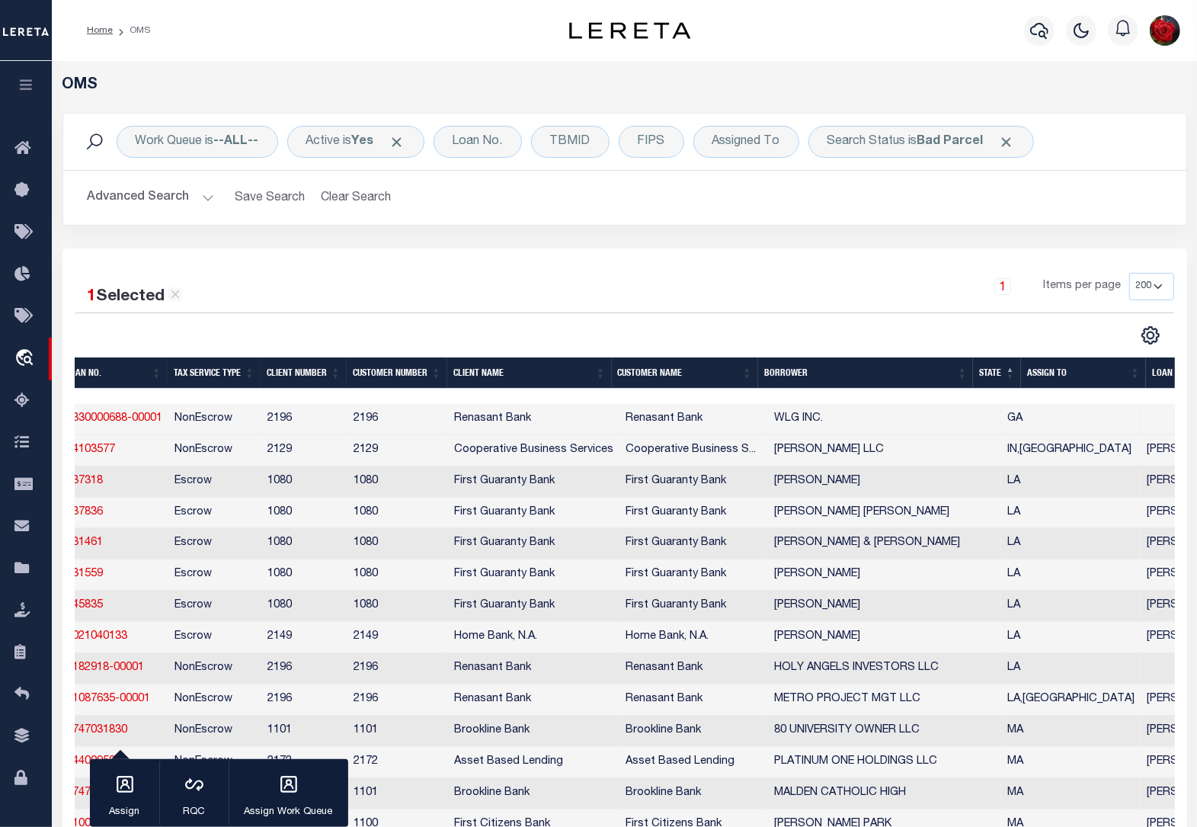
click at [147, 393] on div at bounding box center [877, 396] width 1755 height 15
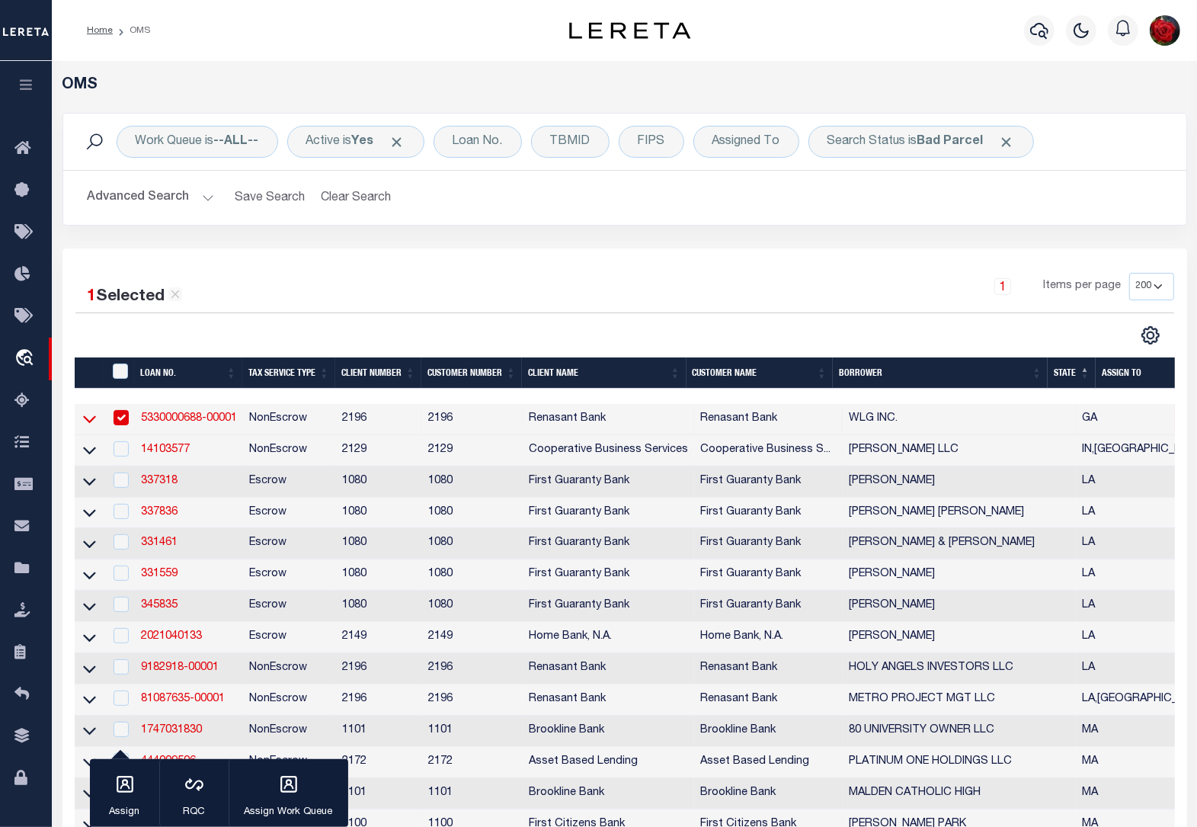
click at [85, 425] on icon at bounding box center [89, 419] width 13 height 16
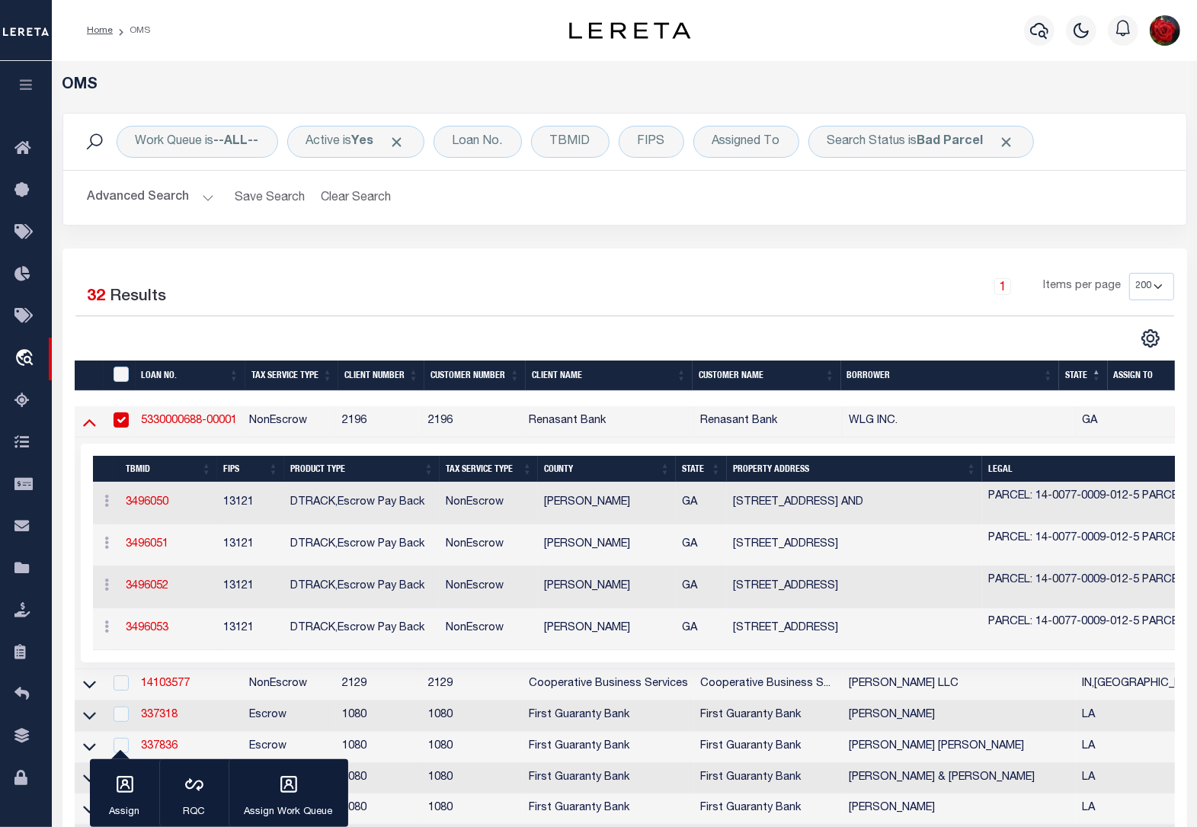
click at [89, 428] on icon at bounding box center [89, 422] width 13 height 16
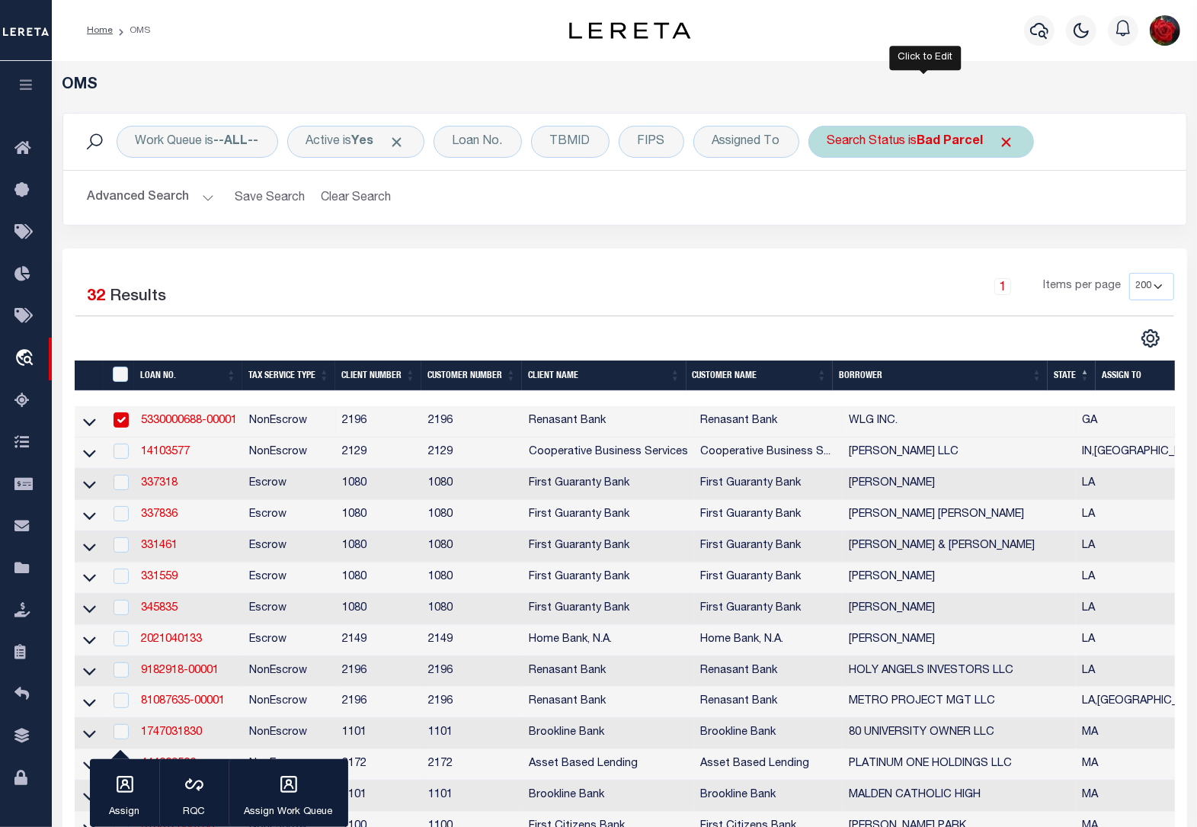
click at [957, 147] on b "Bad Parcel" at bounding box center [951, 142] width 66 height 12
select select "BP"
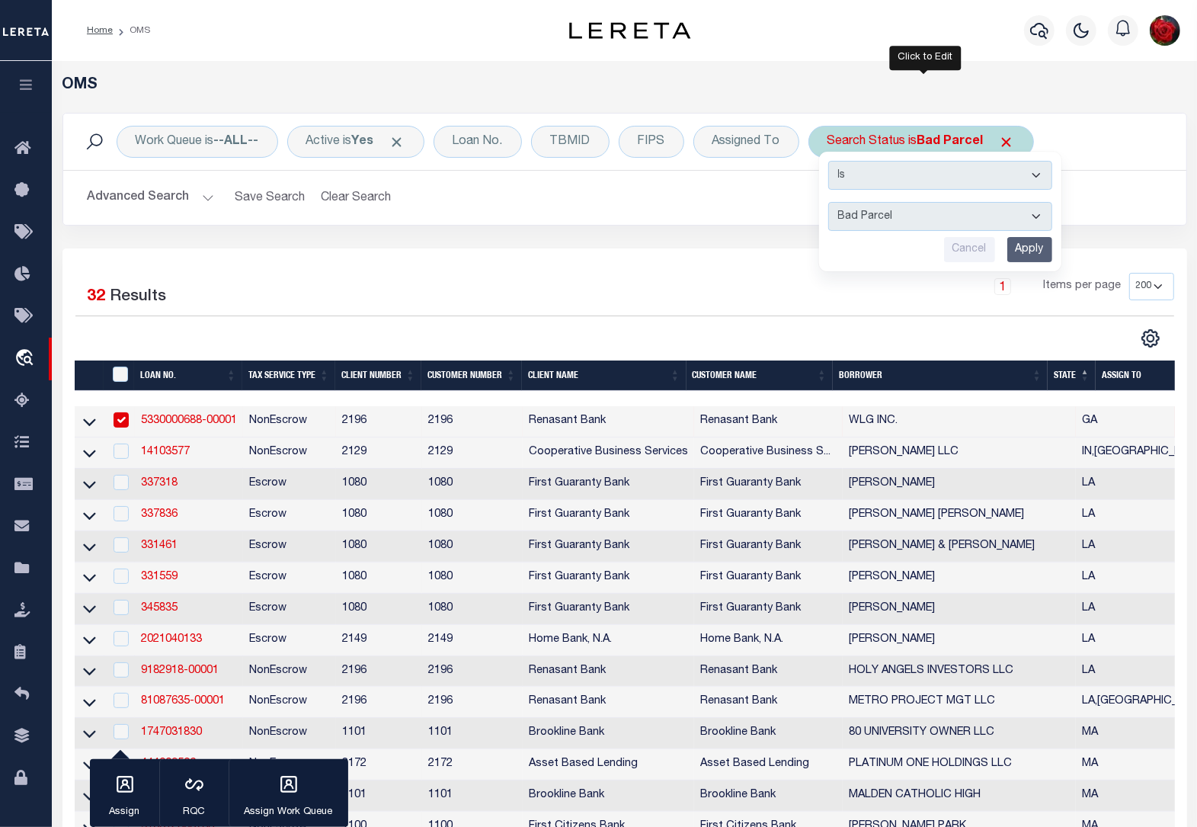
click at [1031, 257] on input "Apply" at bounding box center [1029, 249] width 45 height 25
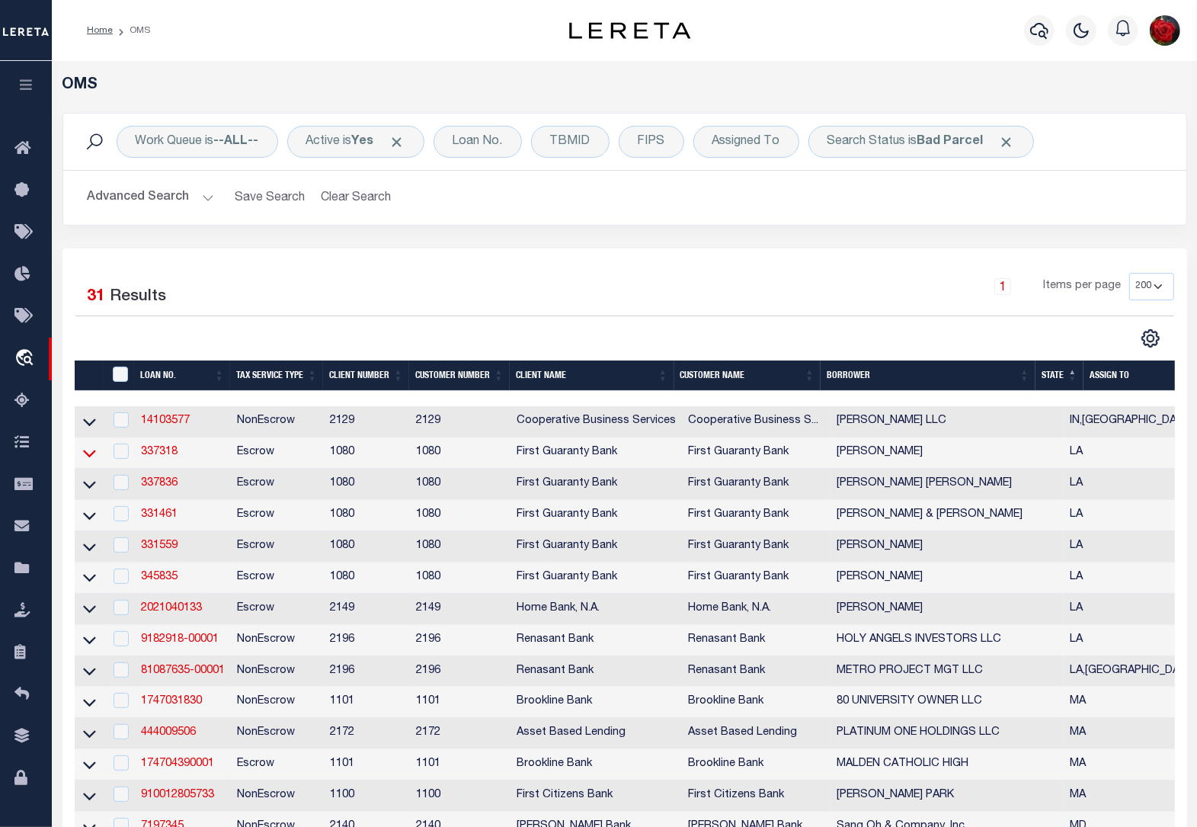
click at [90, 457] on icon at bounding box center [89, 454] width 13 height 8
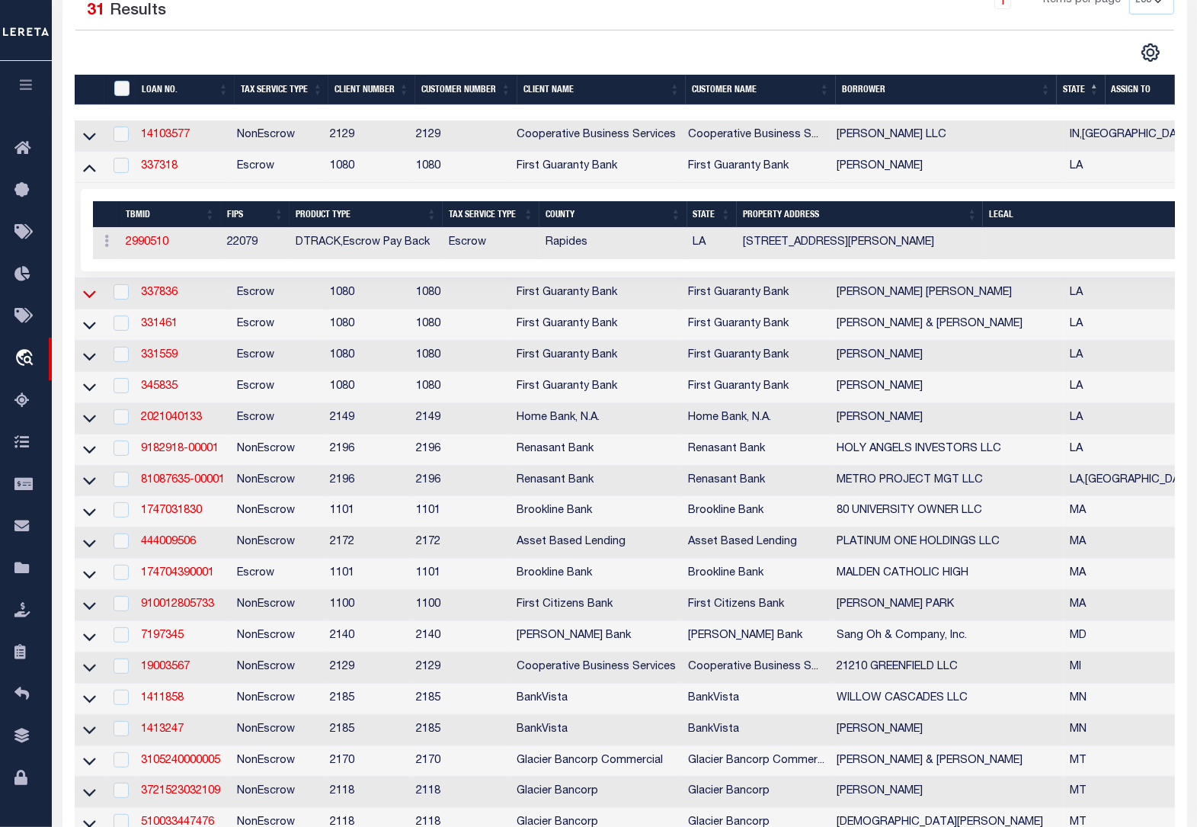
click at [88, 302] on icon at bounding box center [89, 294] width 13 height 16
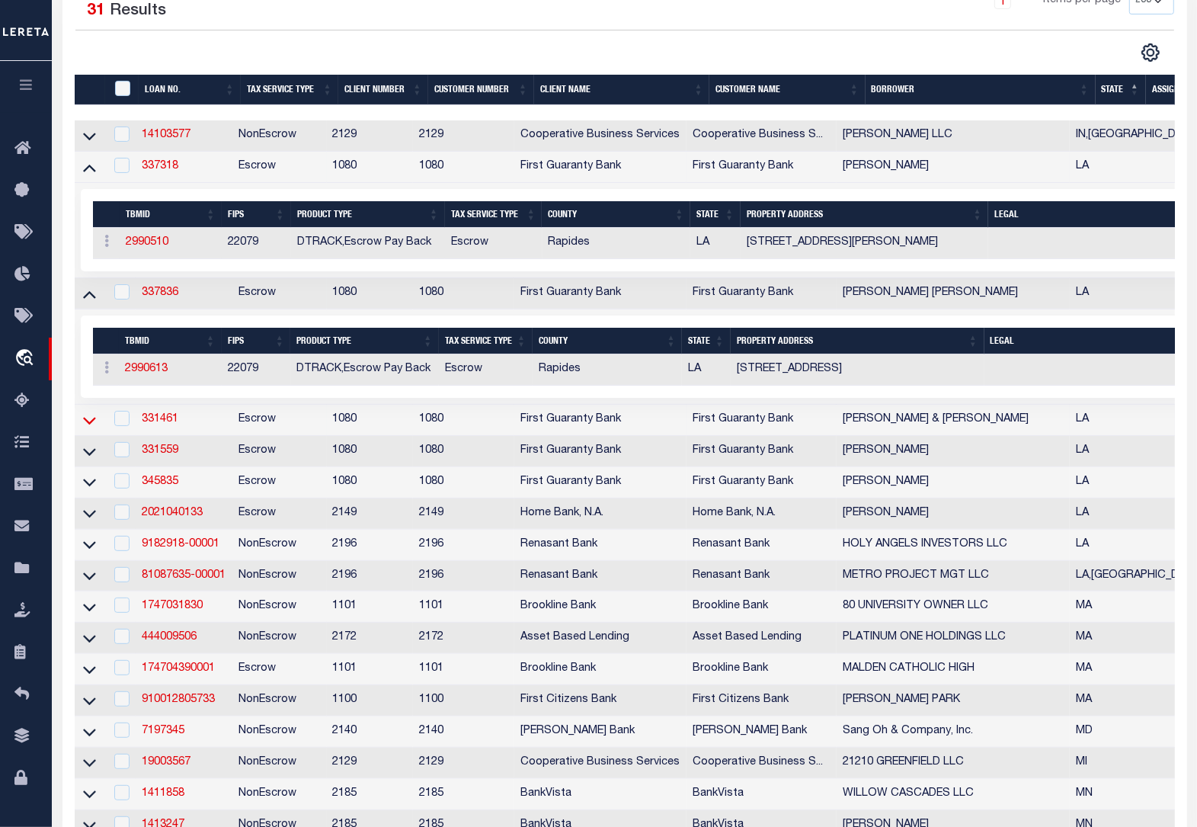
click at [89, 425] on icon at bounding box center [89, 420] width 13 height 16
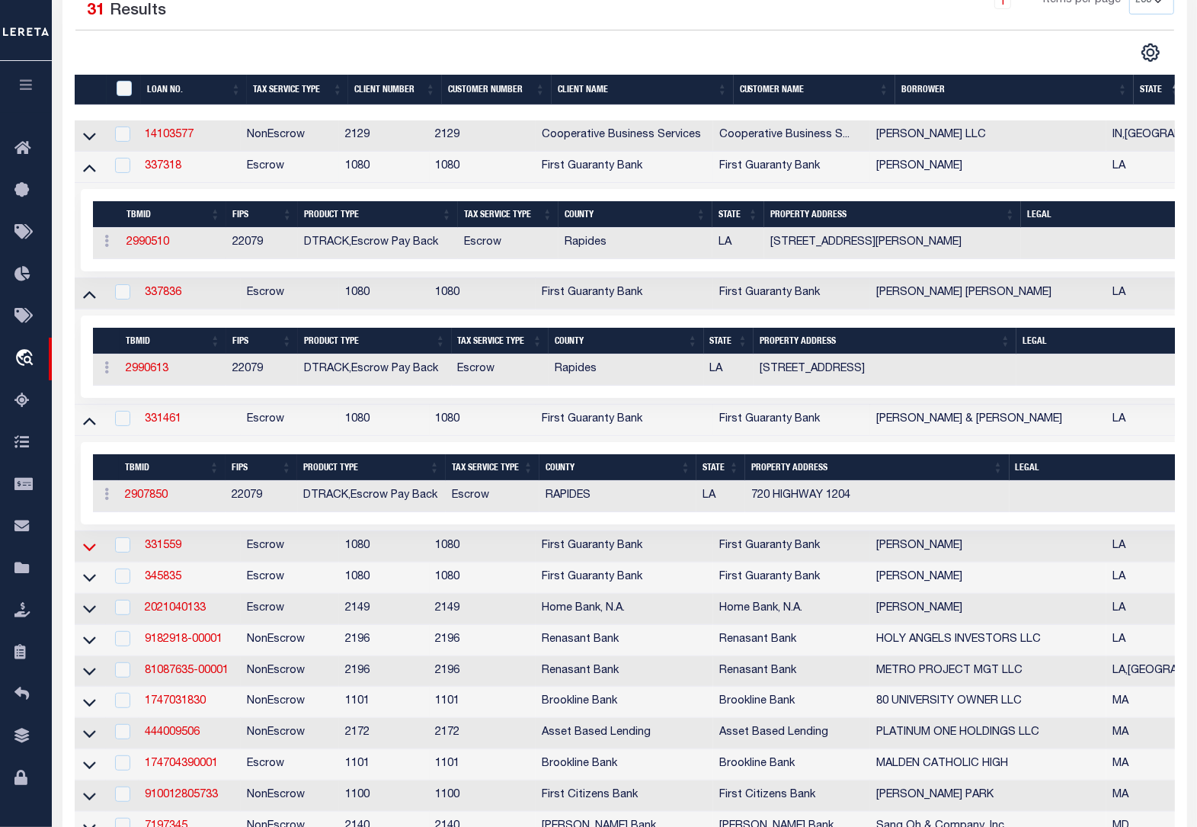
click at [85, 555] on icon at bounding box center [89, 547] width 13 height 16
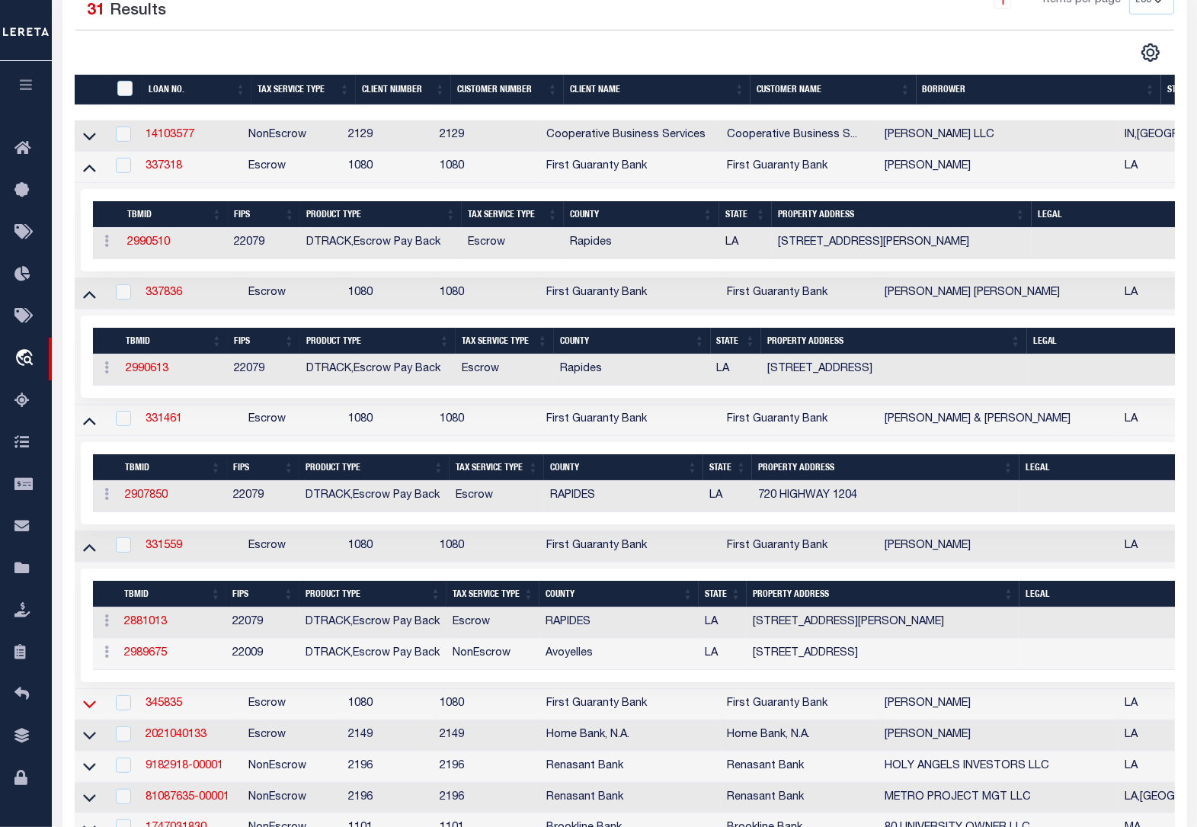
click at [90, 712] on icon at bounding box center [89, 704] width 13 height 16
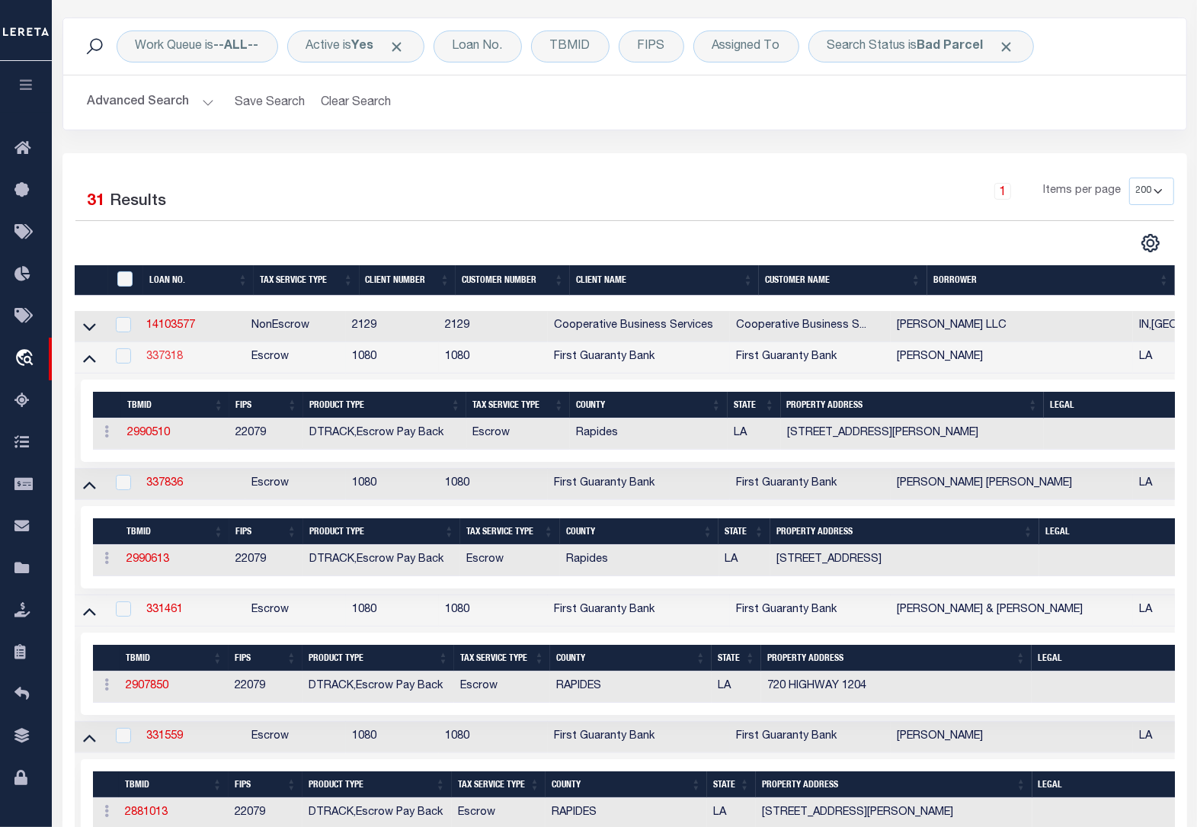
click at [168, 360] on link "337318" at bounding box center [164, 356] width 37 height 11
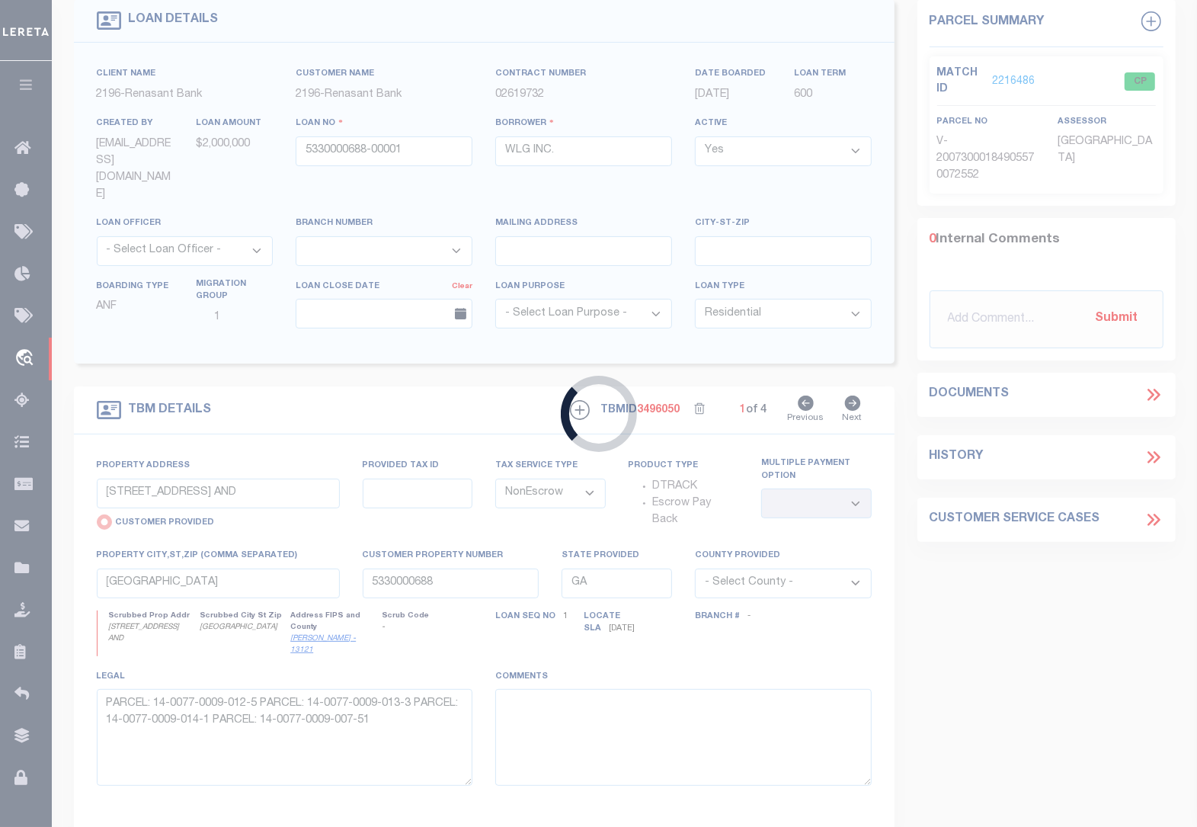
type input "337318"
type input "[PERSON_NAME]"
select select
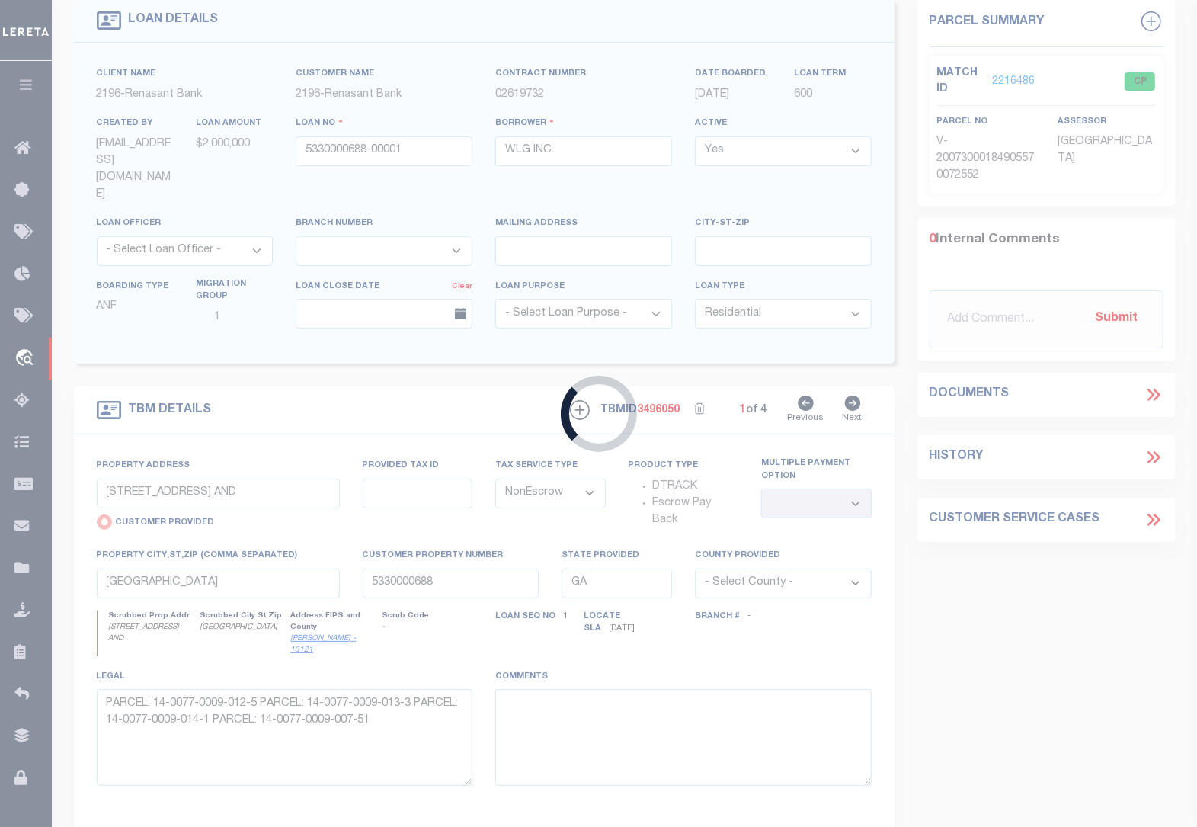
select select "Escrow"
select select "12635"
select select "1570"
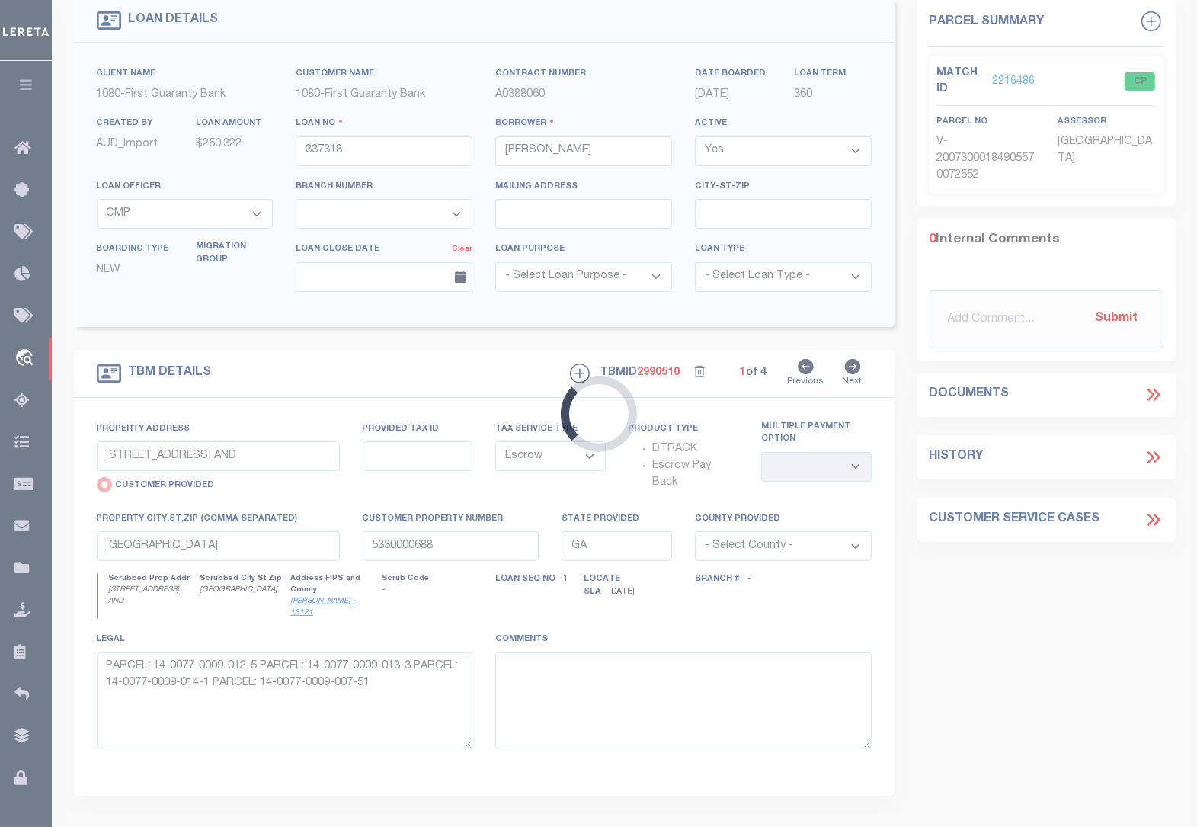
type input "[STREET_ADDRESS][PERSON_NAME]"
radio input "false"
type input "0800851039004001"
select select
type input "ALEXANDRIA LA 71302"
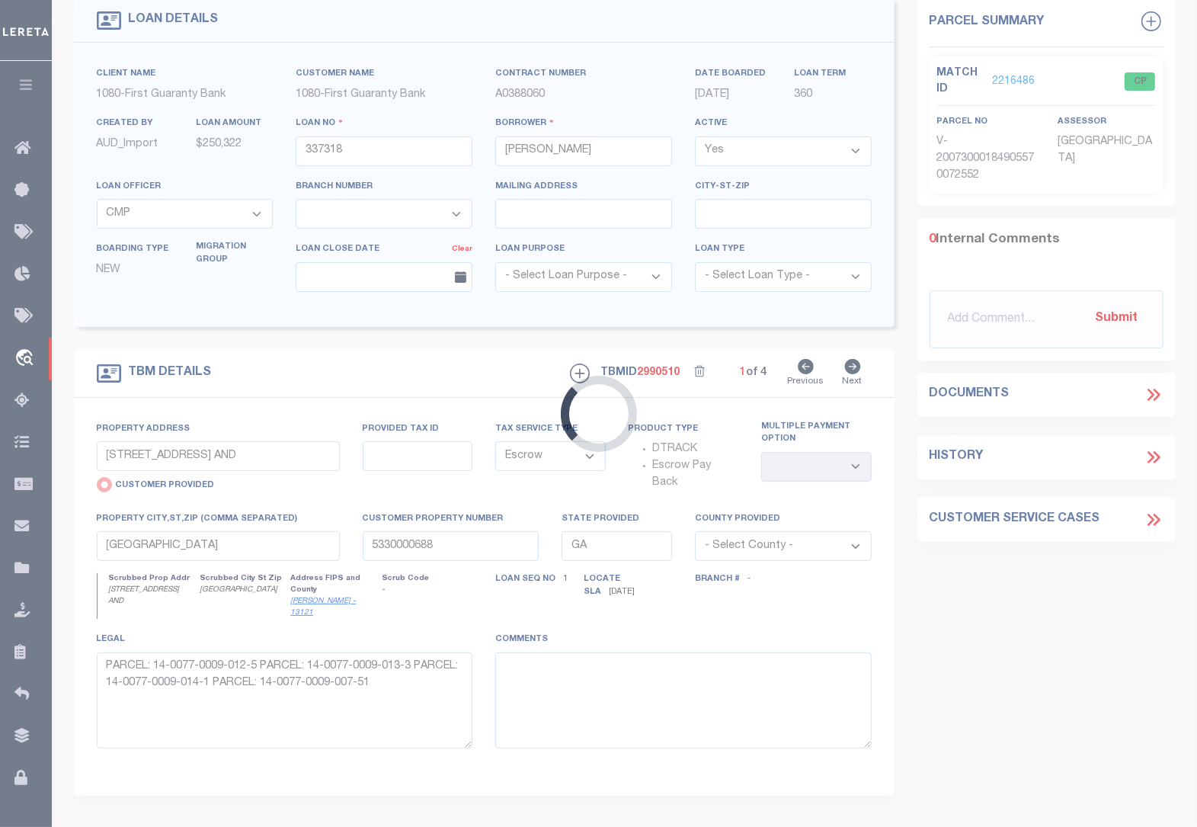
type input "260352822"
type input "LA"
select select "Rapides"
type textarea "Updated CustKeyVal2 from 6296939 to 260352822 and from DTRACK to TPS per [DATE]…"
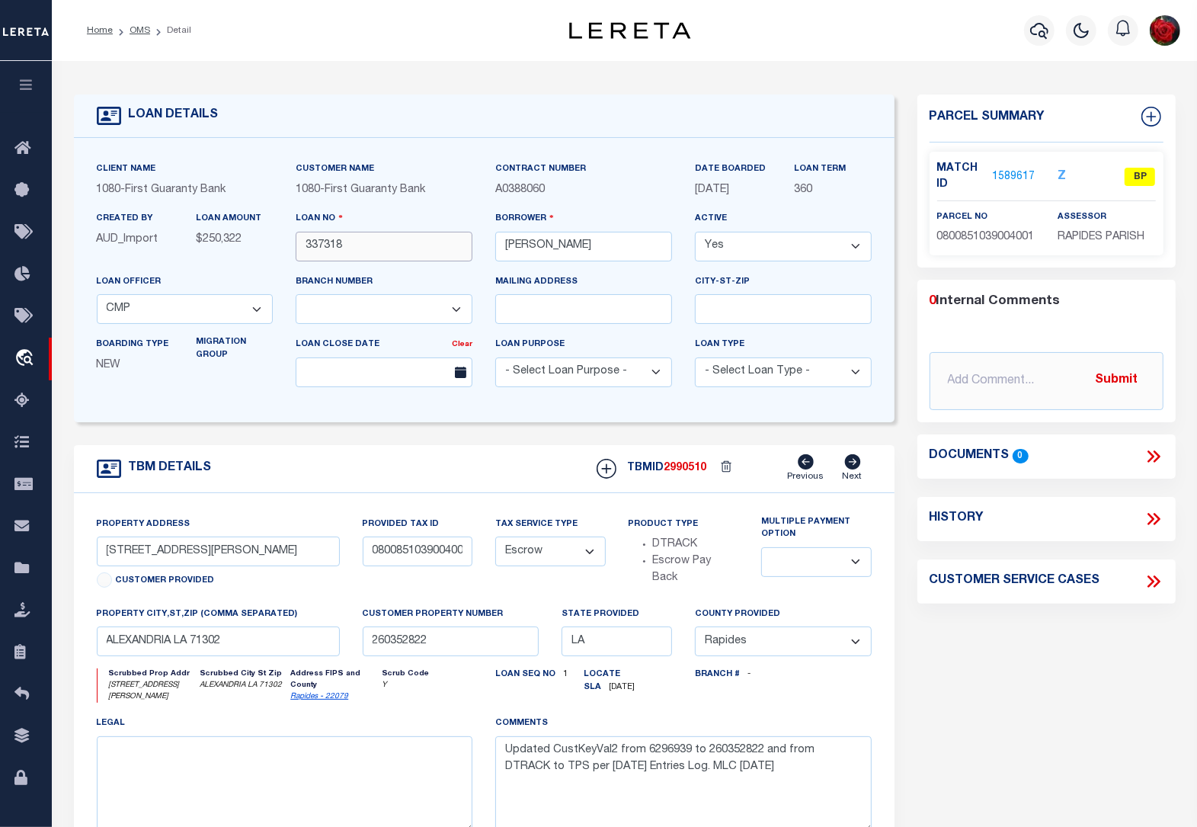
drag, startPoint x: 356, startPoint y: 248, endPoint x: 299, endPoint y: 248, distance: 57.2
click at [299, 248] on input "337318" at bounding box center [384, 247] width 177 height 30
click at [1017, 178] on link "1589617" at bounding box center [1013, 177] width 43 height 16
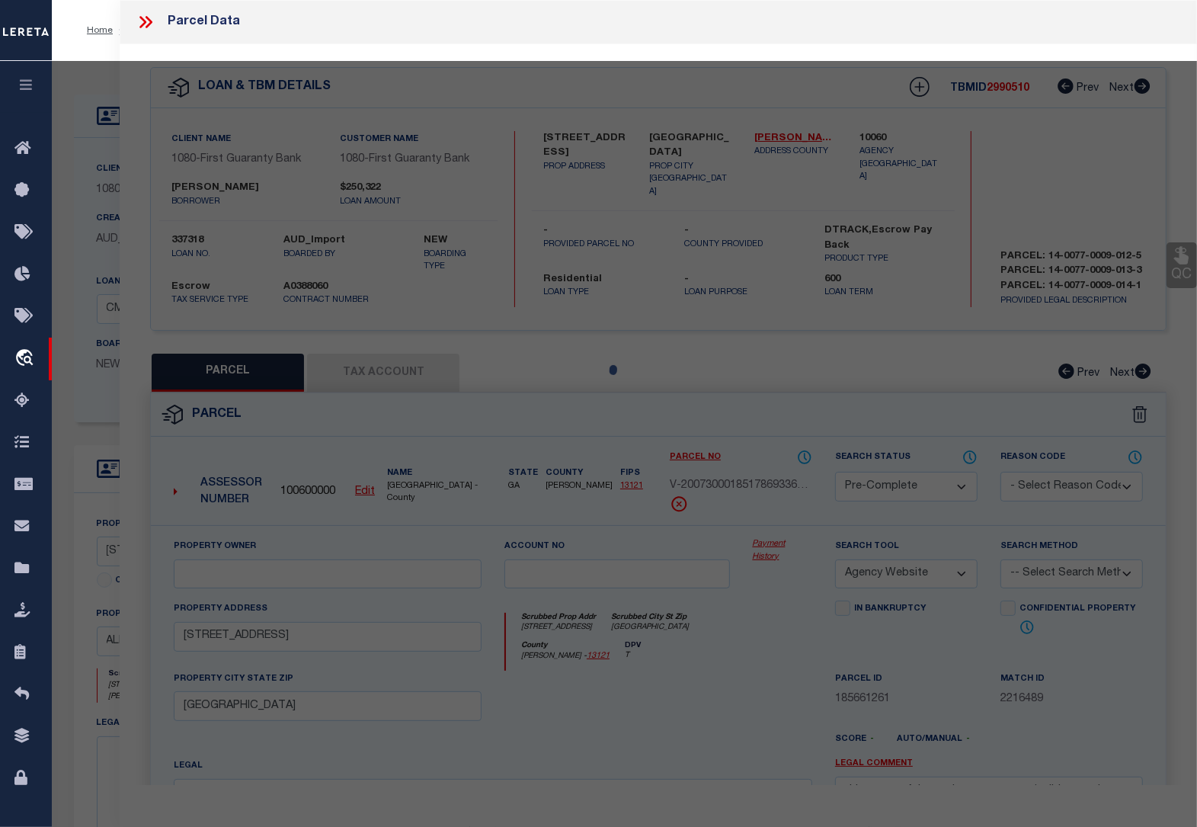
select select "AS"
select select
checkbox input "false"
select select "BP"
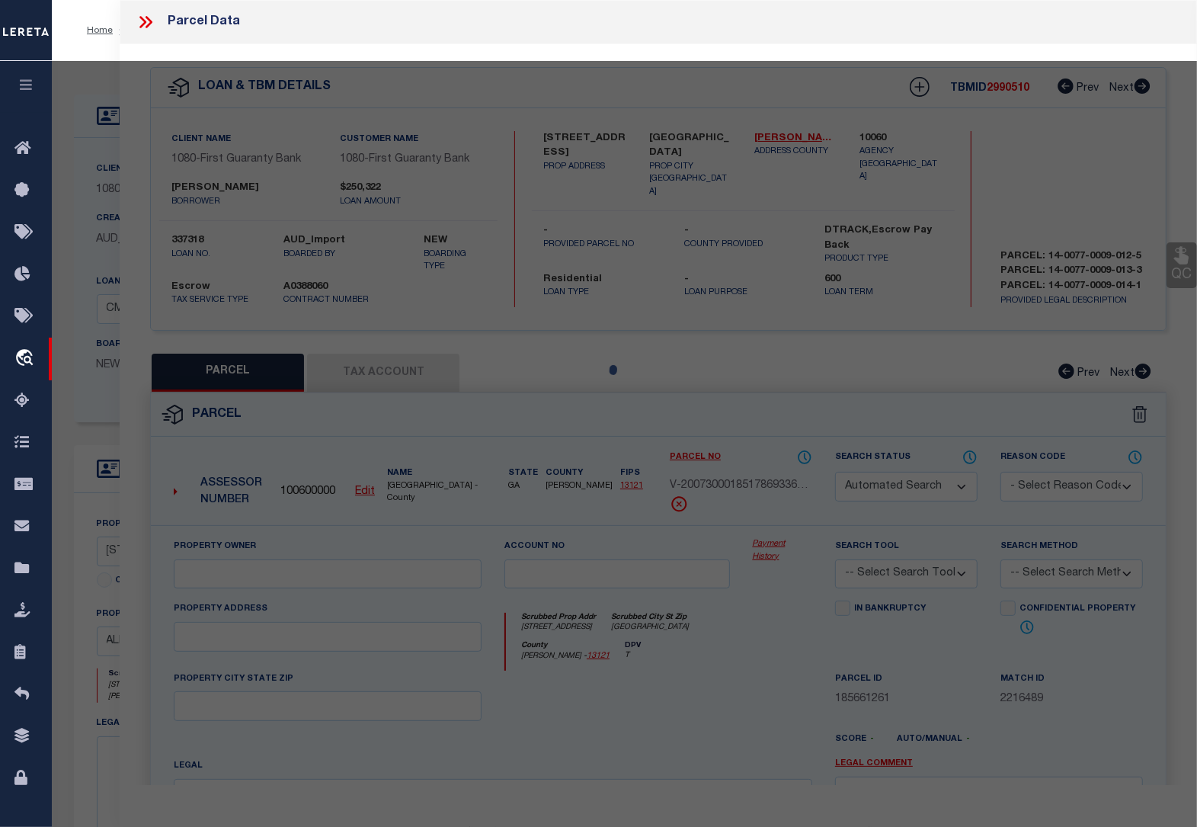
type input "[PERSON_NAME] [PERSON_NAME] ET AL"
select select
type input "[STREET_ADDRESS][PERSON_NAME]"
checkbox input "false"
type input "ALEXANDRIA LA 71302"
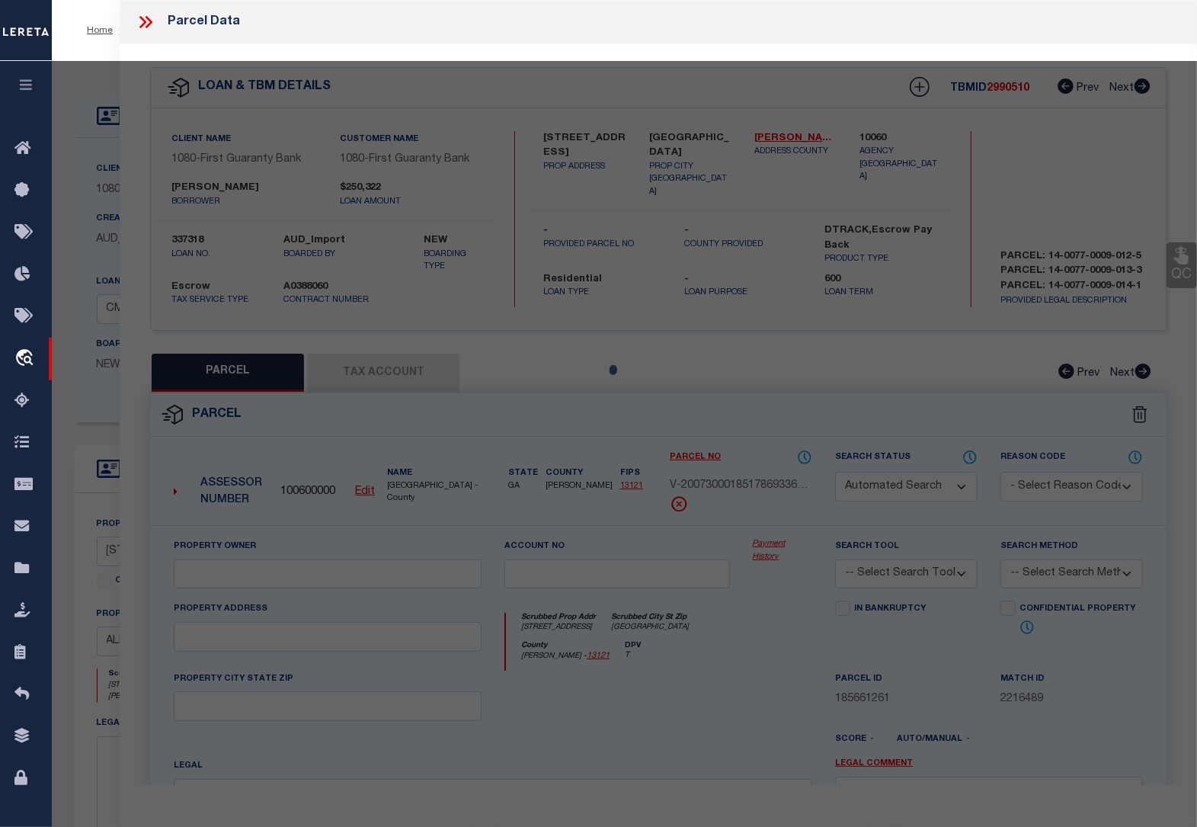
type textarea "-1.21 ACS: IN SEC. 8, T2N-R2E: PT. LOT 7, [PERSON_NAME] PART (CB 575-474)(CB 83…"
type textarea "Tax team request, property not in the City limits. Removed lower lien."
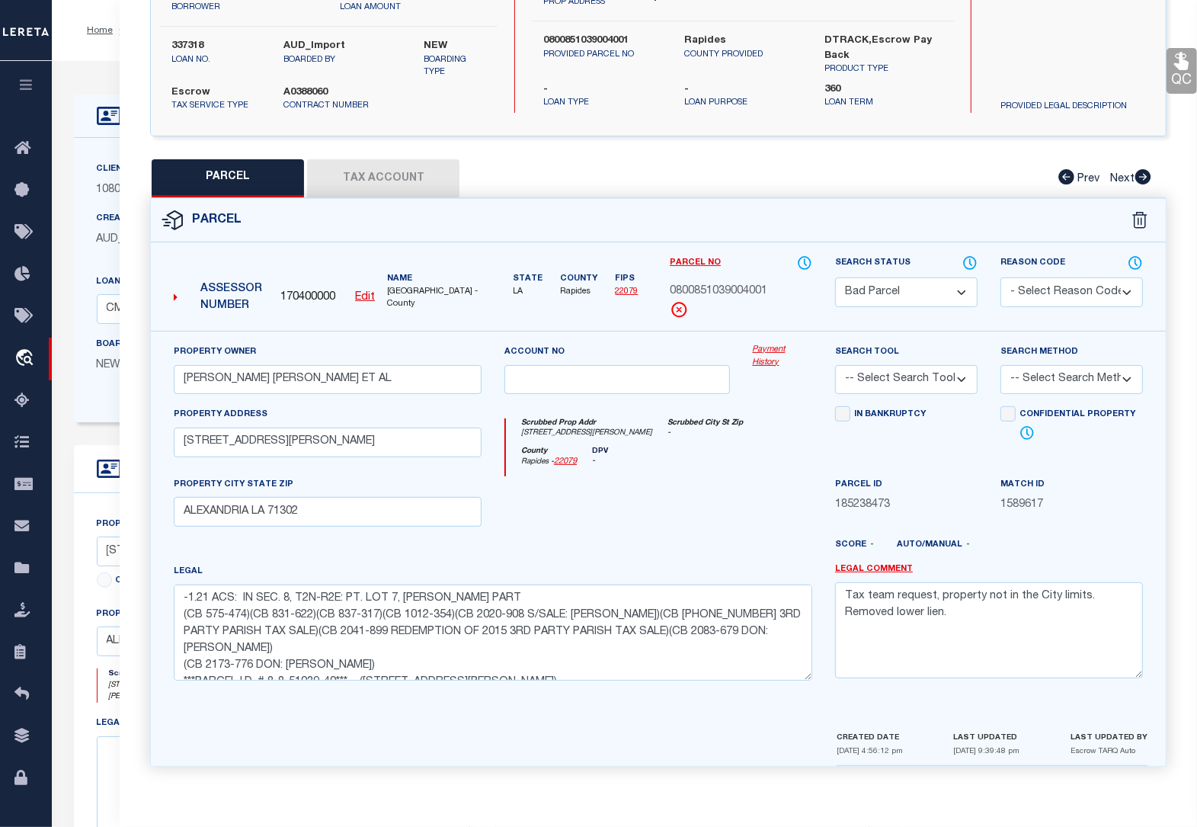
click at [357, 168] on button "Tax Account" at bounding box center [383, 178] width 152 height 38
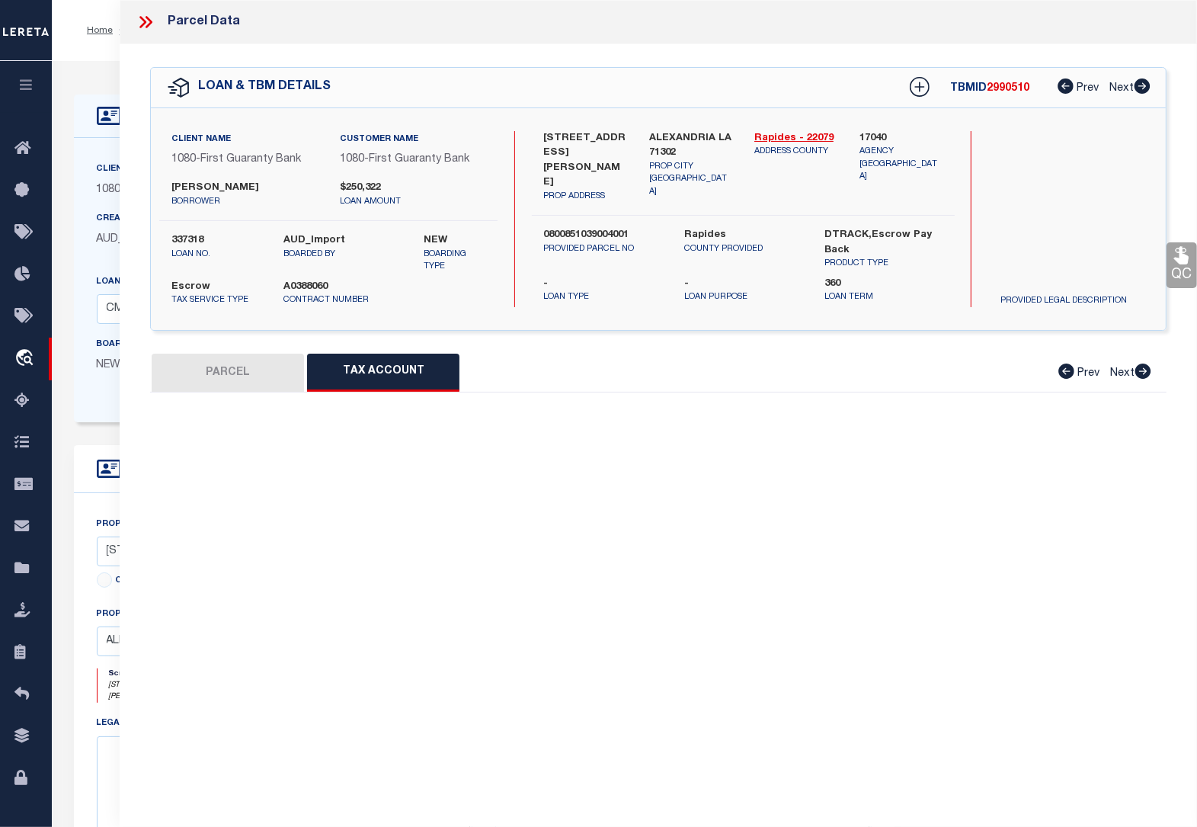
select select "100"
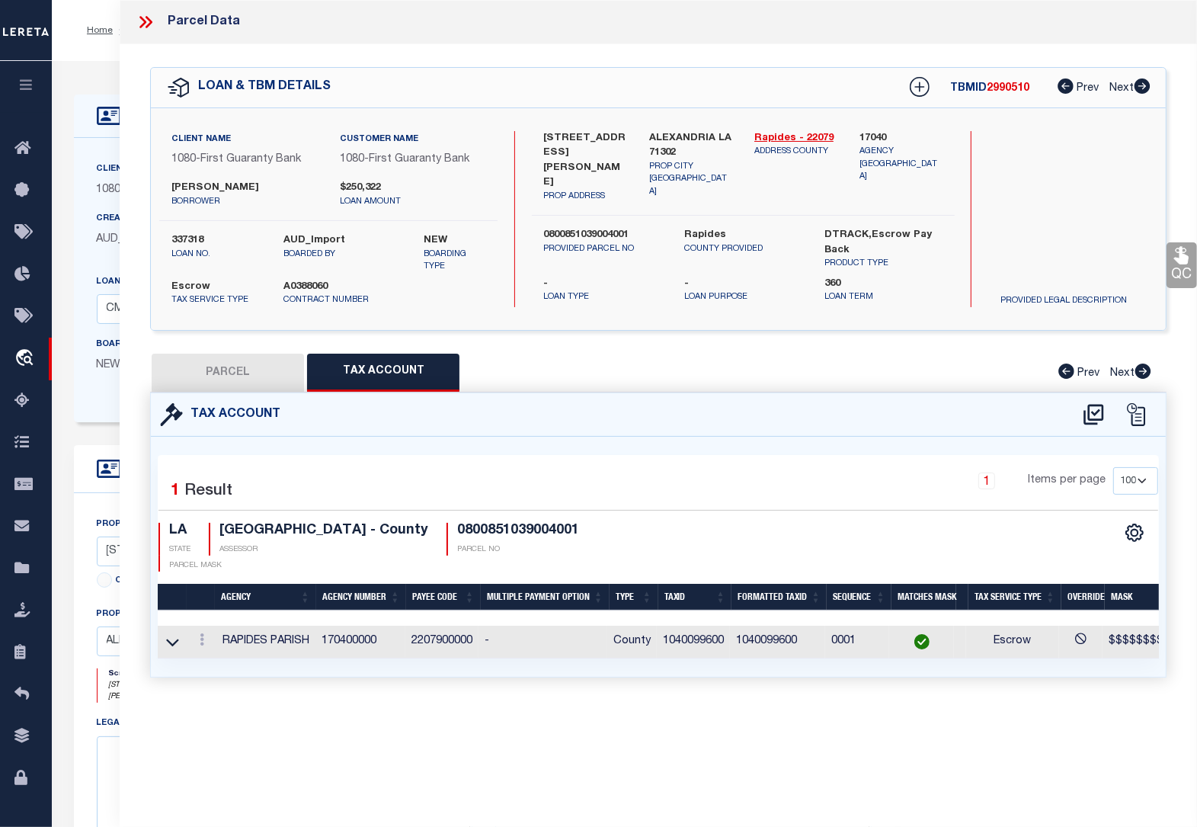
click at [237, 370] on button "PARCEL" at bounding box center [228, 373] width 152 height 38
select select "AS"
checkbox input "false"
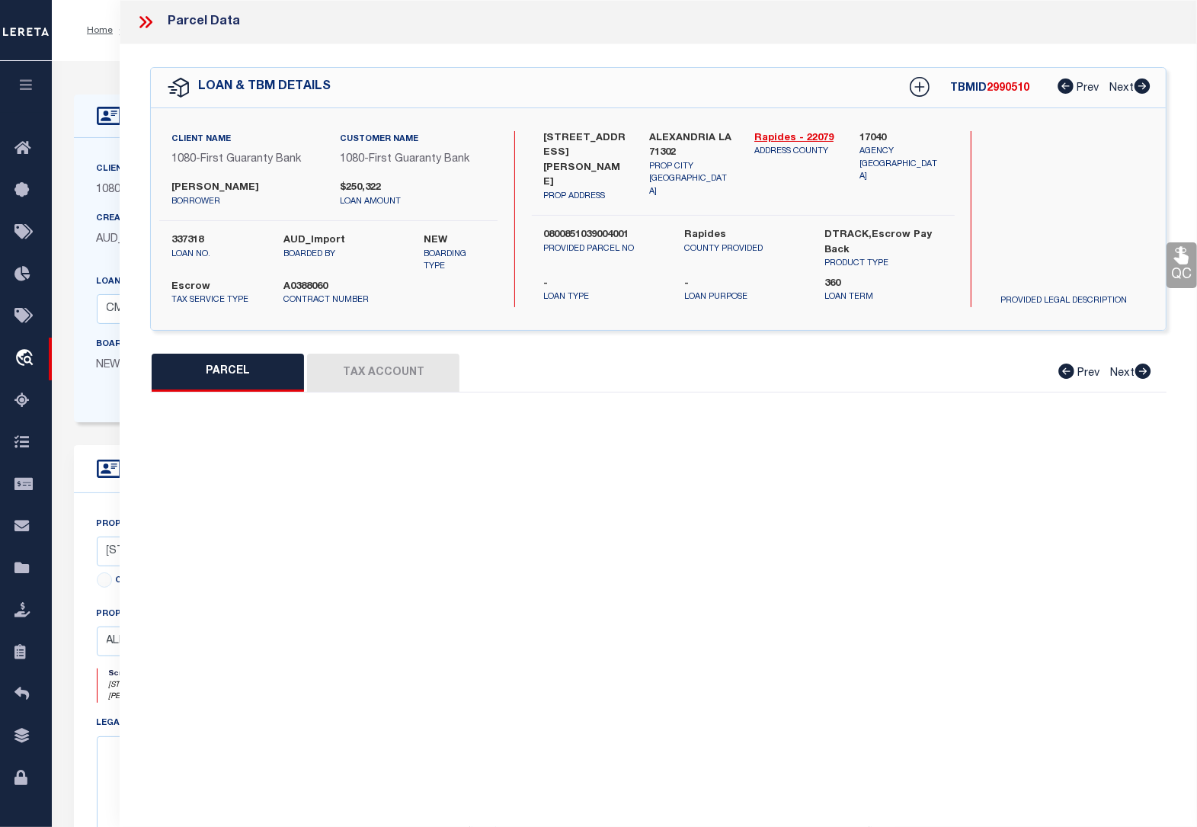
select select "BP"
type input "[PERSON_NAME] [PERSON_NAME] ET AL"
select select
type input "[STREET_ADDRESS][PERSON_NAME]"
checkbox input "false"
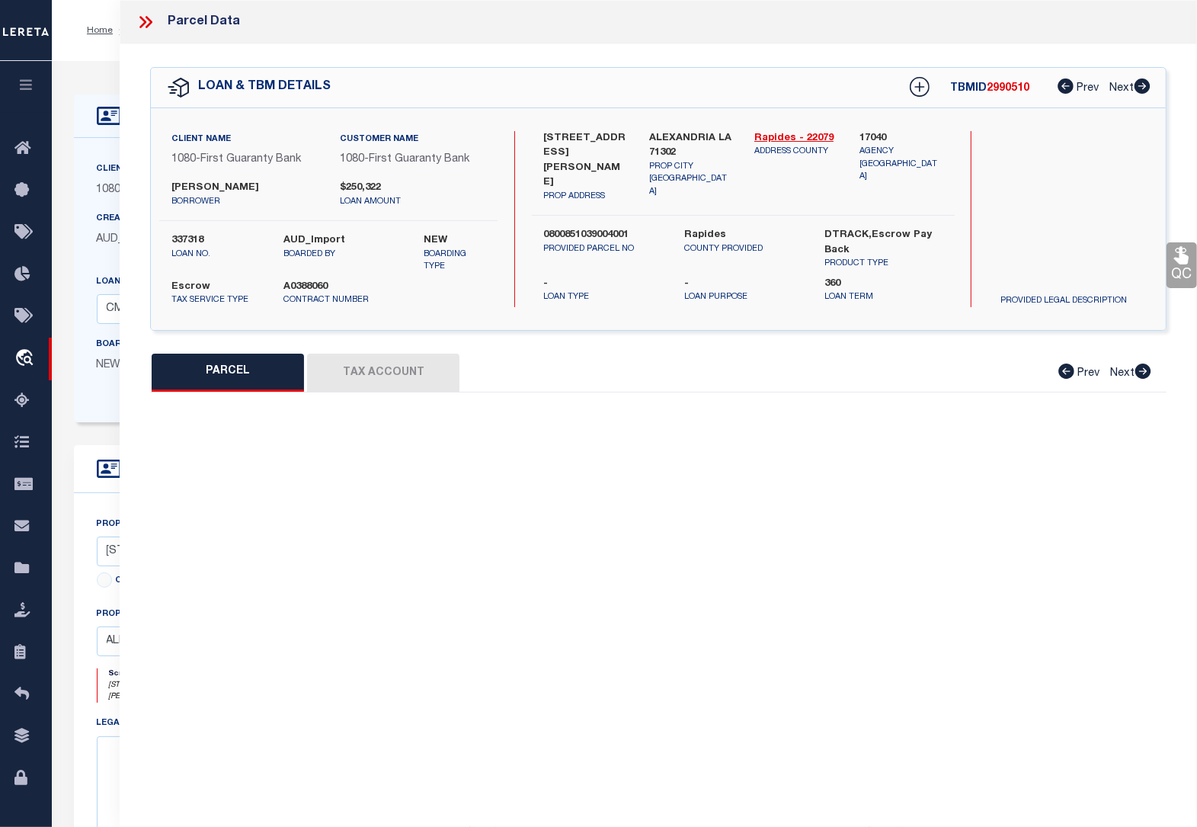
type input "ALEXANDRIA LA 71302"
type textarea "-1.21 ACS: IN SEC. 8, T2N-R2E: PT. LOT 7, [PERSON_NAME] PART (CB 575-474)(CB 83…"
type textarea "Tax team request, property not in the City limits. Removed lower lien."
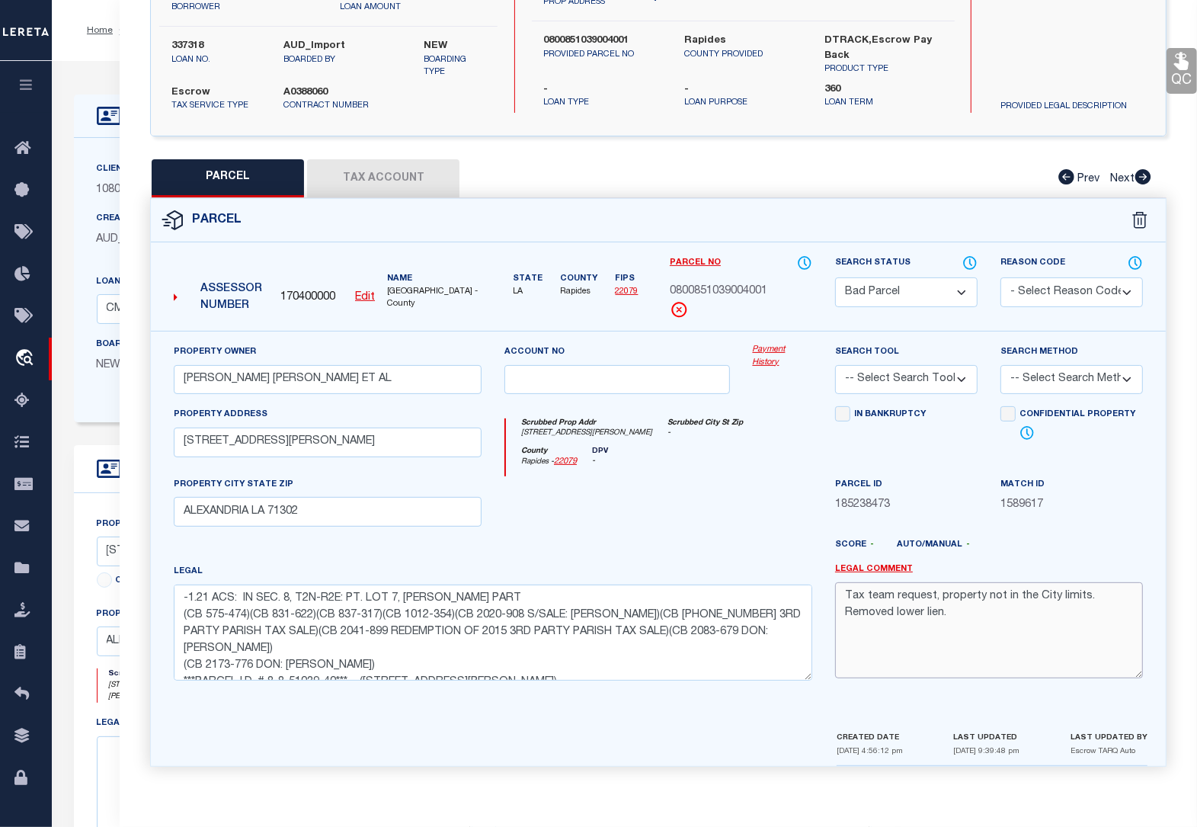
click at [975, 640] on textarea "Tax team request, property not in the City limits. Removed lower lien." at bounding box center [989, 630] width 308 height 96
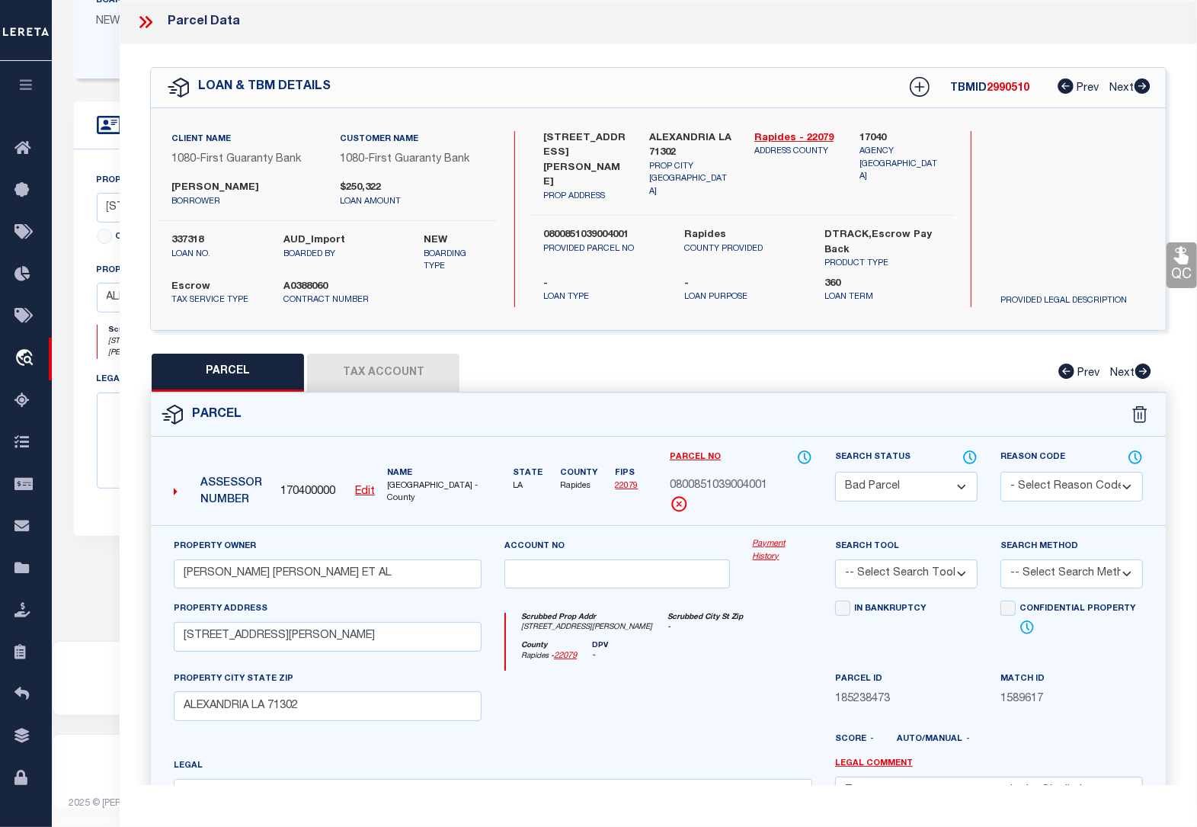
click at [143, 25] on icon at bounding box center [146, 22] width 20 height 20
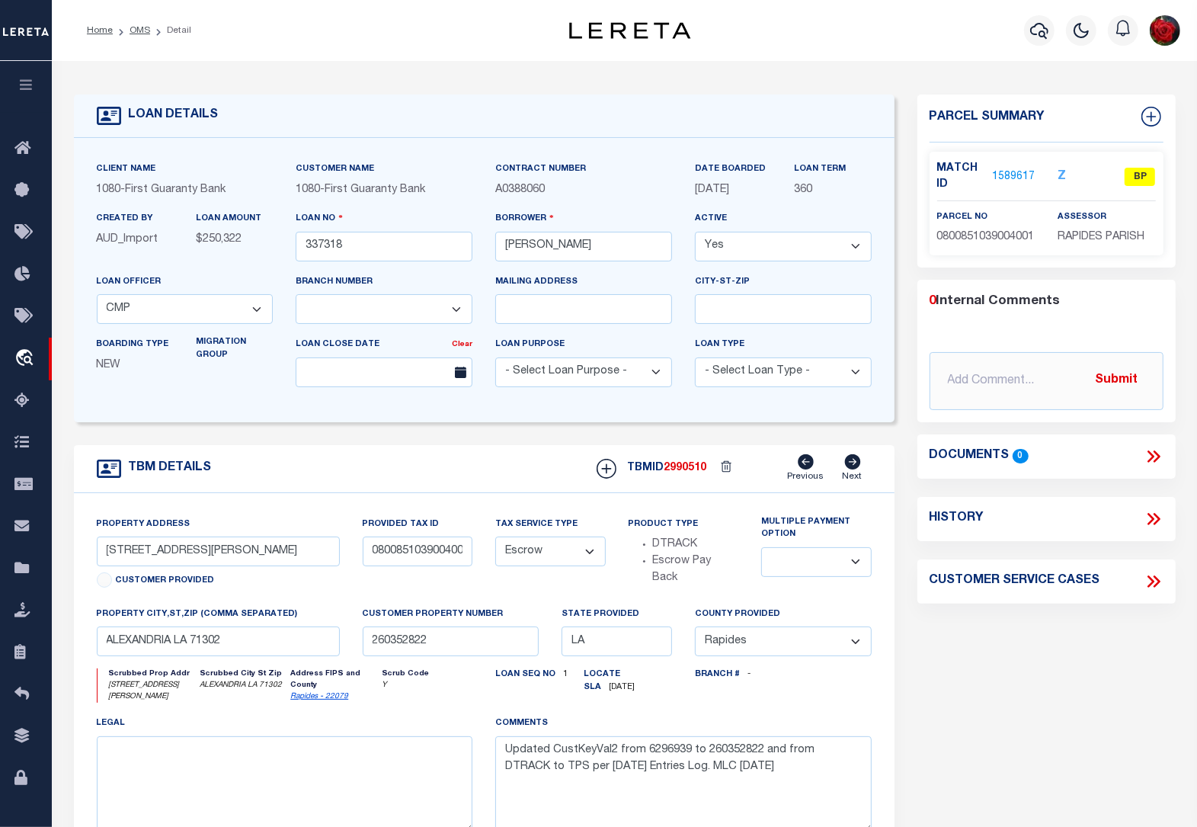
click at [1008, 177] on link "1589617" at bounding box center [1013, 177] width 43 height 16
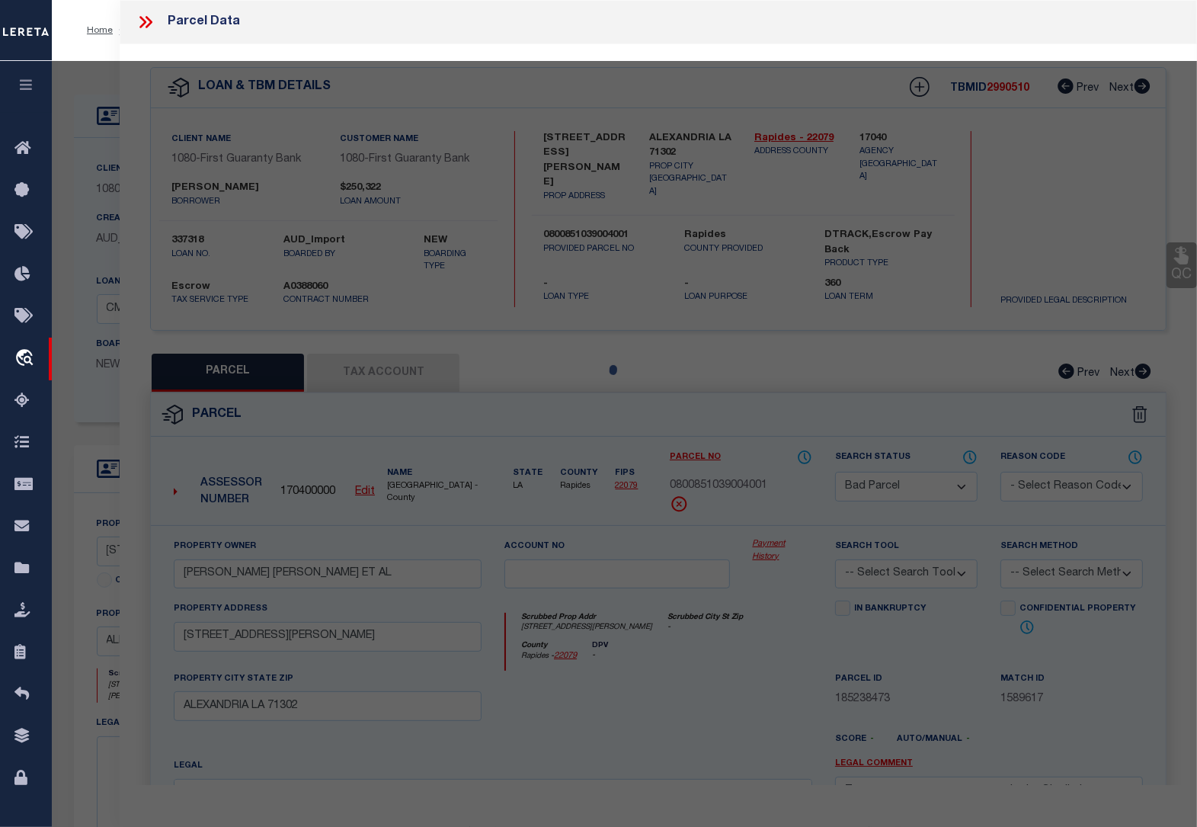
select select "AS"
checkbox input "false"
select select "BP"
type input "[PERSON_NAME] [PERSON_NAME] ET AL"
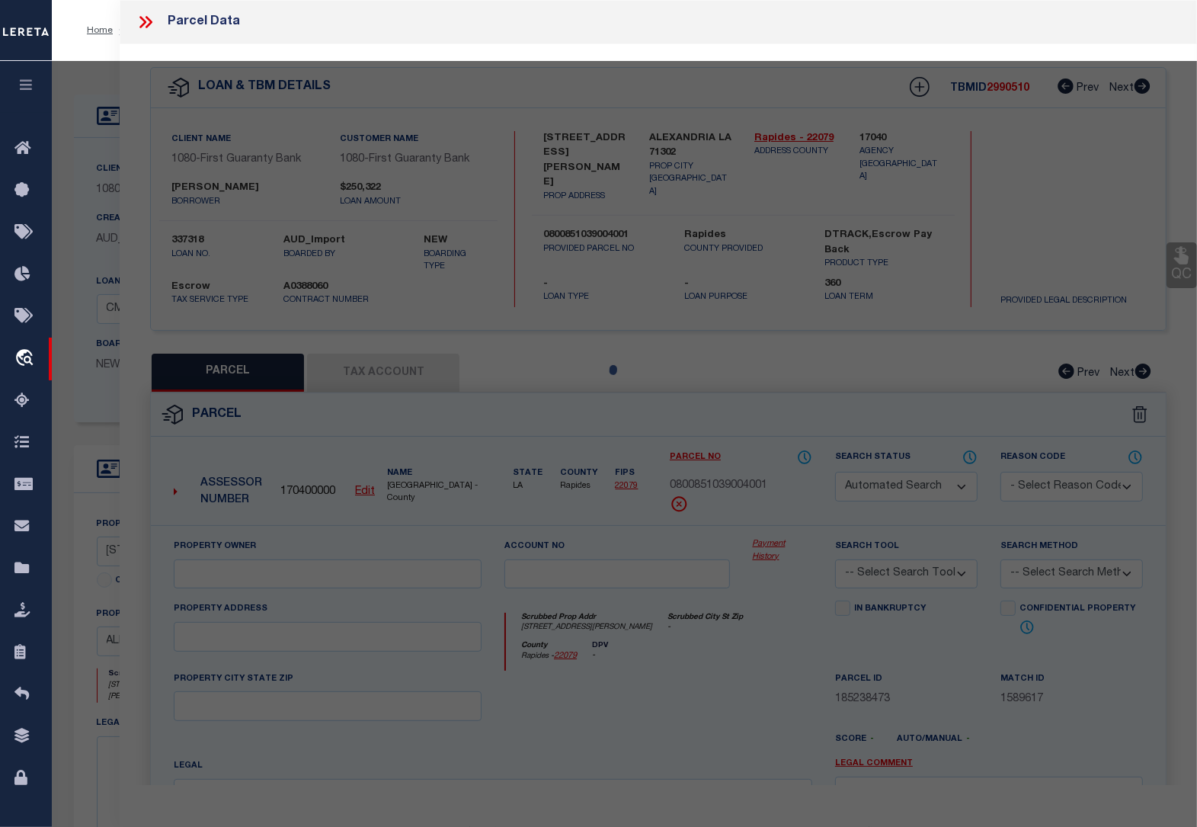
select select
type input "[STREET_ADDRESS][PERSON_NAME]"
checkbox input "false"
type input "ALEXANDRIA LA 71302"
type textarea "-1.21 ACS: IN SEC. 8, T2N-R2E: PT. LOT 7, [PERSON_NAME] PART (CB 575-474)(CB 83…"
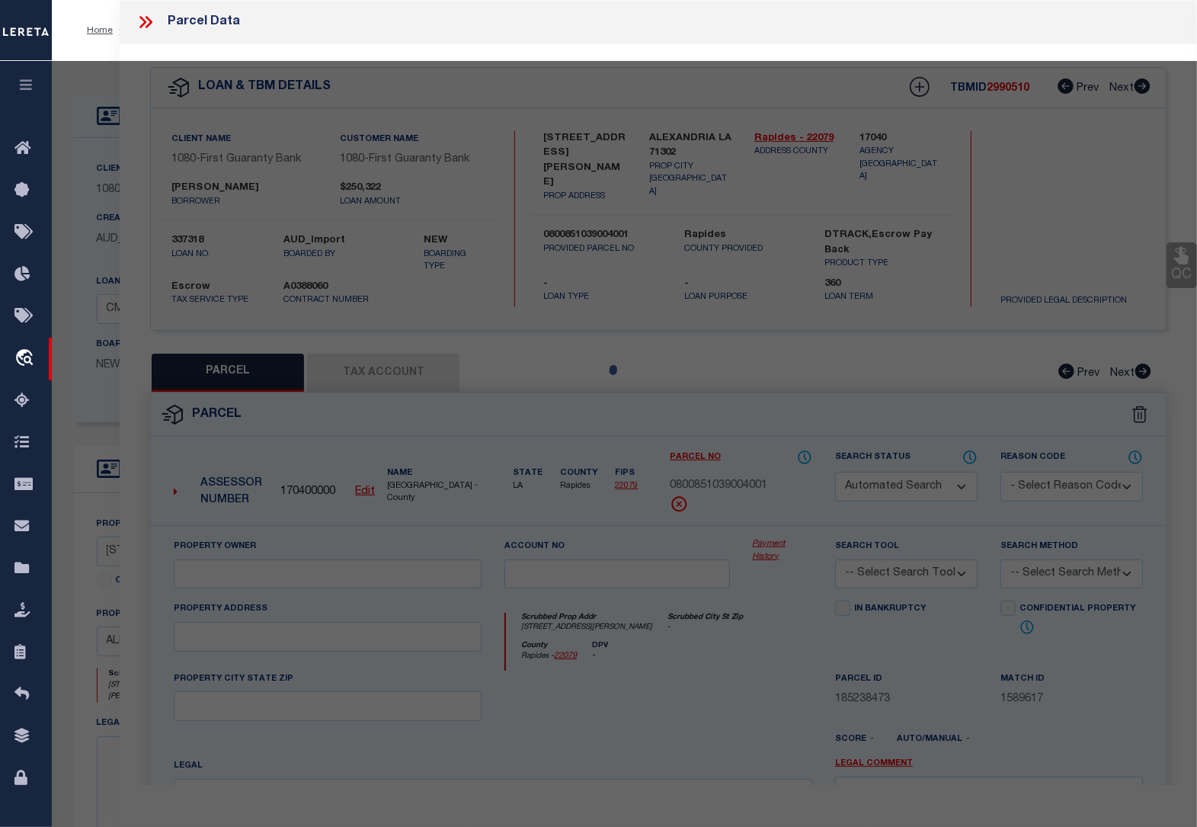
type textarea "Tax team request, property not in the City limits. Removed lower lien."
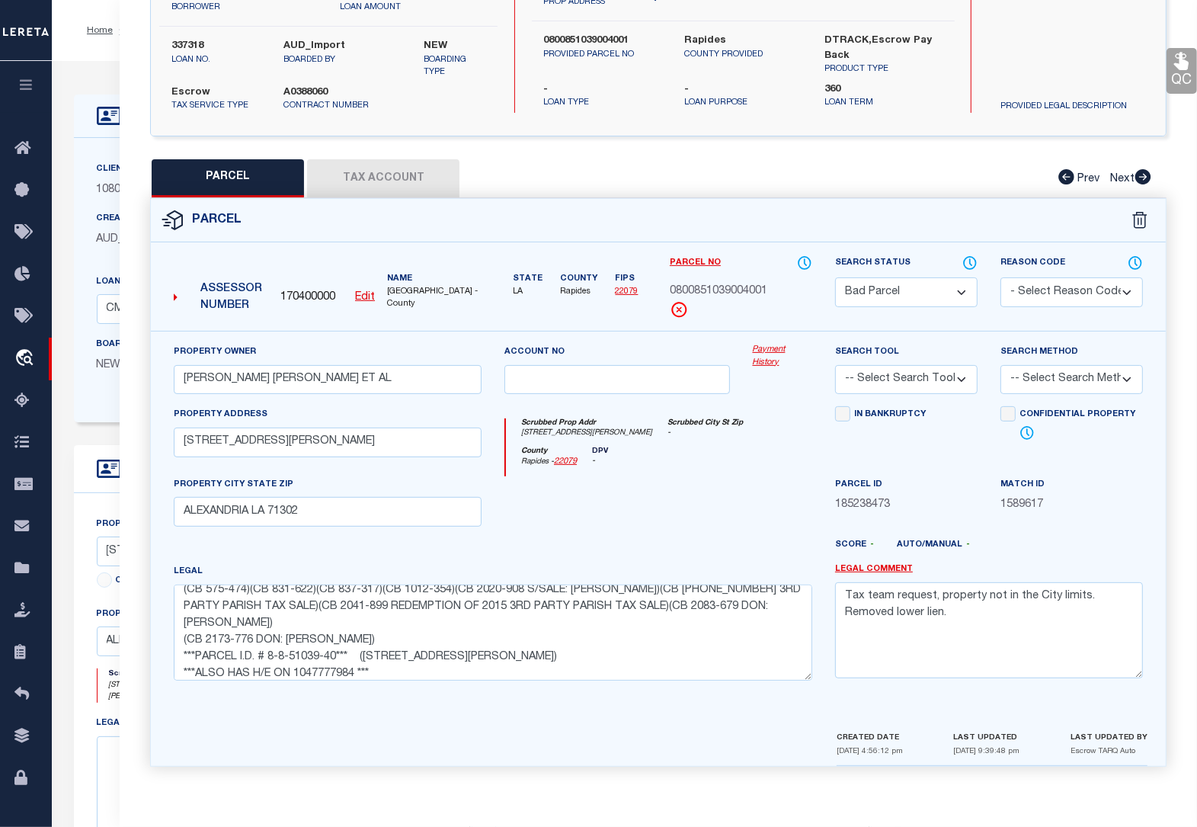
scroll to position [33, 0]
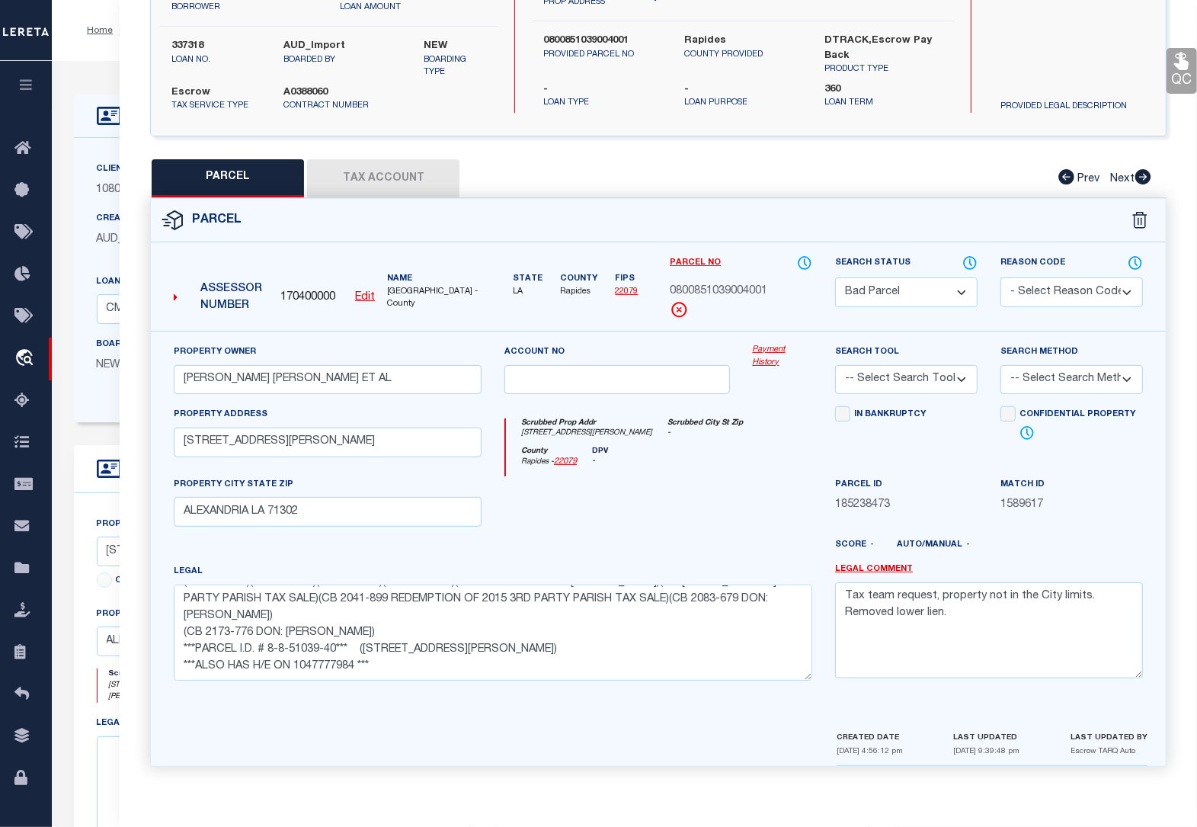
click at [367, 175] on button "Tax Account" at bounding box center [383, 178] width 152 height 38
select select "100"
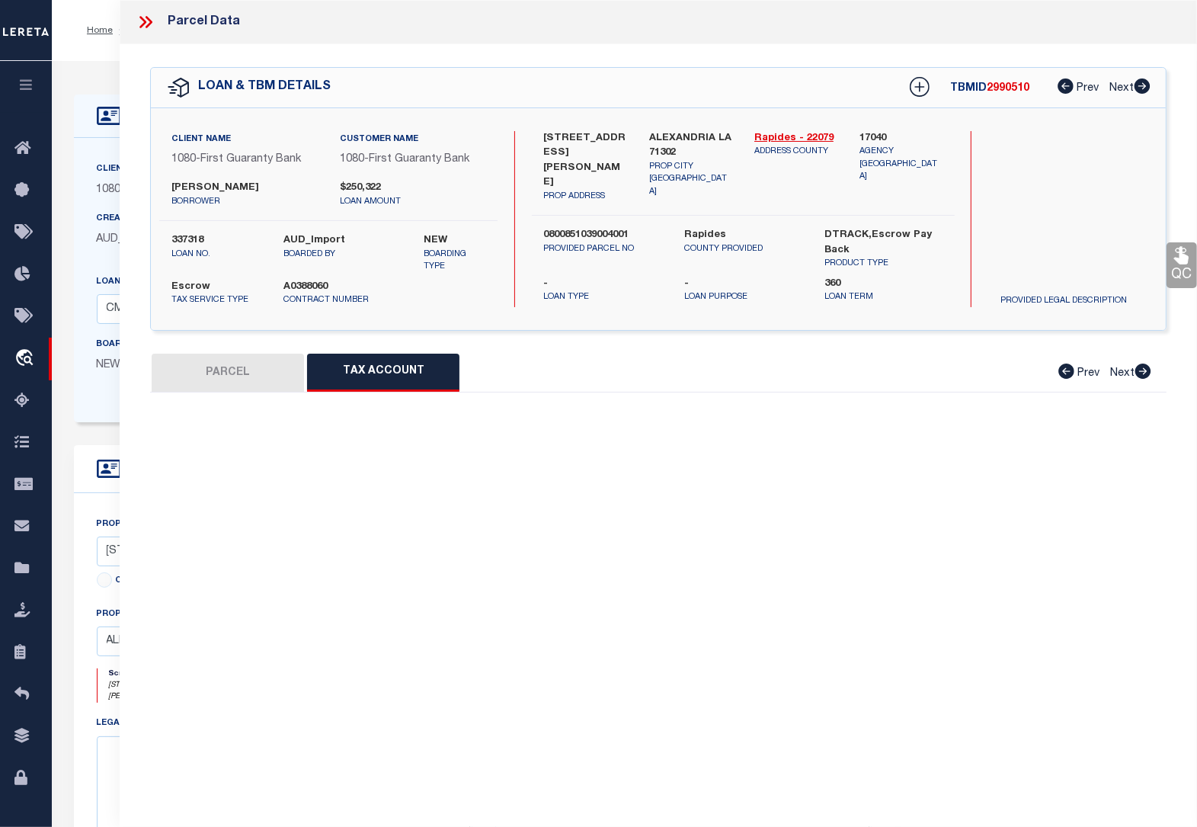
scroll to position [0, 0]
select select "100"
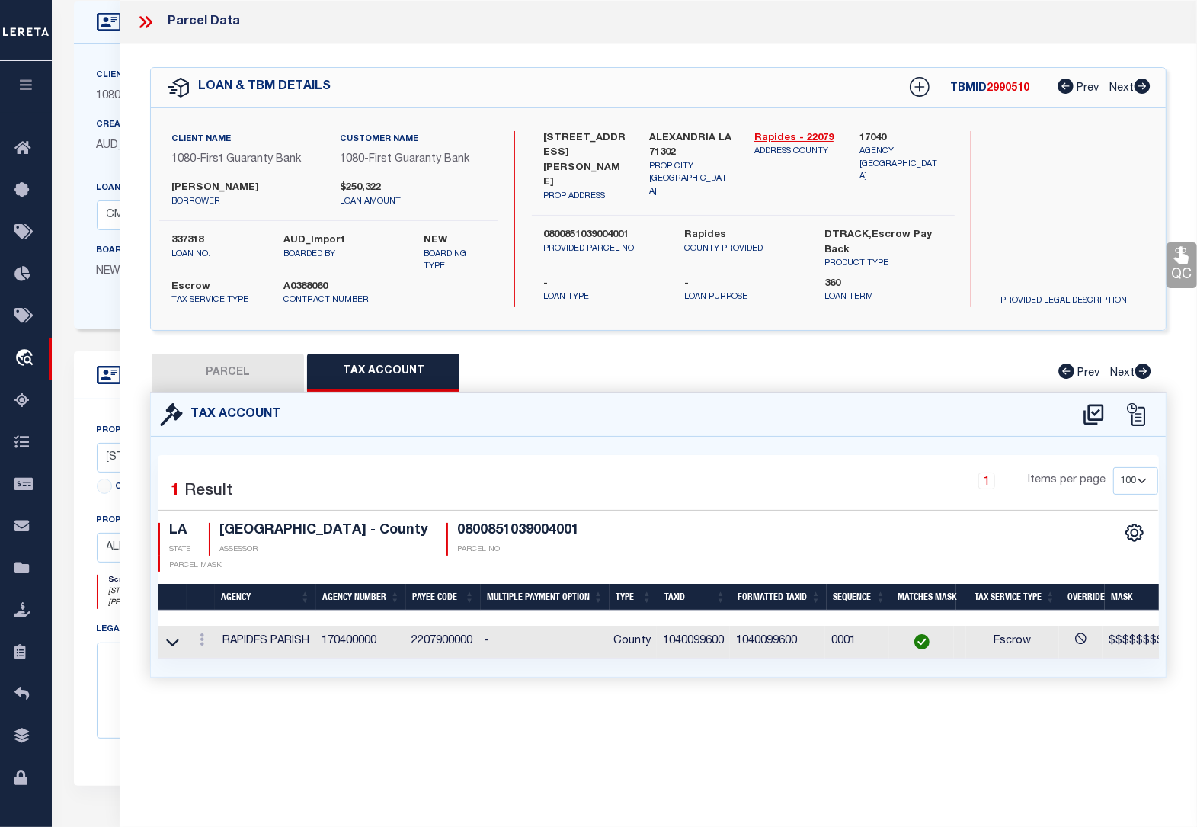
scroll to position [95, 0]
click at [246, 370] on button "PARCEL" at bounding box center [228, 373] width 152 height 38
select select "AS"
checkbox input "false"
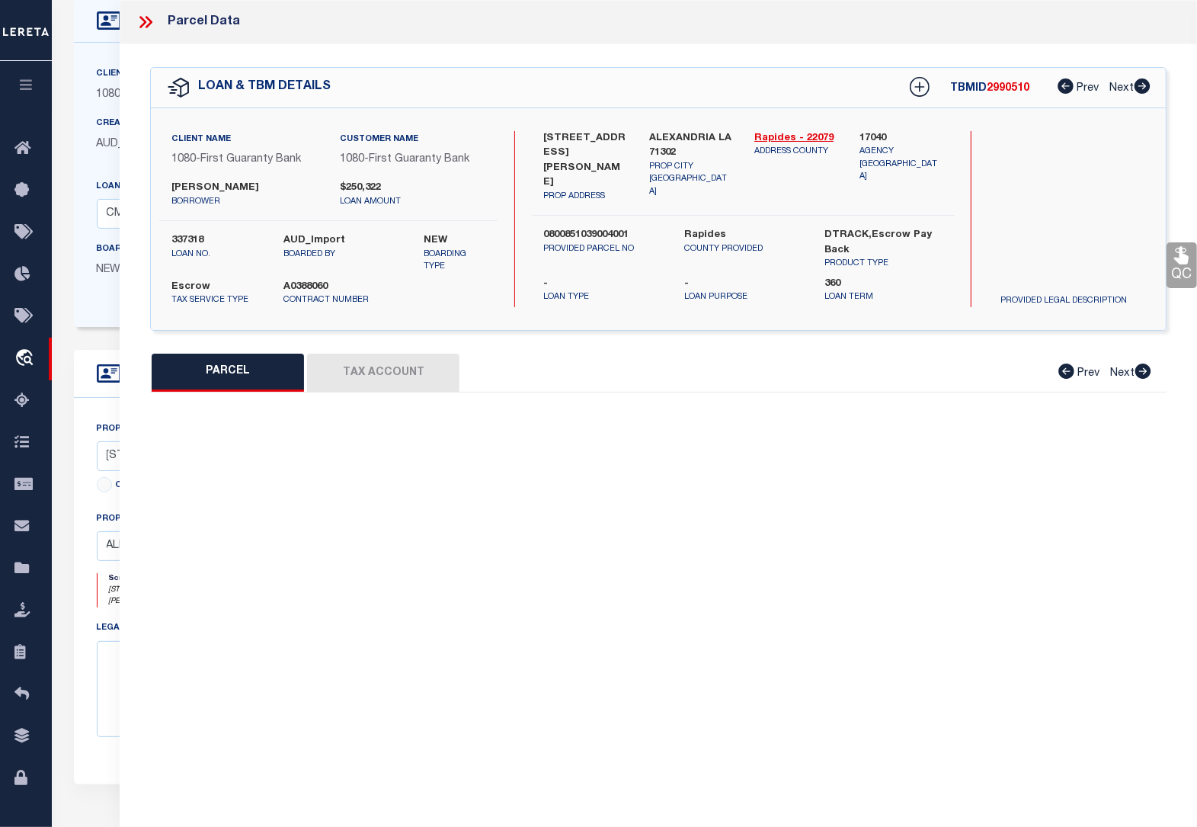
select select "BP"
type input "[PERSON_NAME] [PERSON_NAME] ET AL"
select select
type input "[STREET_ADDRESS][PERSON_NAME]"
checkbox input "false"
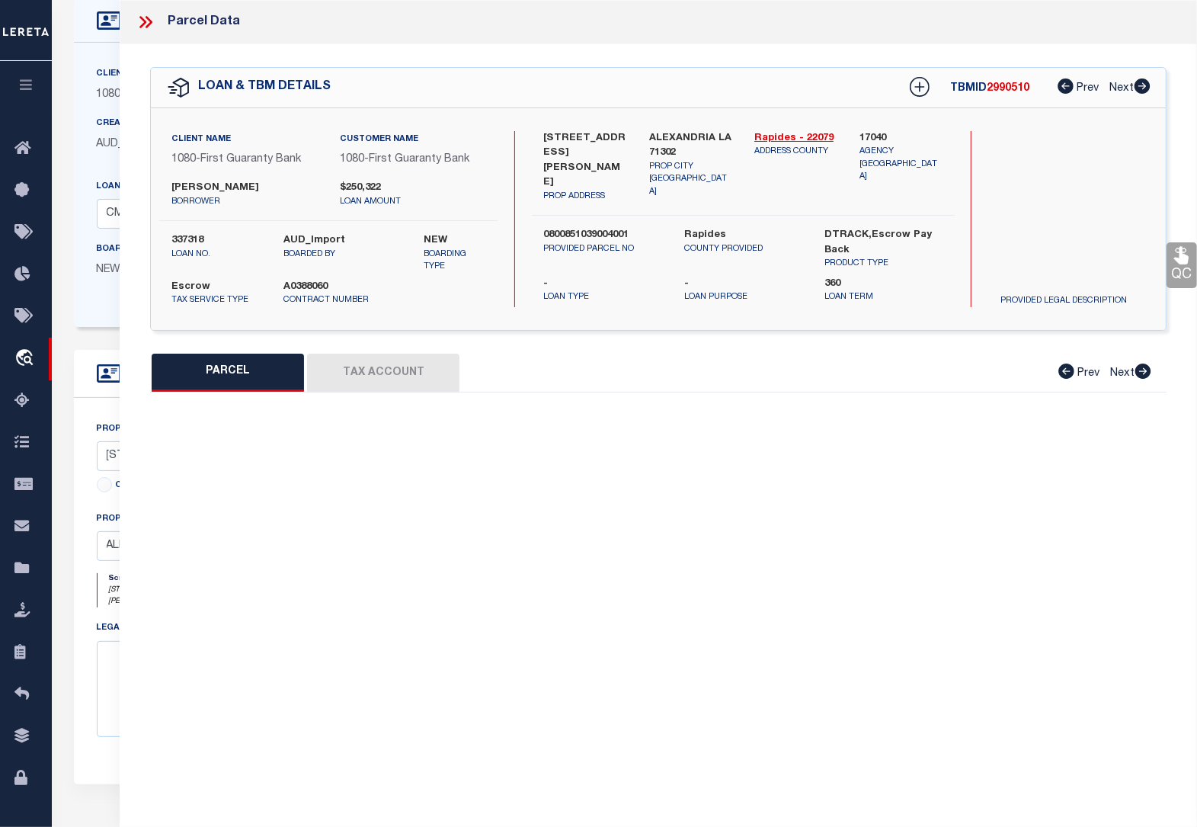
type input "ALEXANDRIA LA 71302"
type textarea "-1.21 ACS: IN SEC. 8, T2N-R2E: PT. LOT 7, [PERSON_NAME] PART (CB 575-474)(CB 83…"
type textarea "Tax team request, property not in the City limits. Removed lower lien."
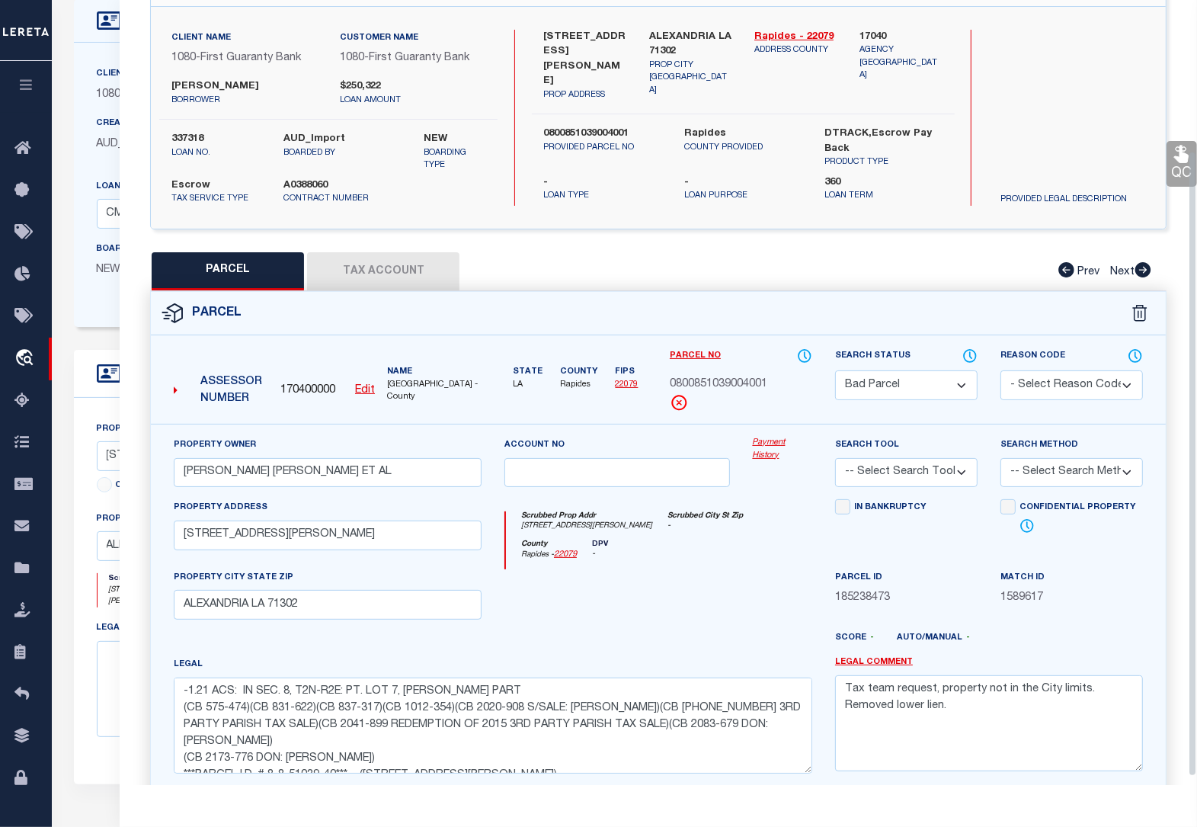
scroll to position [191, 0]
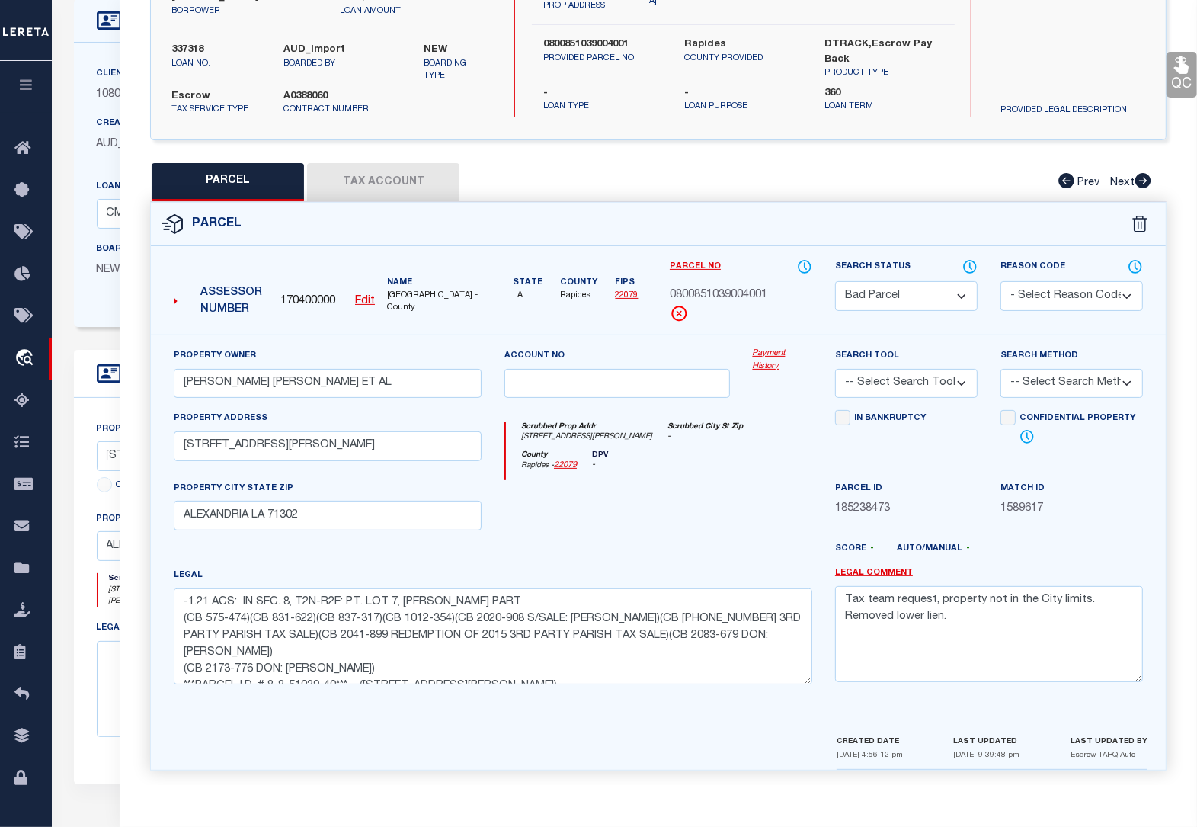
click at [935, 298] on select "Automated Search Bad Parcel Complete Duplicate Parcel High Dollar Reporting In …" at bounding box center [906, 296] width 143 height 30
select select "PC"
click at [835, 281] on select "Automated Search Bad Parcel Complete Duplicate Parcel High Dollar Reporting In …" at bounding box center [906, 296] width 143 height 30
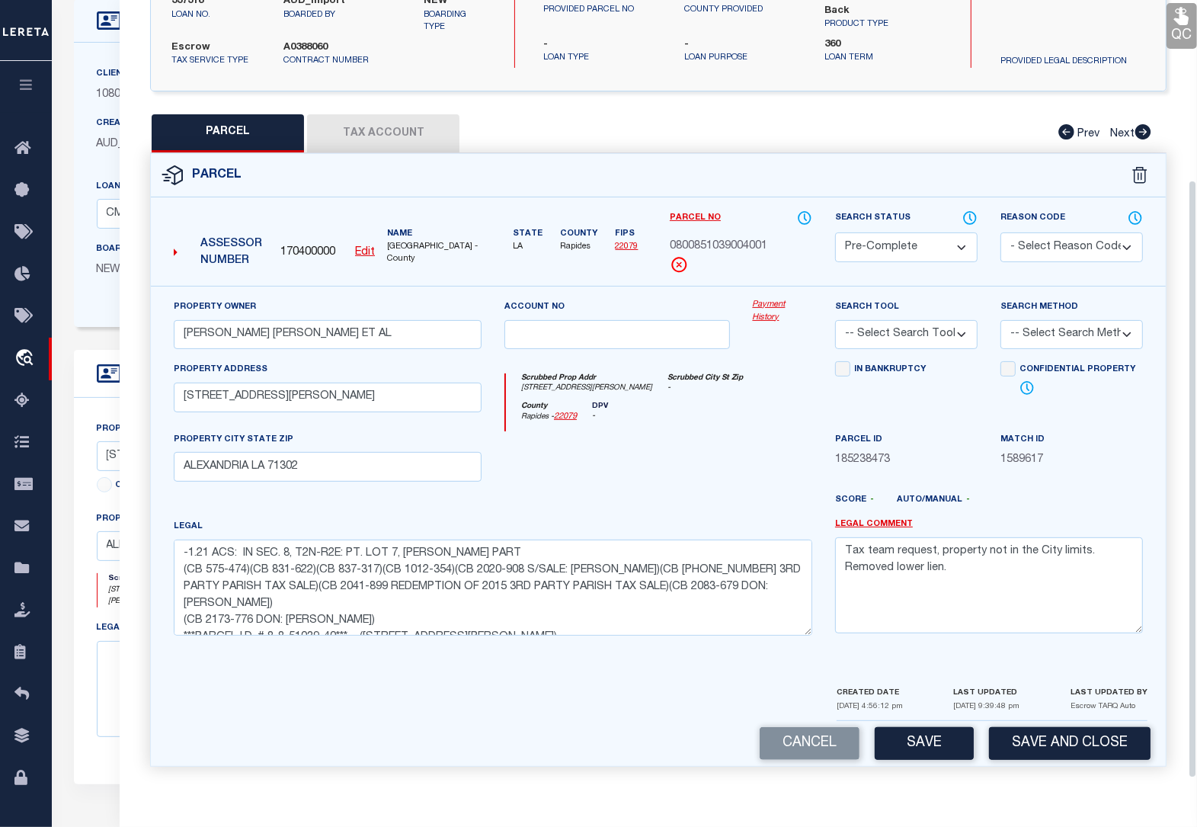
scroll to position [244, 0]
click at [935, 727] on button "Save" at bounding box center [924, 743] width 99 height 33
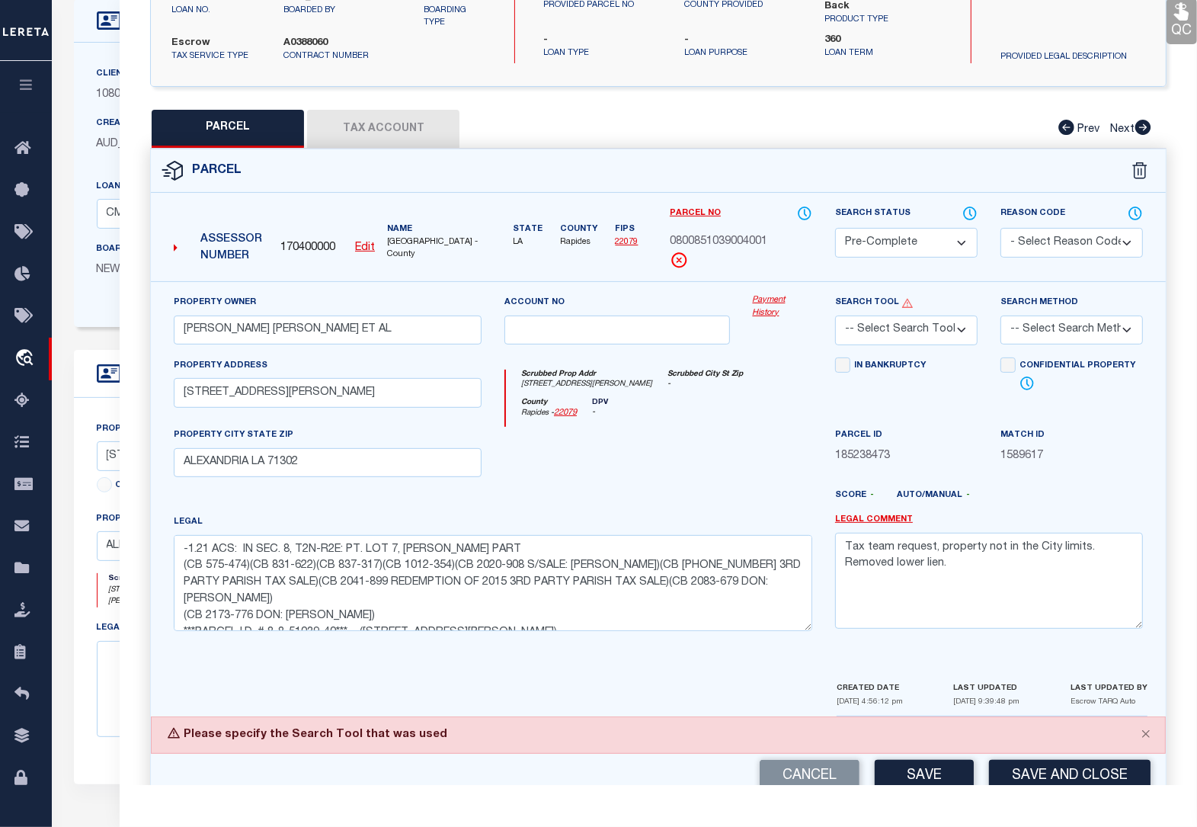
click at [915, 343] on select "-- Select Search Tool -- 3rd Party Website Agency File Agency Website ATLS CNV-…" at bounding box center [906, 331] width 143 height 30
select select "AGW"
click at [835, 317] on select "-- Select Search Tool -- 3rd Party Website Agency File Agency Website ATLS CNV-…" at bounding box center [906, 331] width 143 height 30
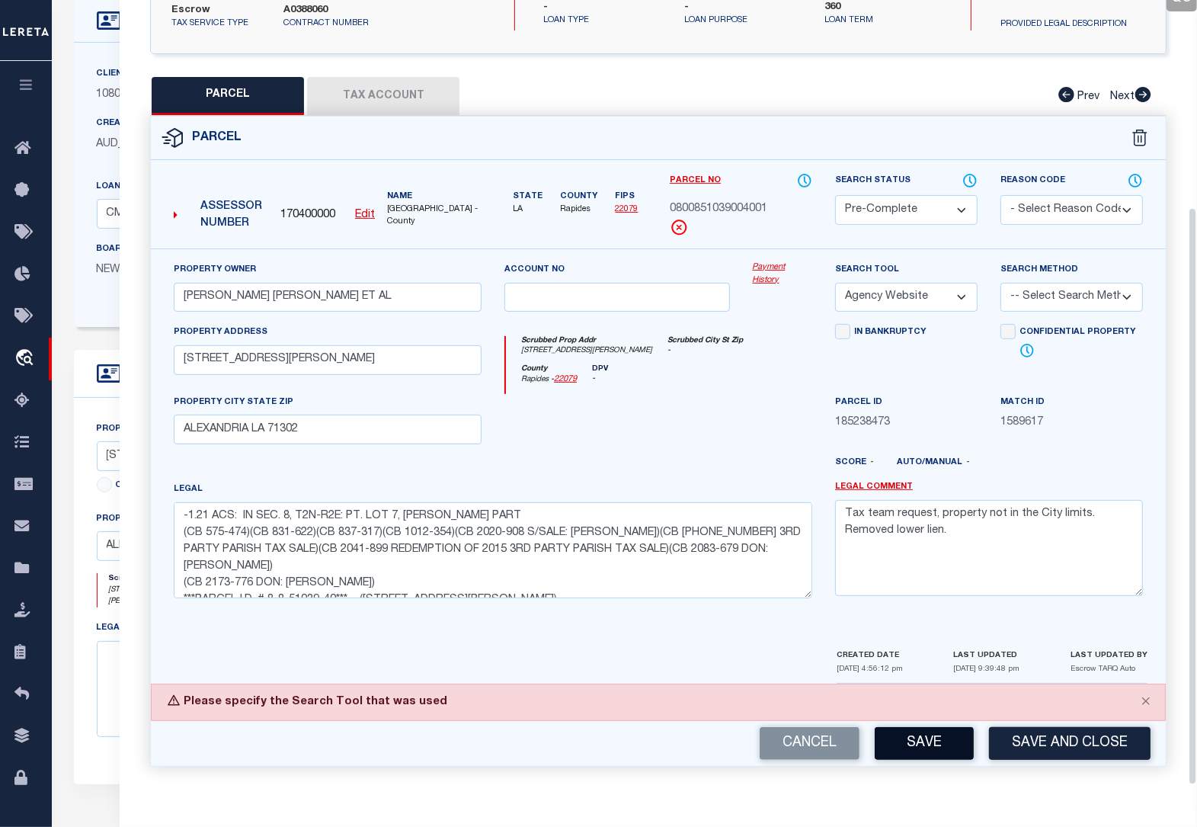
click at [928, 735] on button "Save" at bounding box center [924, 743] width 99 height 33
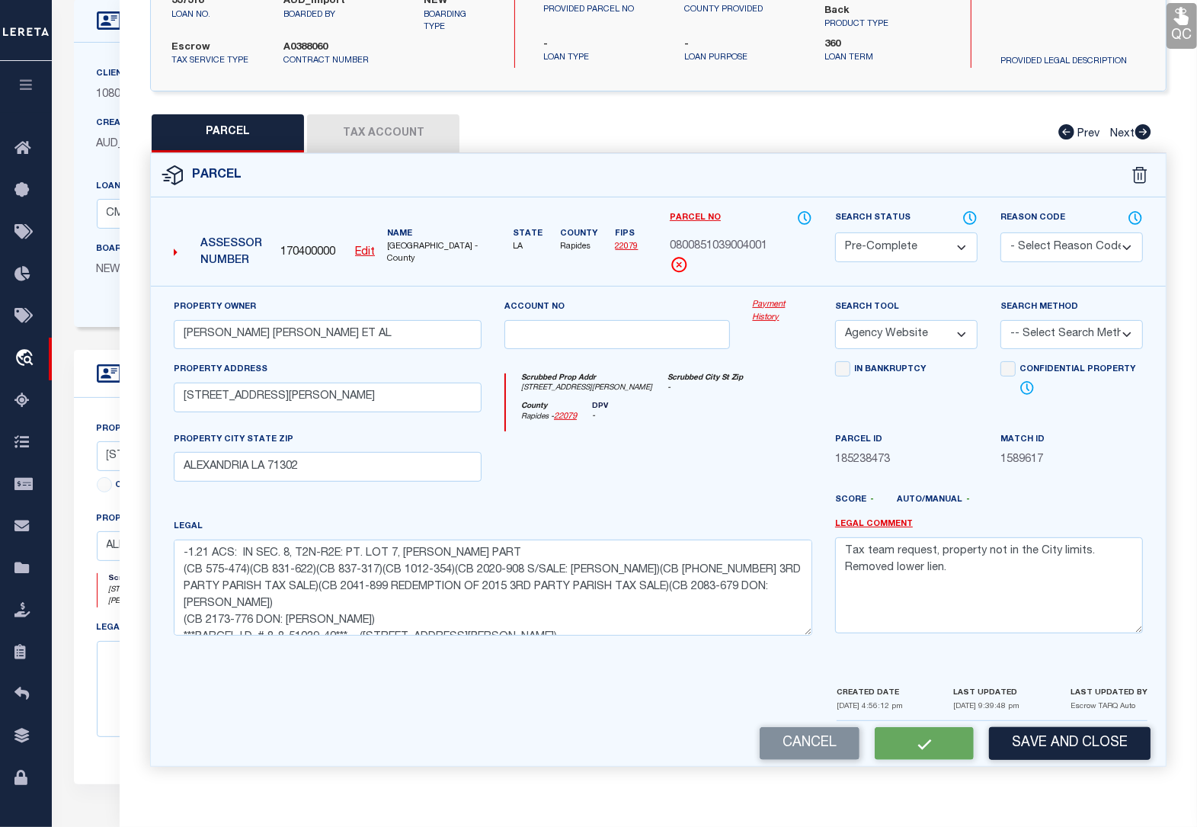
select select "AS"
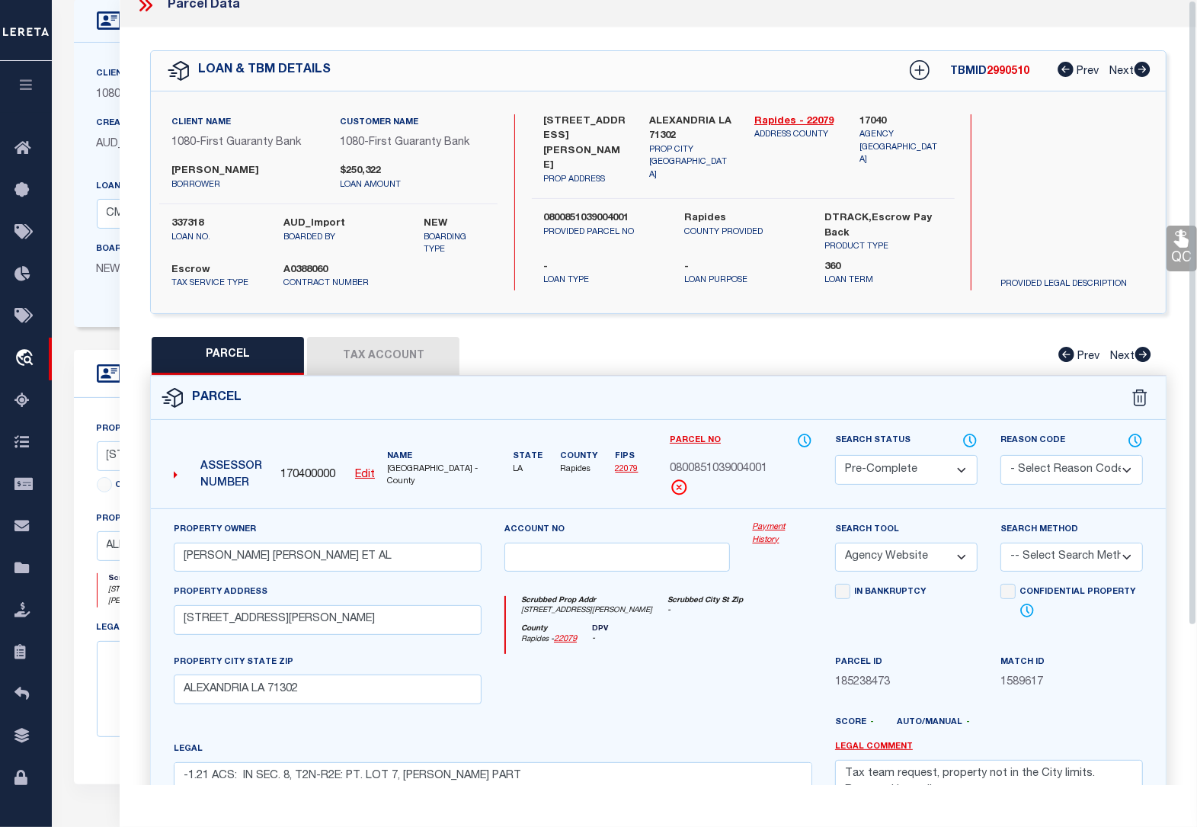
scroll to position [0, 0]
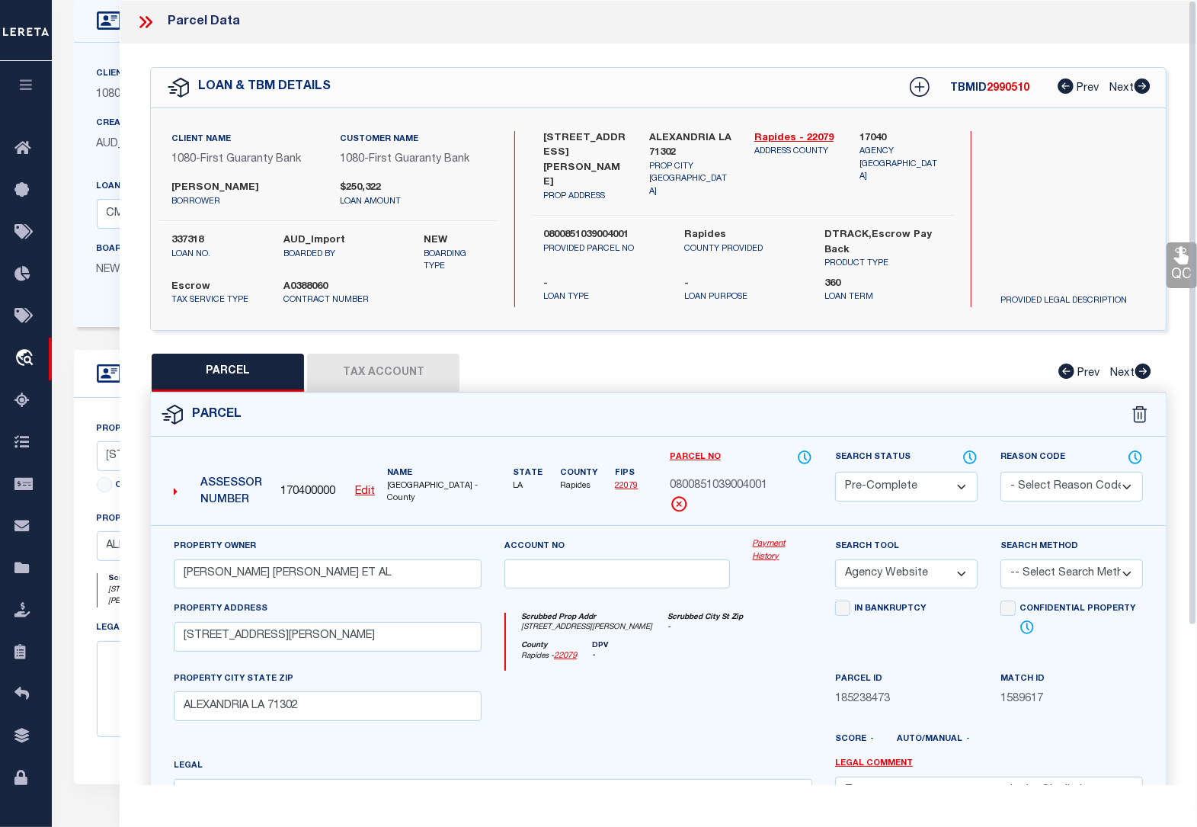
click at [149, 24] on g at bounding box center [145, 22] width 13 height 12
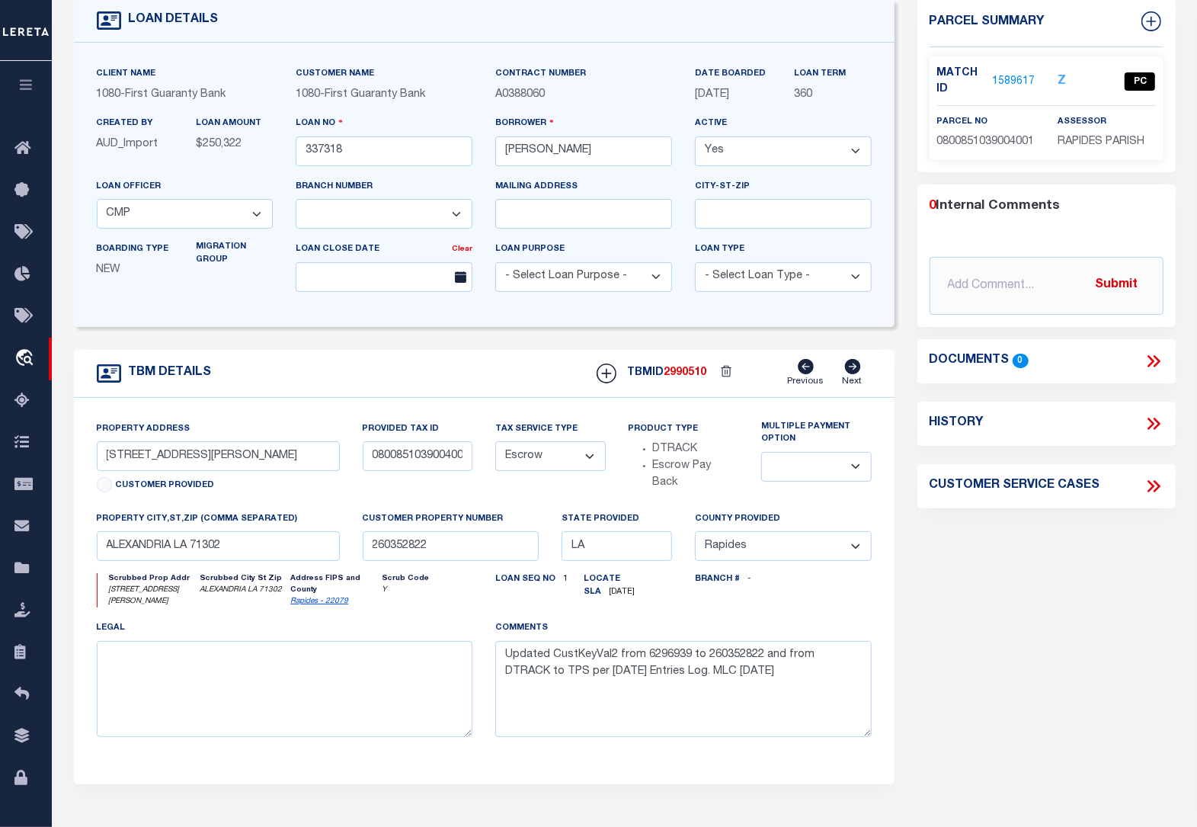
click at [493, 54] on div "Client Name 1080 - First Guaranty Bank Customer Name 1080 - First Guaranty Bank" at bounding box center [484, 185] width 821 height 284
